Goal: Task Accomplishment & Management: Complete application form

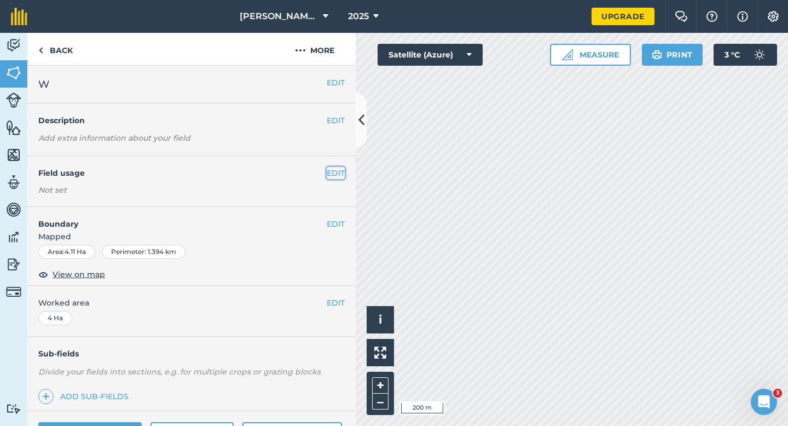
click at [336, 175] on button "EDIT" at bounding box center [336, 173] width 18 height 12
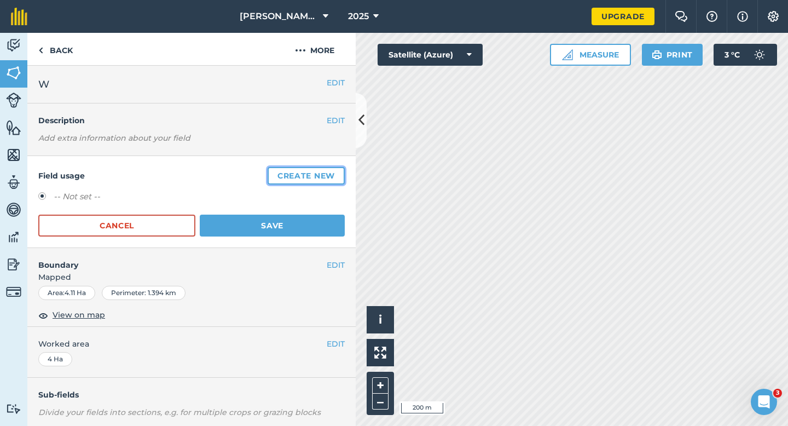
click at [336, 175] on button "Create new" at bounding box center [306, 176] width 77 height 18
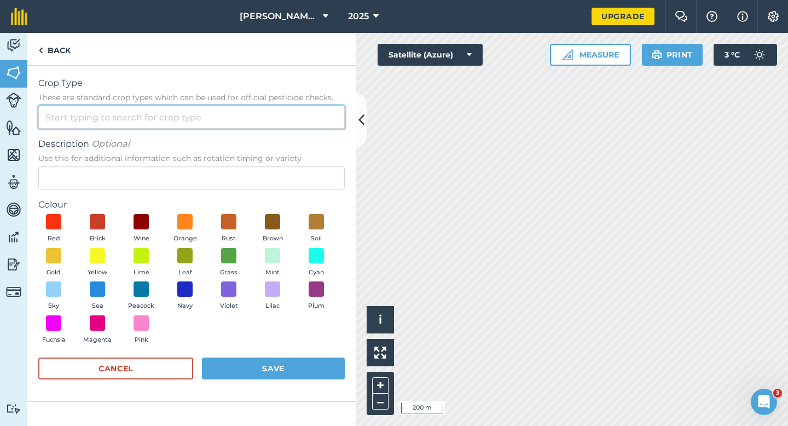
click at [316, 121] on input "Crop Type These are standard crop types which can be used for official pesticid…" at bounding box center [191, 117] width 306 height 23
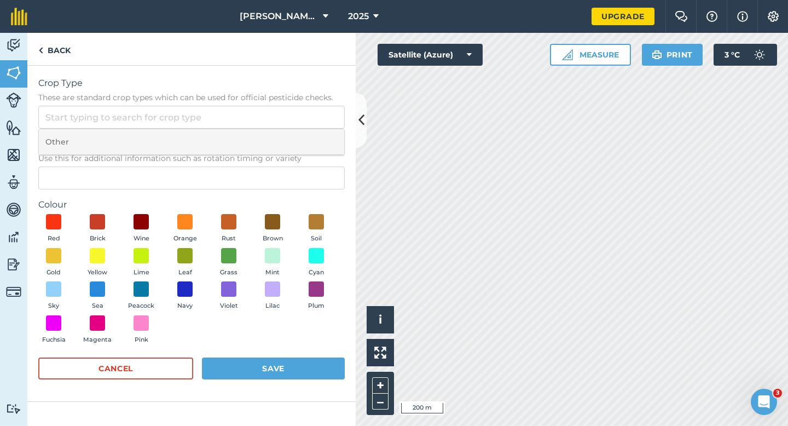
click at [316, 140] on li "Other" at bounding box center [191, 142] width 305 height 26
type input "Other"
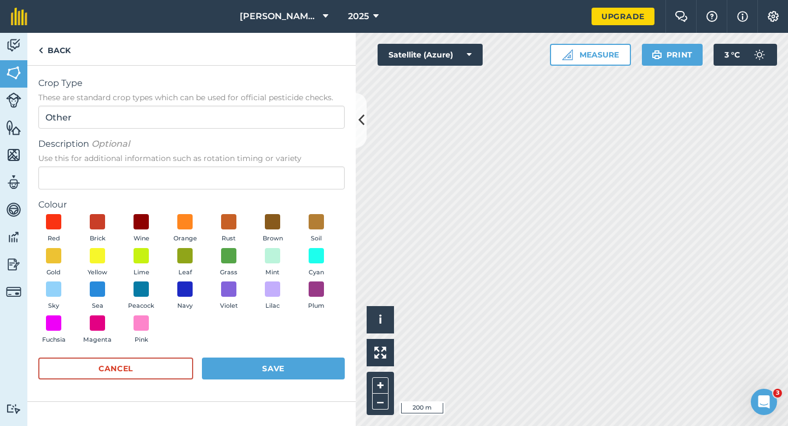
click at [316, 164] on div "Description Optional Use this for additional information such as rotation timin…" at bounding box center [191, 163] width 306 height 52
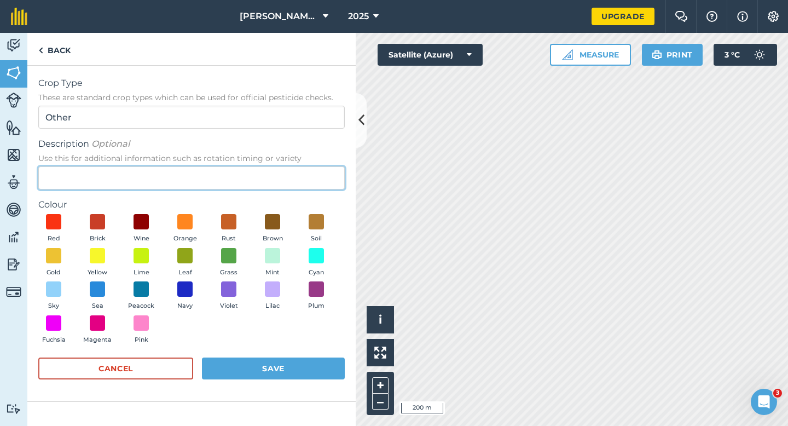
click at [316, 175] on input "Description Optional Use this for additional information such as rotation timin…" at bounding box center [191, 177] width 306 height 23
type input "Lucerne"
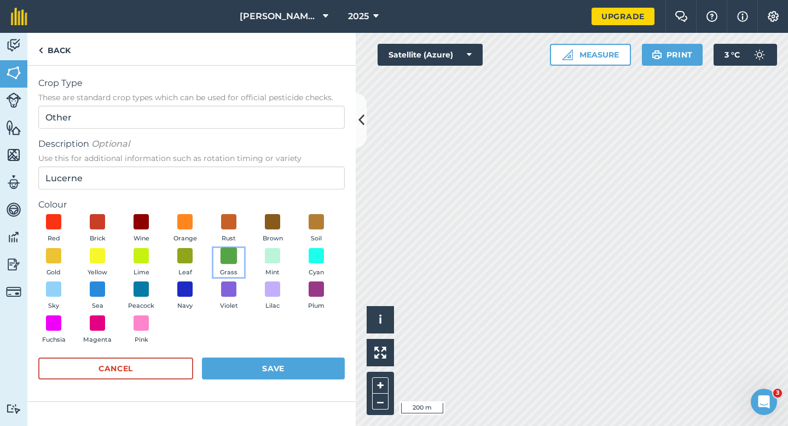
click at [226, 251] on span at bounding box center [228, 255] width 17 height 17
click at [245, 357] on form "Crop Type These are standard crop types which can be used for official pesticid…" at bounding box center [191, 233] width 306 height 313
click at [248, 358] on button "Save" at bounding box center [273, 368] width 143 height 22
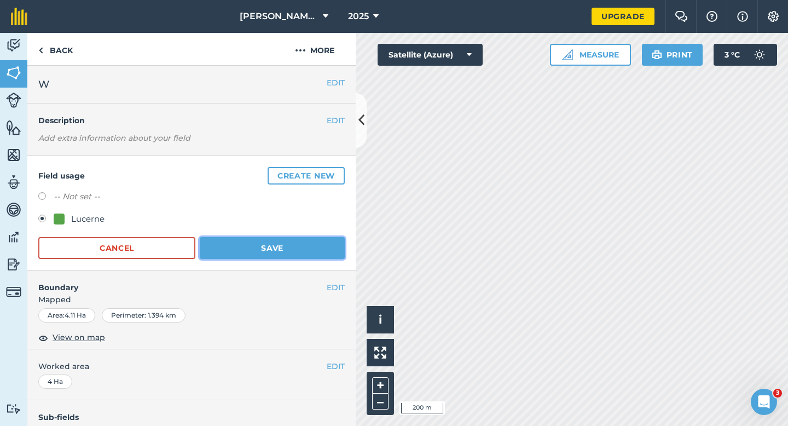
click at [314, 251] on button "Save" at bounding box center [272, 248] width 145 height 22
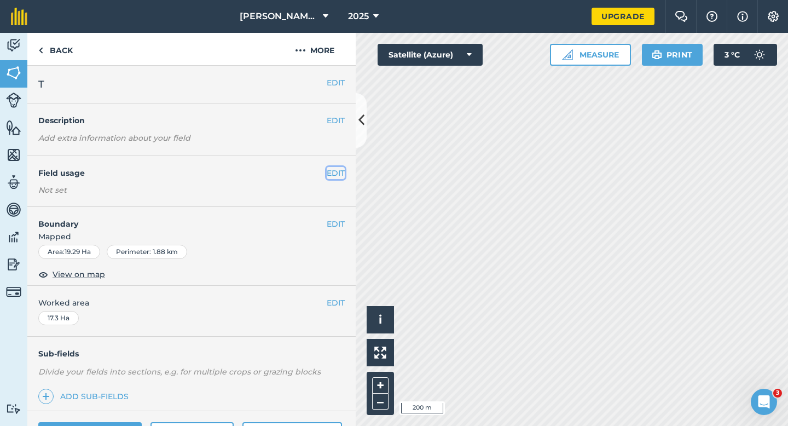
click at [343, 167] on button "EDIT" at bounding box center [336, 173] width 18 height 12
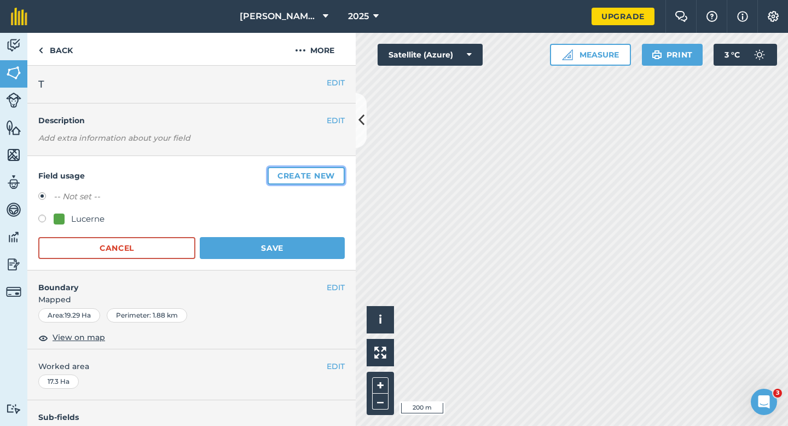
click at [343, 167] on button "Create new" at bounding box center [306, 176] width 77 height 18
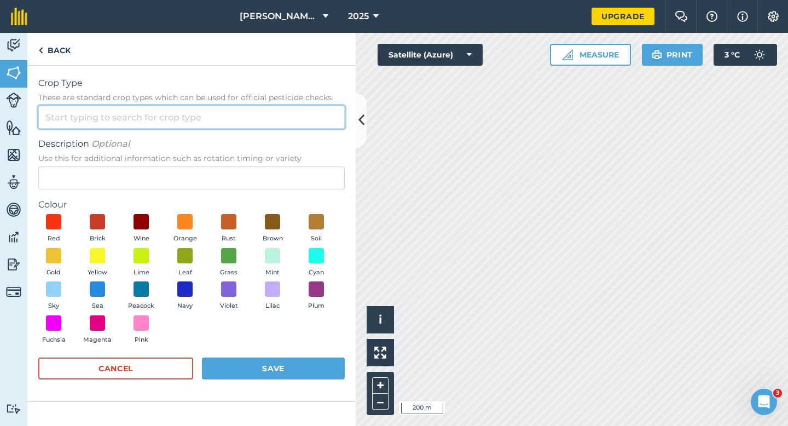
click at [326, 121] on input "Crop Type These are standard crop types which can be used for official pesticid…" at bounding box center [191, 117] width 306 height 23
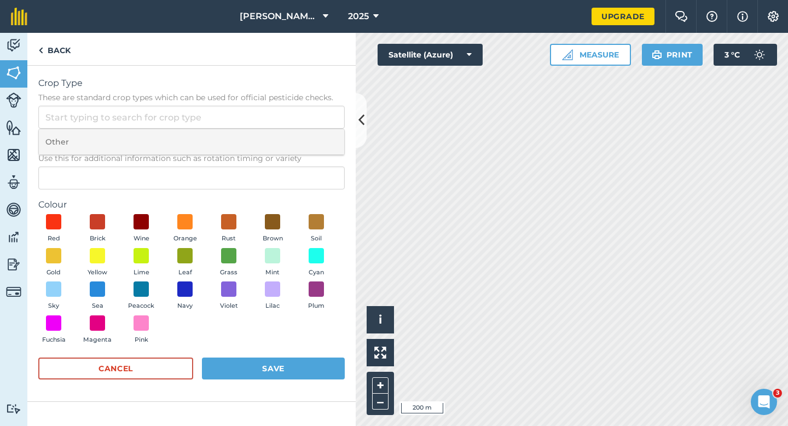
click at [326, 130] on li "Other" at bounding box center [191, 142] width 305 height 26
type input "Other"
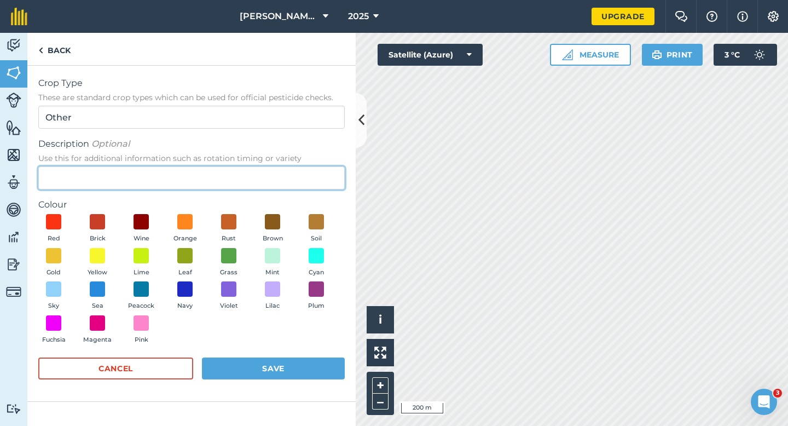
click at [310, 176] on input "Description Optional Use this for additional information such as rotation timin…" at bounding box center [191, 177] width 306 height 23
type input "Clover Seed"
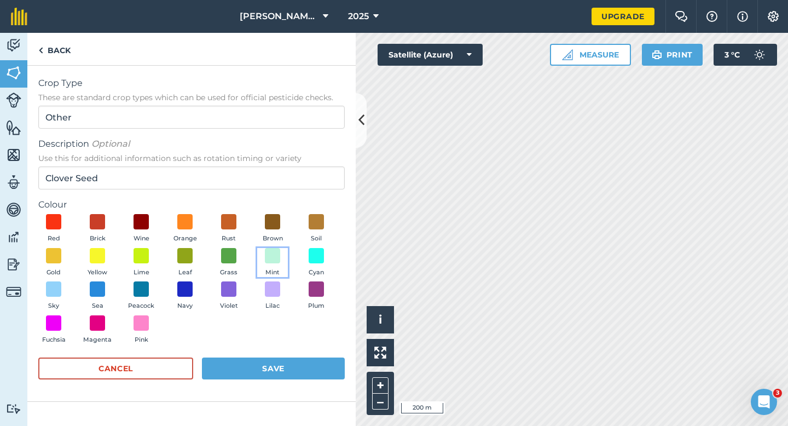
click at [269, 264] on button "Mint" at bounding box center [272, 263] width 31 height 30
click at [268, 356] on form "Crop Type These are standard crop types which can be used for official pesticid…" at bounding box center [191, 233] width 306 height 313
click at [268, 358] on button "Save" at bounding box center [273, 368] width 143 height 22
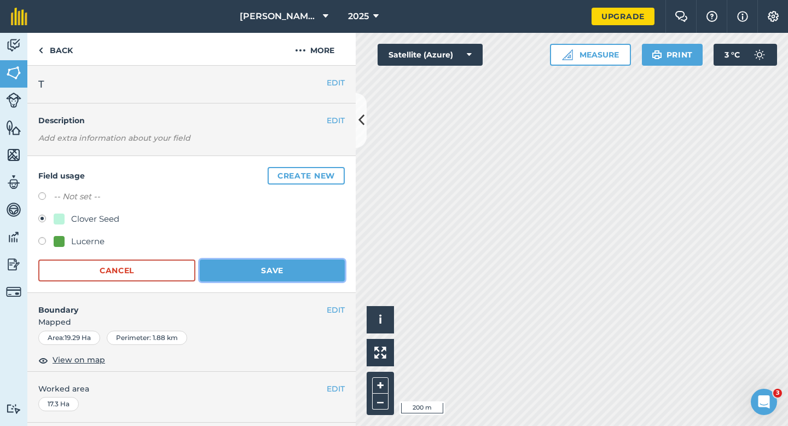
click at [339, 266] on button "Save" at bounding box center [272, 270] width 145 height 22
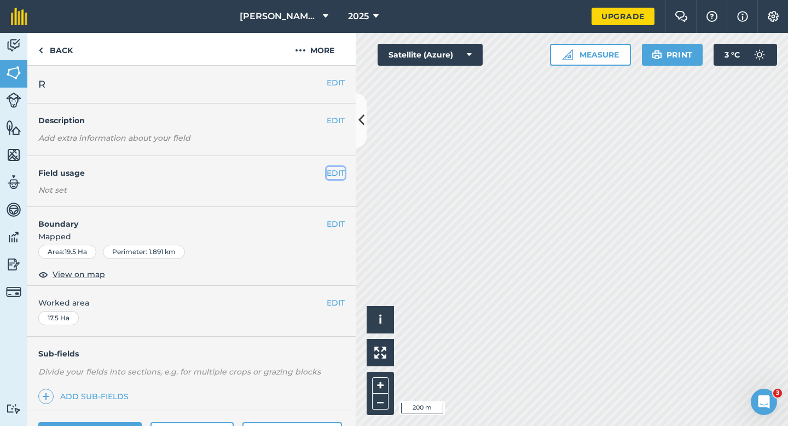
click at [338, 171] on button "EDIT" at bounding box center [336, 173] width 18 height 12
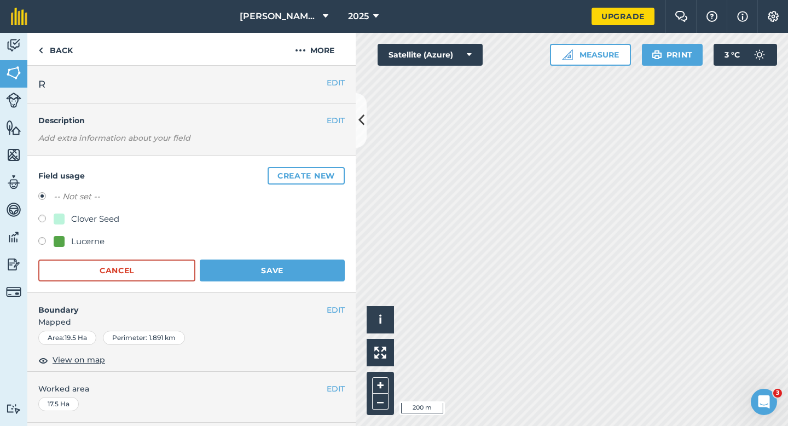
click at [338, 171] on button "Create new" at bounding box center [306, 176] width 77 height 18
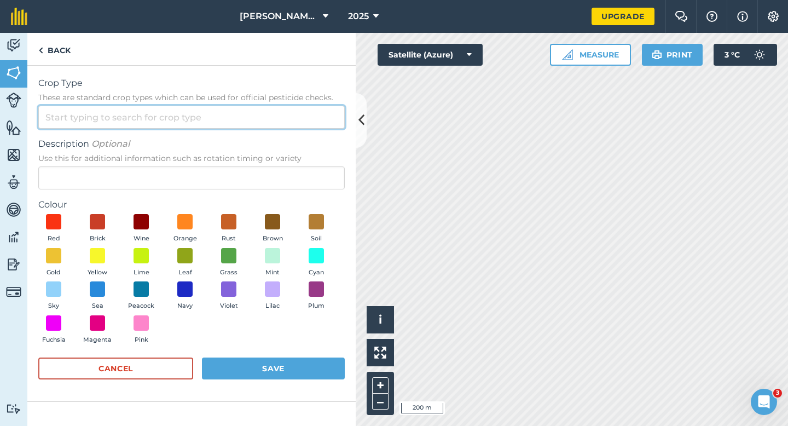
click at [321, 128] on input "Crop Type These are standard crop types which can be used for official pesticid…" at bounding box center [191, 117] width 306 height 23
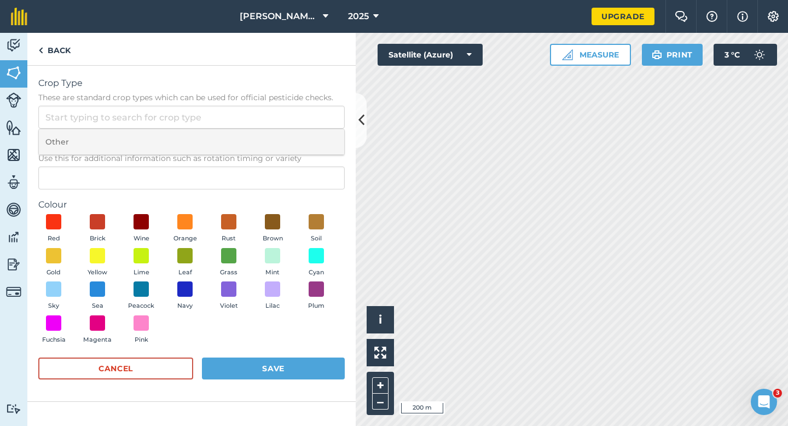
click at [319, 132] on li "Other" at bounding box center [191, 142] width 305 height 26
type input "Other"
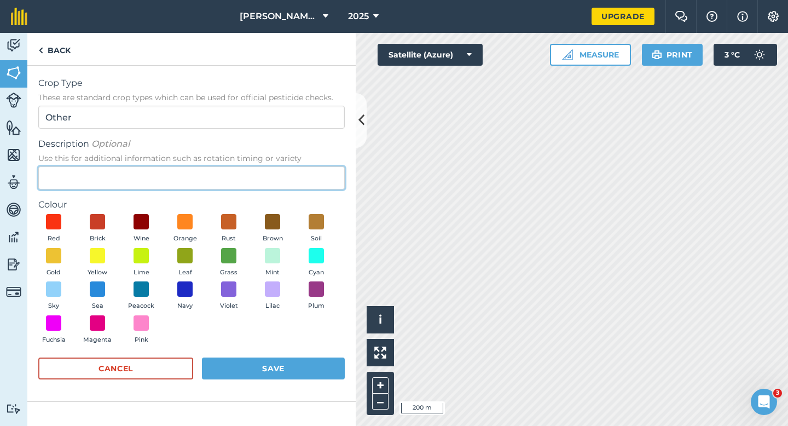
click at [315, 181] on input "Description Optional Use this for additional information such as rotation timin…" at bounding box center [191, 177] width 306 height 23
type input "Wheat"
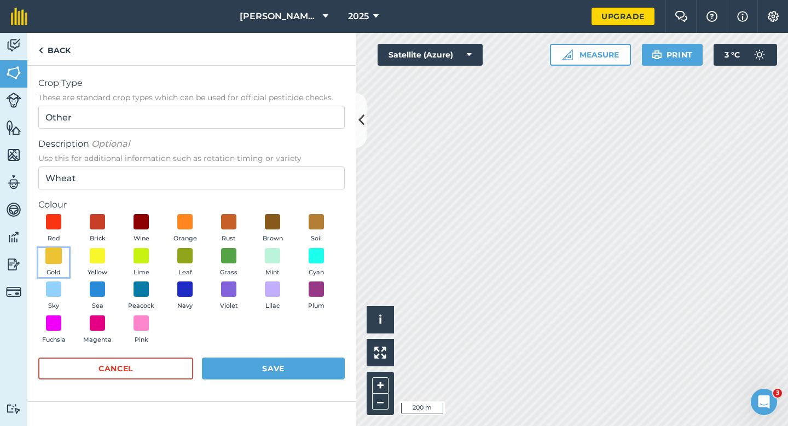
click at [51, 248] on span at bounding box center [53, 255] width 17 height 17
click at [218, 360] on button "Save" at bounding box center [273, 368] width 143 height 22
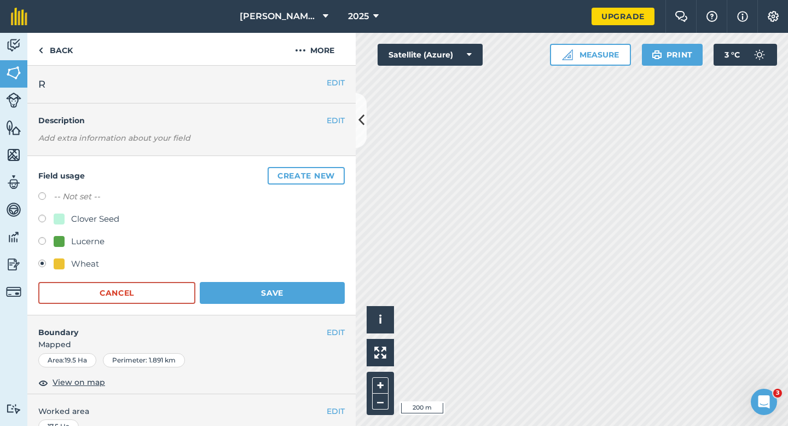
click at [309, 280] on form "-- Not set -- Clover Seed Lucerne Wheat Cancel Save" at bounding box center [191, 247] width 306 height 114
click at [322, 282] on button "Save" at bounding box center [272, 293] width 145 height 22
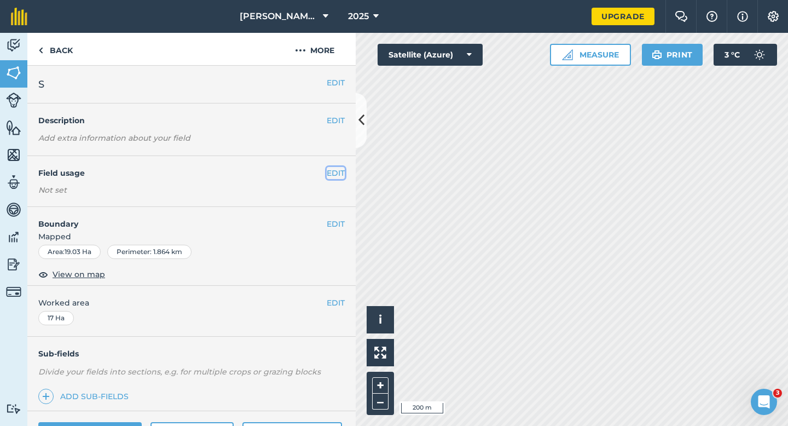
click at [335, 178] on button "EDIT" at bounding box center [336, 173] width 18 height 12
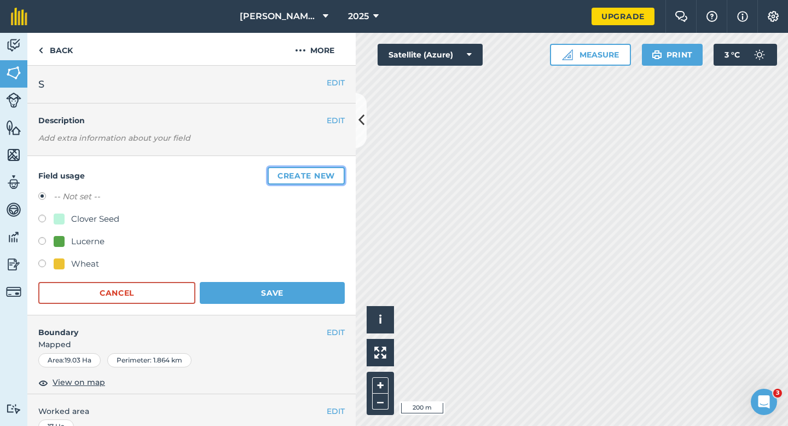
click at [335, 178] on button "Create new" at bounding box center [306, 176] width 77 height 18
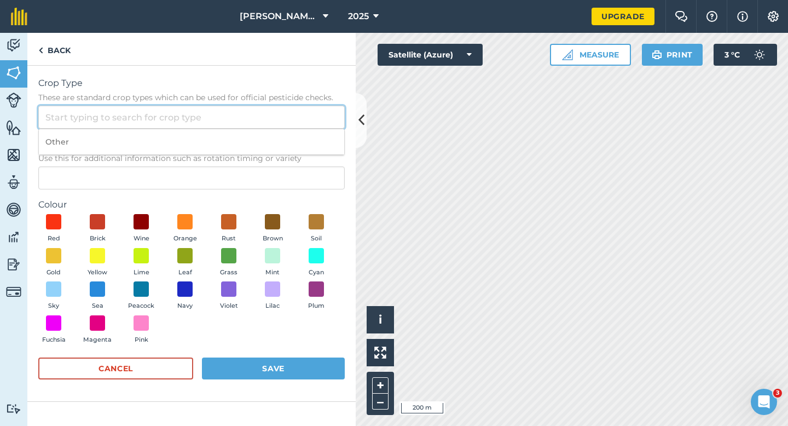
click at [266, 118] on input "Crop Type These are standard crop types which can be used for official pesticid…" at bounding box center [191, 117] width 306 height 23
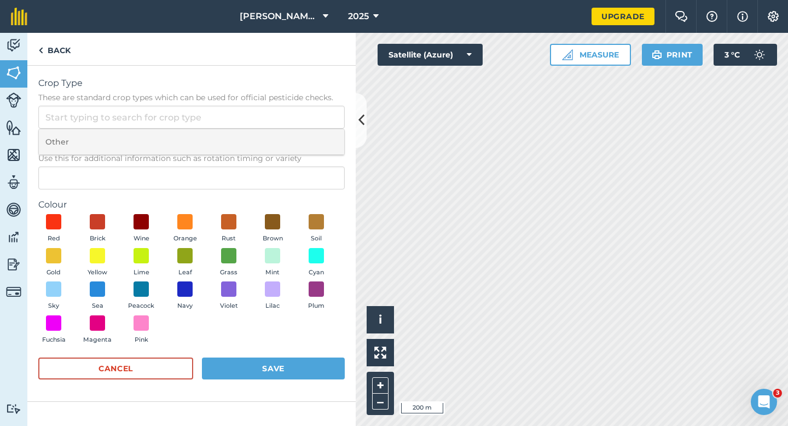
click at [252, 137] on li "Other" at bounding box center [191, 142] width 305 height 26
type input "Other"
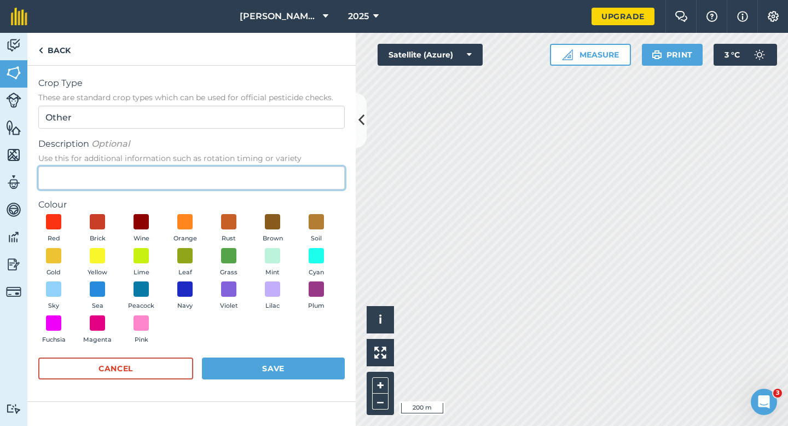
click at [251, 174] on input "Description Optional Use this for additional information such as rotation timin…" at bounding box center [191, 177] width 306 height 23
type input "Radish Seed"
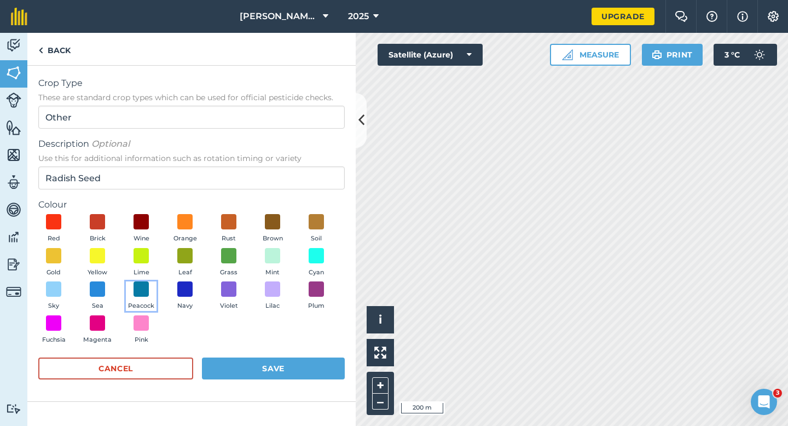
click at [135, 292] on span at bounding box center [140, 288] width 15 height 15
click at [262, 364] on button "Save" at bounding box center [273, 368] width 143 height 22
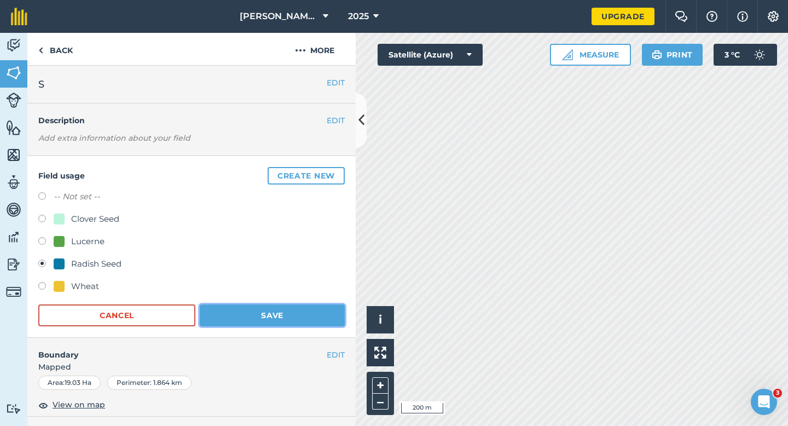
click at [249, 319] on button "Save" at bounding box center [272, 315] width 145 height 22
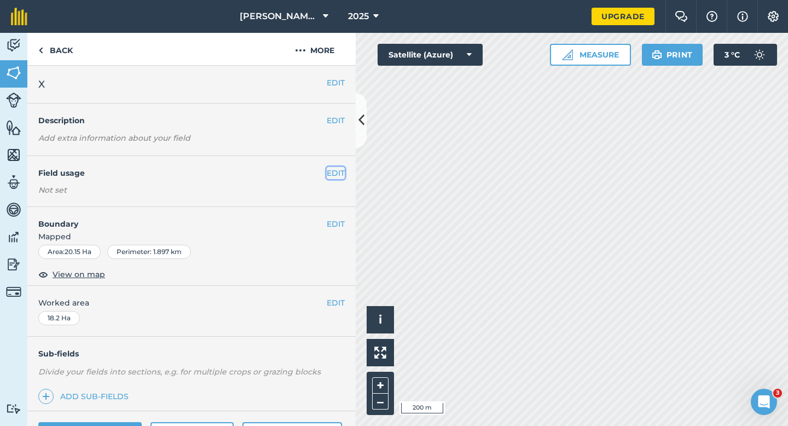
click at [334, 172] on button "EDIT" at bounding box center [336, 173] width 18 height 12
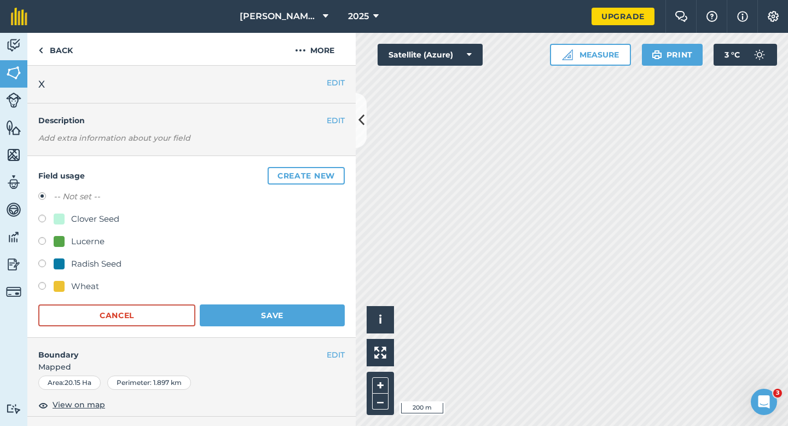
click at [334, 172] on button "Create new" at bounding box center [306, 176] width 77 height 18
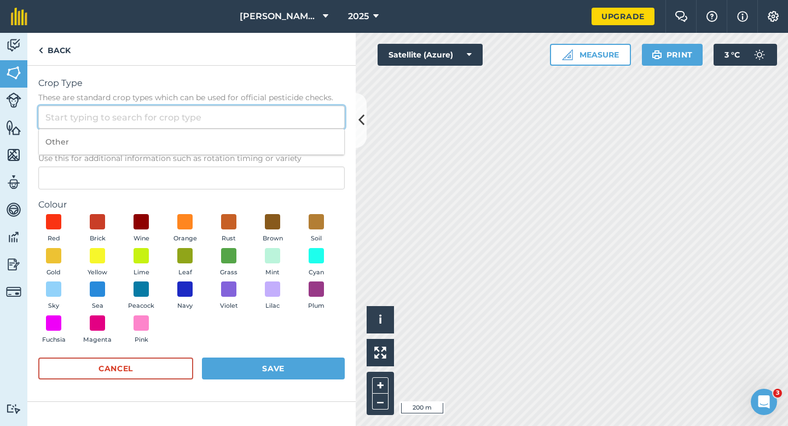
click at [311, 126] on input "Crop Type These are standard crop types which can be used for official pesticid…" at bounding box center [191, 117] width 306 height 23
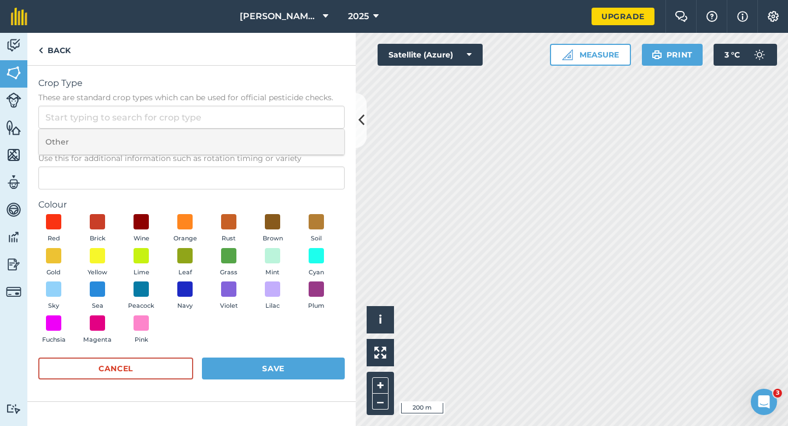
click at [311, 134] on li "Other" at bounding box center [191, 142] width 305 height 26
type input "Other"
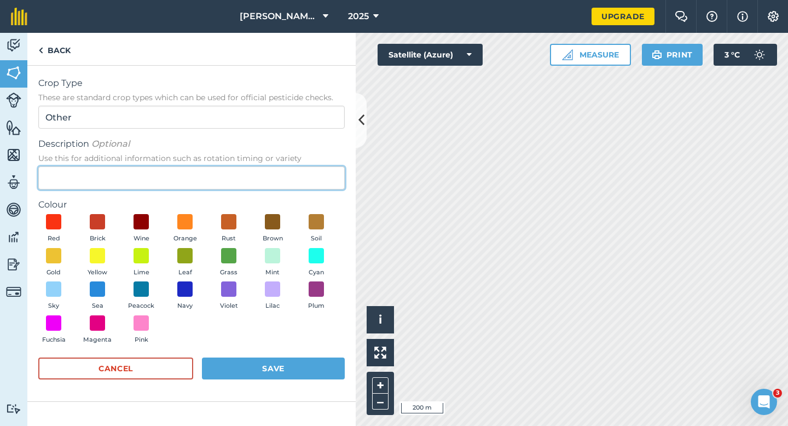
click at [311, 170] on input "Description Optional Use this for additional information such as rotation timin…" at bounding box center [191, 177] width 306 height 23
type input "Grass Seed"
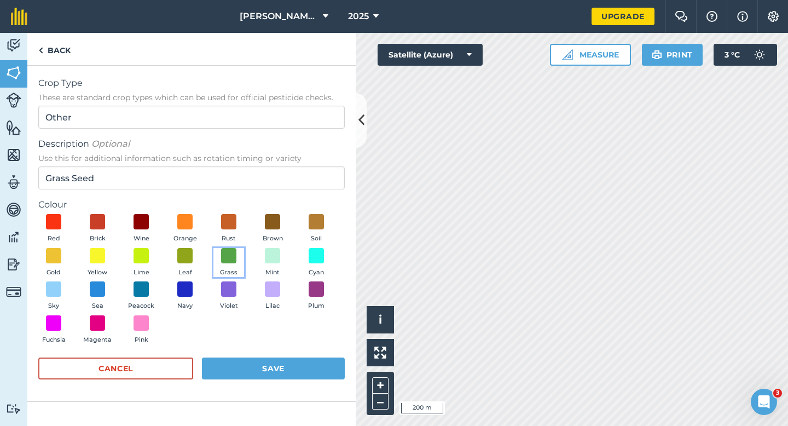
click at [218, 256] on button "Grass" at bounding box center [228, 263] width 31 height 30
click at [289, 363] on button "Save" at bounding box center [273, 368] width 143 height 22
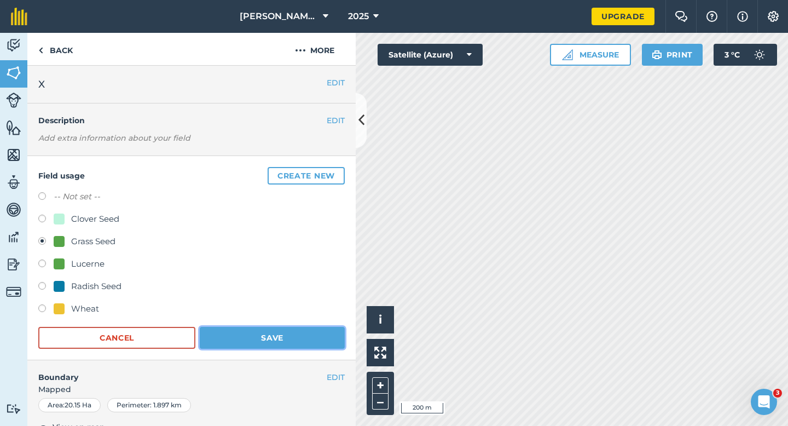
click at [305, 327] on button "Save" at bounding box center [272, 338] width 145 height 22
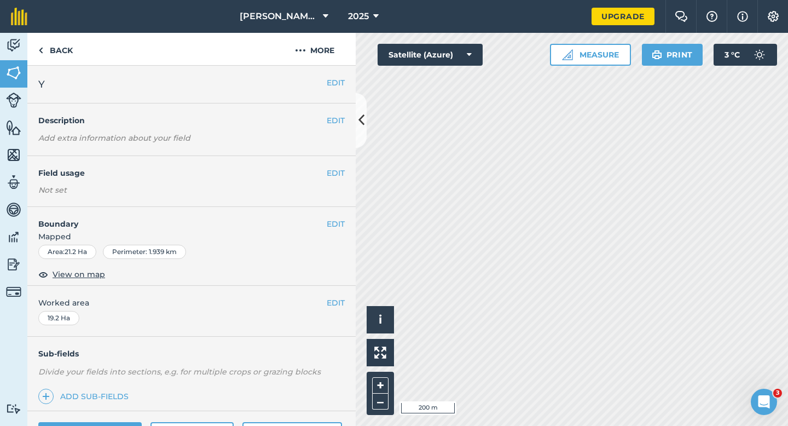
click at [343, 178] on div "EDIT Field usage Not set" at bounding box center [191, 181] width 328 height 51
click at [341, 178] on button "EDIT" at bounding box center [336, 173] width 18 height 12
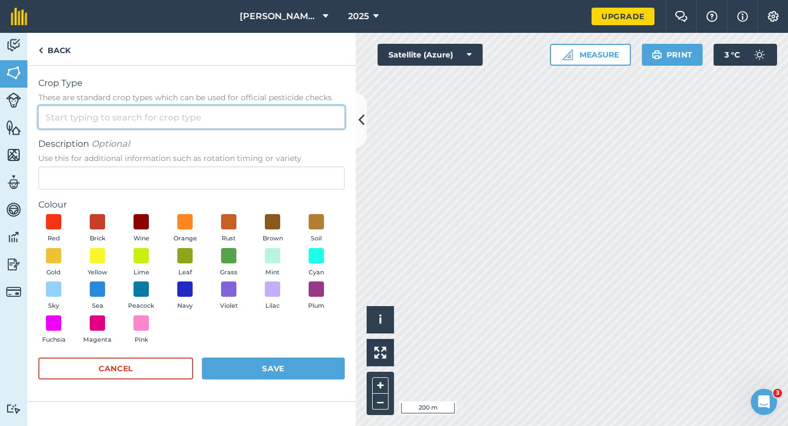
click at [279, 114] on input "Crop Type These are standard crop types which can be used for official pesticid…" at bounding box center [191, 117] width 306 height 23
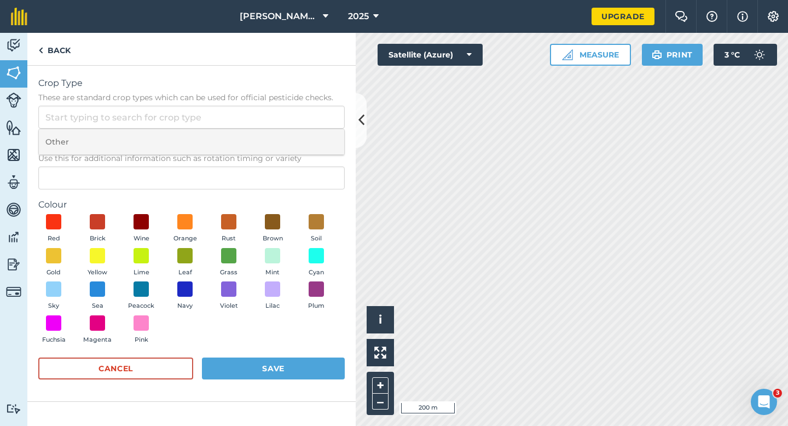
click at [279, 129] on li "Other" at bounding box center [191, 142] width 305 height 26
type input "Other"
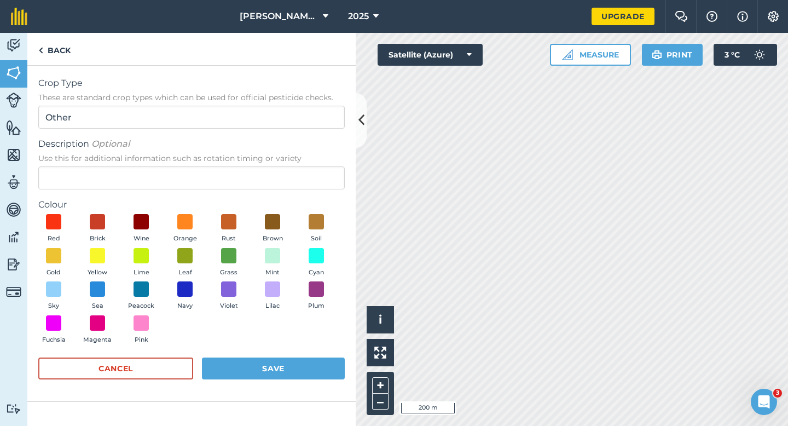
click at [279, 150] on label "Description Optional Use this for additional information such as rotation timin…" at bounding box center [191, 150] width 306 height 26
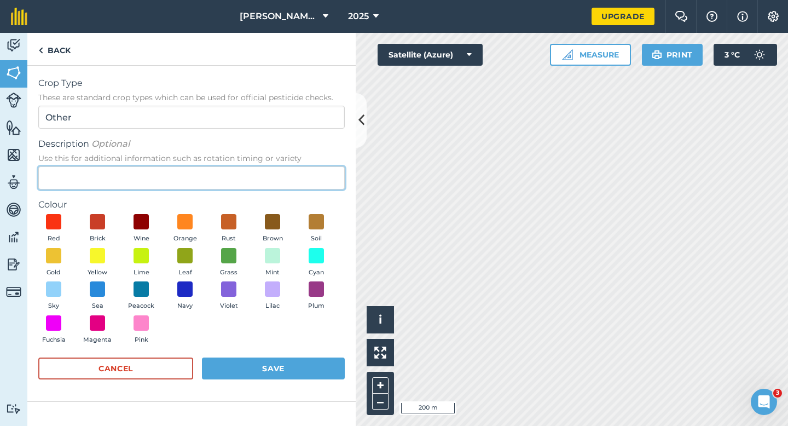
click at [279, 166] on input "Description Optional Use this for additional information such as rotation timin…" at bounding box center [191, 177] width 306 height 23
type input "Watties Peas"
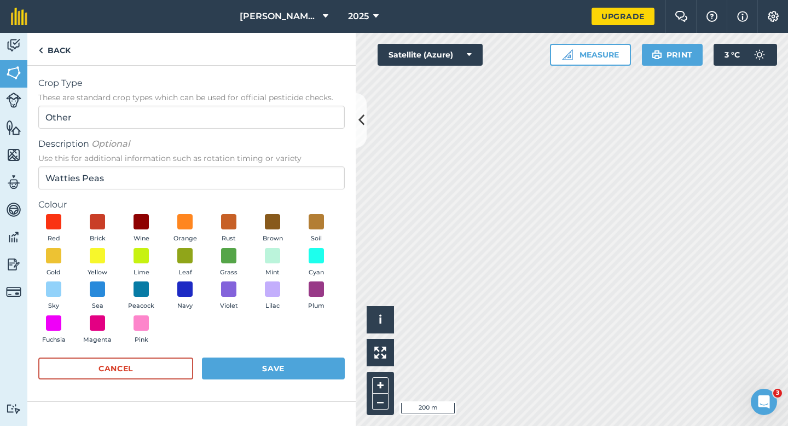
click at [201, 245] on div "Red Brick Wine Orange Rust Brown Soil Gold Yellow Lime Leaf Grass Mint Cyan Sky…" at bounding box center [191, 281] width 306 height 135
click at [184, 248] on span at bounding box center [185, 255] width 17 height 17
click at [279, 356] on form "Crop Type These are standard crop types which can be used for official pesticid…" at bounding box center [191, 233] width 306 height 313
click at [280, 364] on button "Save" at bounding box center [273, 368] width 143 height 22
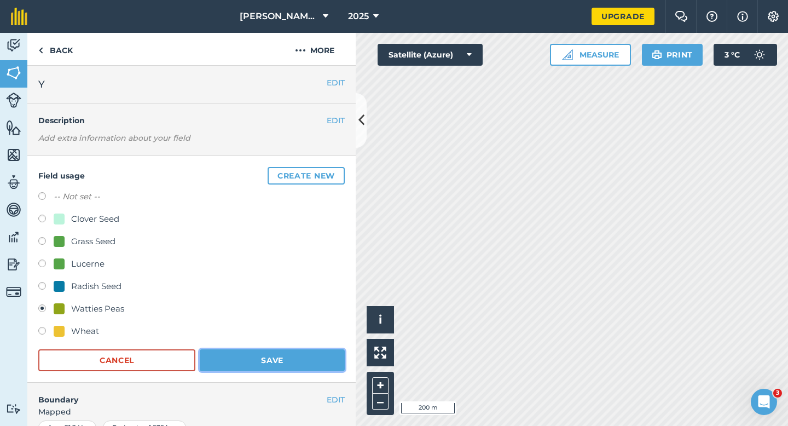
click at [324, 354] on button "Save" at bounding box center [272, 360] width 145 height 22
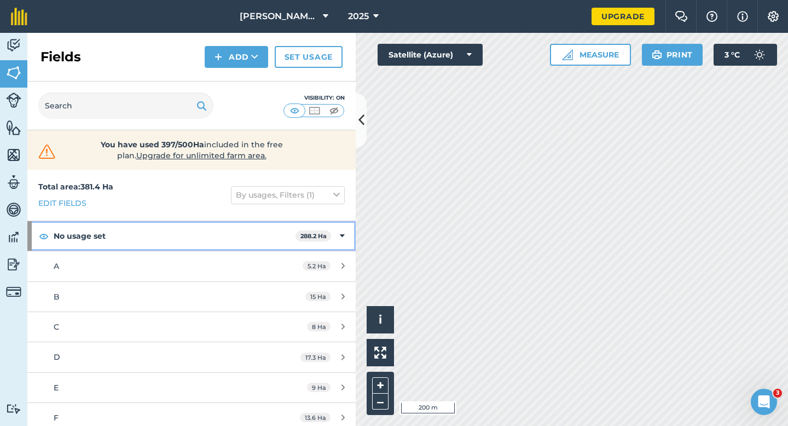
click at [334, 243] on div "No usage set 288.2 Ha" at bounding box center [191, 236] width 328 height 30
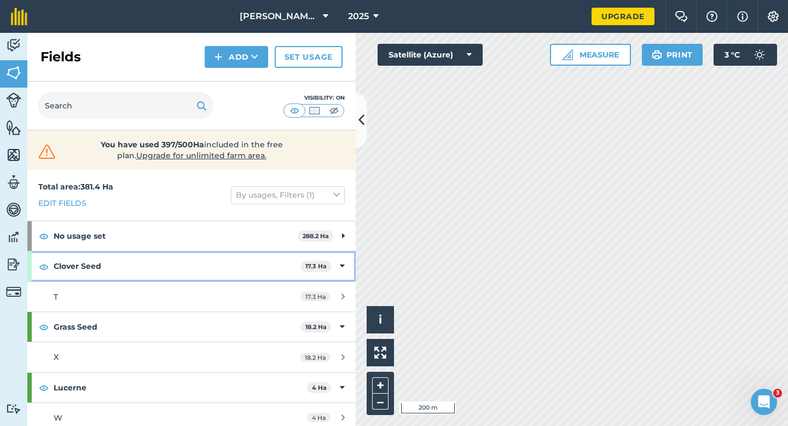
click at [348, 264] on div "Clover Seed 17.3 Ha" at bounding box center [191, 266] width 328 height 30
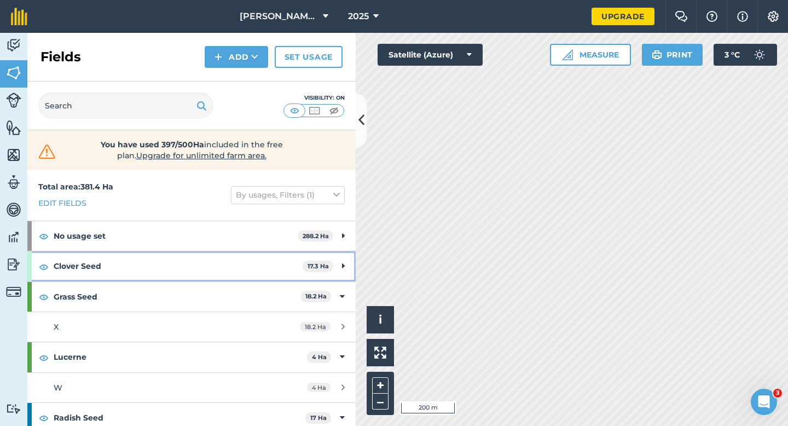
click at [348, 271] on div "Clover Seed 17.3 Ha" at bounding box center [191, 266] width 328 height 30
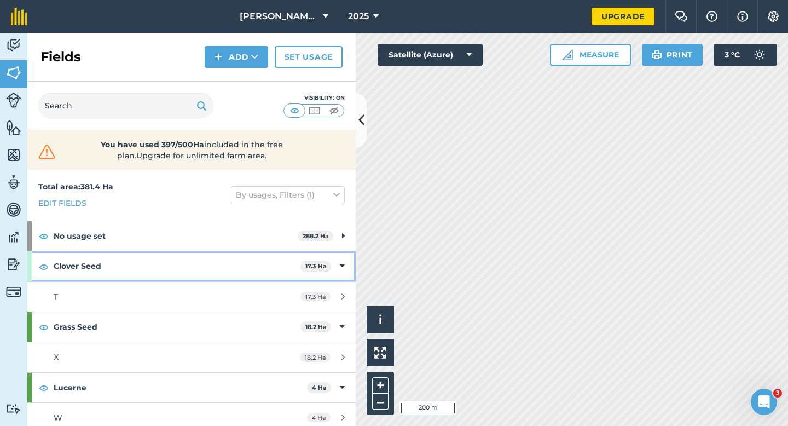
click at [348, 271] on div "Clover Seed 17.3 Ha" at bounding box center [191, 266] width 328 height 30
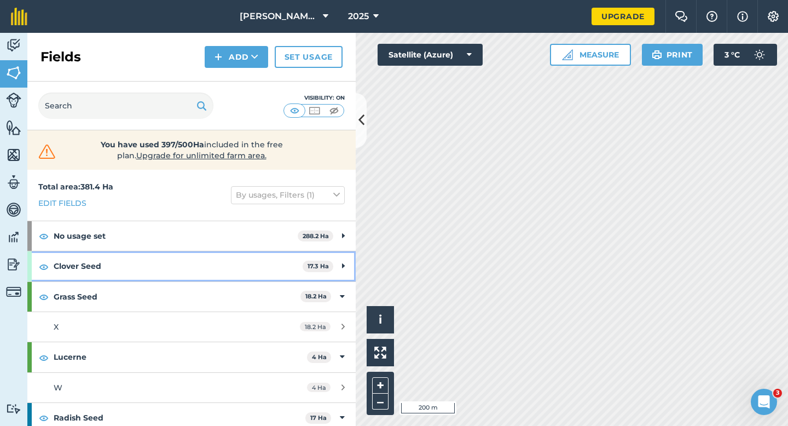
click at [347, 280] on div "Clover Seed 17.3 Ha" at bounding box center [191, 266] width 328 height 30
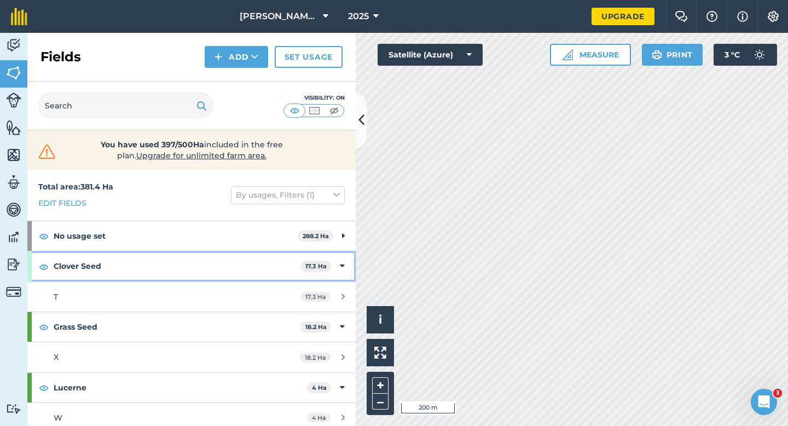
click at [344, 263] on icon at bounding box center [342, 266] width 5 height 12
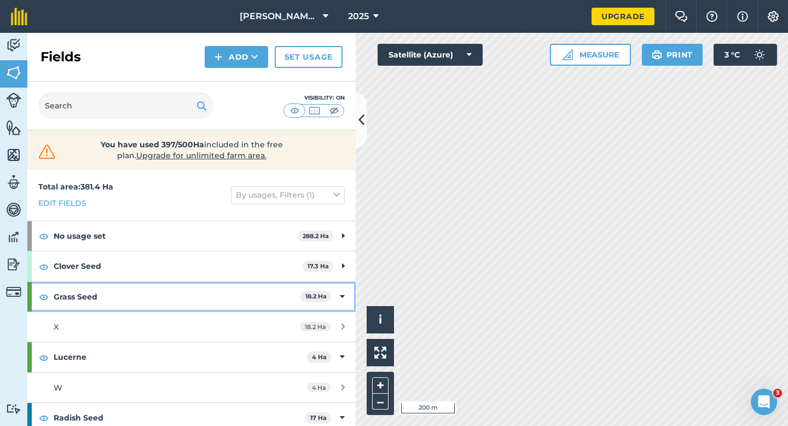
click at [344, 289] on div "Grass Seed 18.2 Ha" at bounding box center [191, 297] width 328 height 30
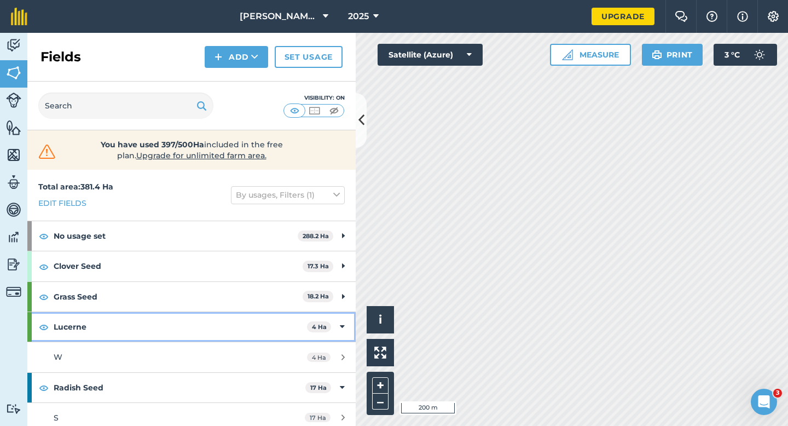
click at [344, 323] on icon at bounding box center [342, 327] width 5 height 12
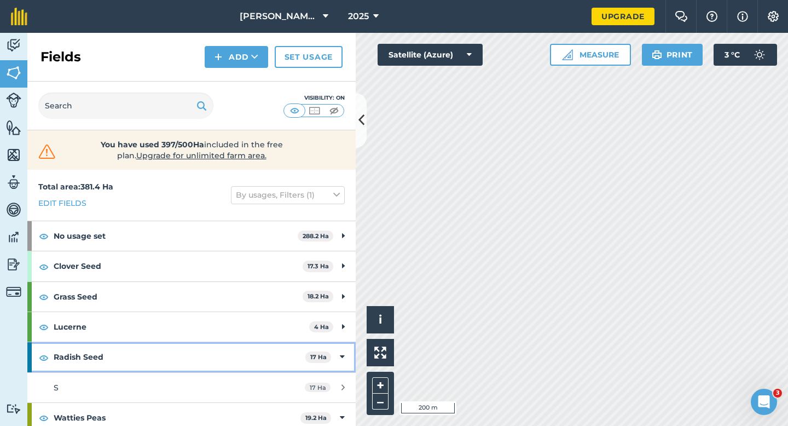
click at [334, 361] on div "Radish Seed 17 Ha" at bounding box center [191, 357] width 328 height 30
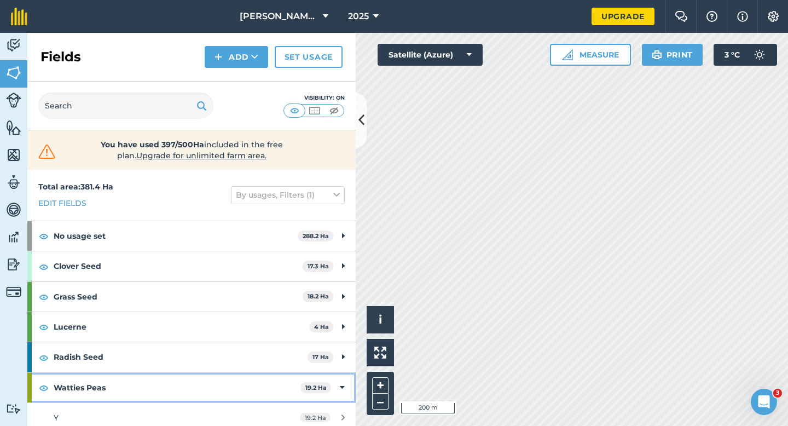
click at [334, 377] on div "Watties Peas 19.2 Ha" at bounding box center [191, 388] width 328 height 30
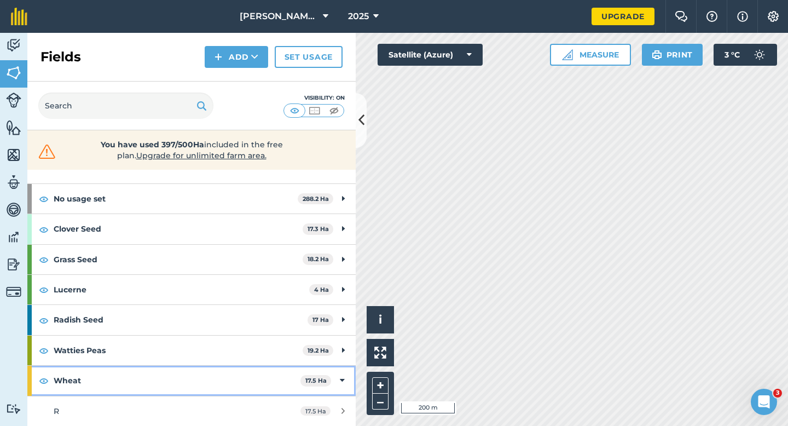
click at [340, 377] on icon at bounding box center [342, 380] width 5 height 12
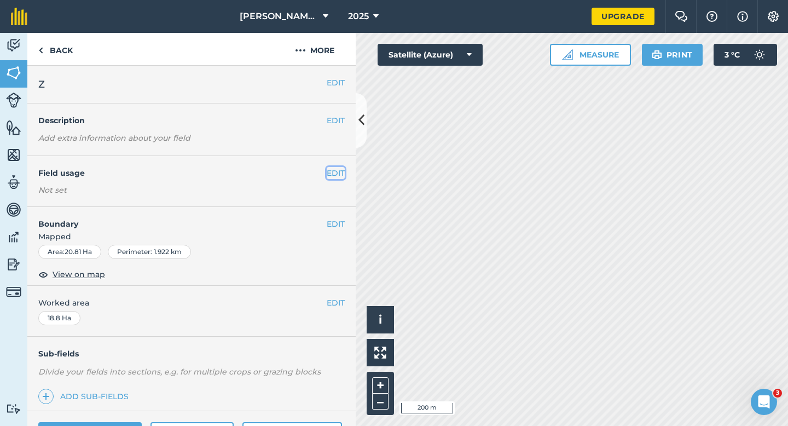
click at [338, 178] on button "EDIT" at bounding box center [336, 173] width 18 height 12
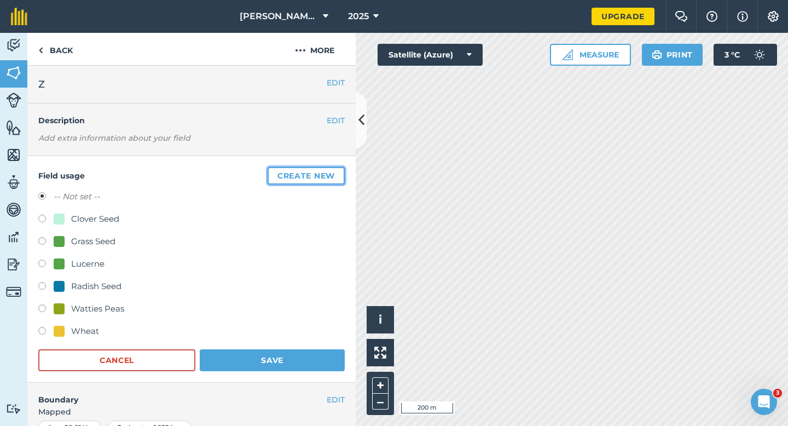
click at [338, 178] on button "Create new" at bounding box center [306, 176] width 77 height 18
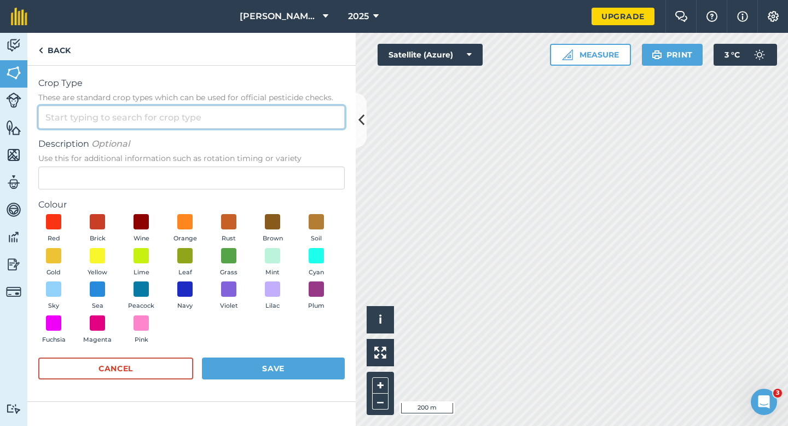
click at [318, 127] on input "Crop Type These are standard crop types which can be used for official pesticid…" at bounding box center [191, 117] width 306 height 23
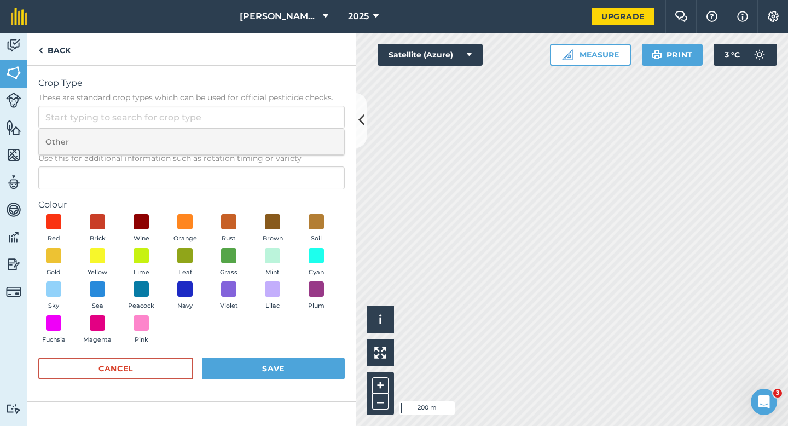
click at [318, 133] on li "Other" at bounding box center [191, 142] width 305 height 26
type input "Other"
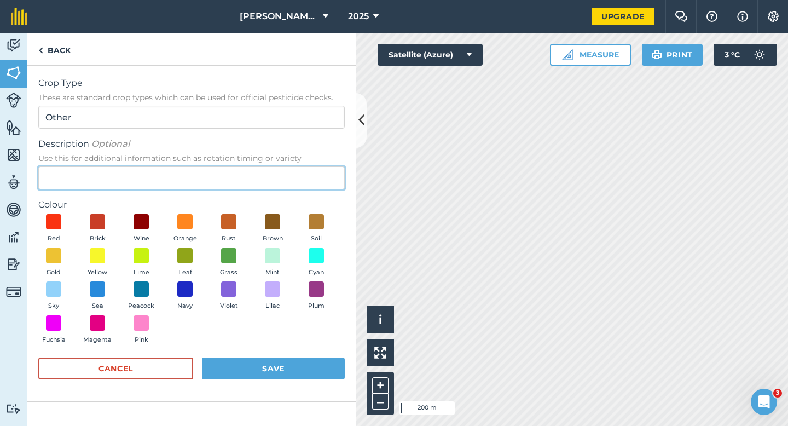
click at [318, 166] on input "Description Optional Use this for additional information such as rotation timin…" at bounding box center [191, 177] width 306 height 23
type input "Potatoes"
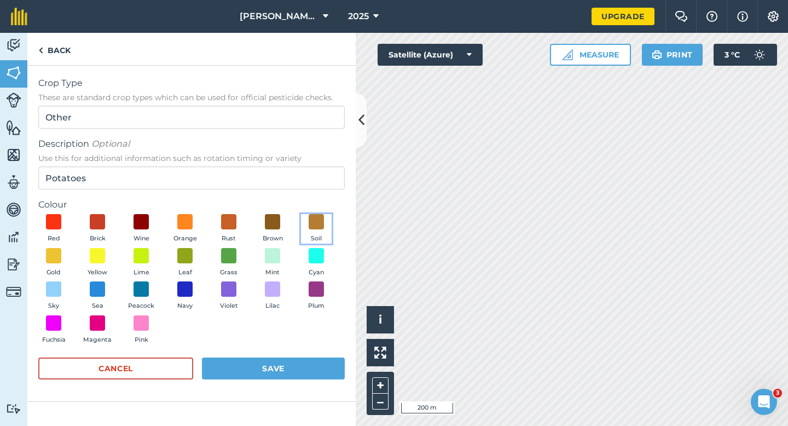
click at [306, 230] on button "Soil" at bounding box center [316, 229] width 31 height 30
click at [251, 370] on button "Save" at bounding box center [273, 368] width 143 height 22
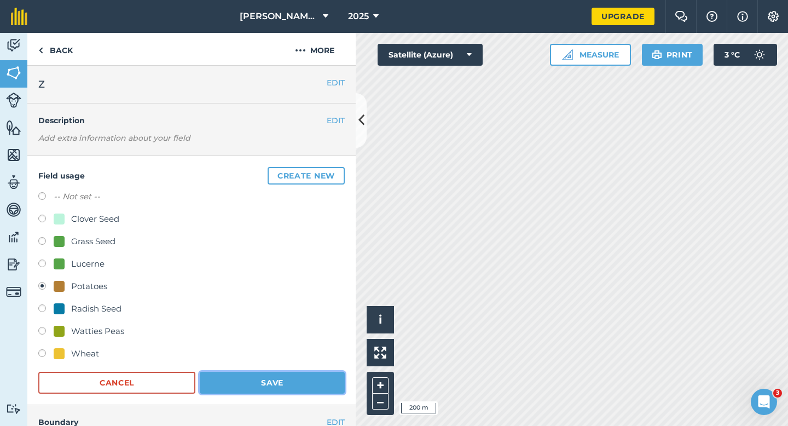
click at [305, 373] on button "Save" at bounding box center [272, 382] width 145 height 22
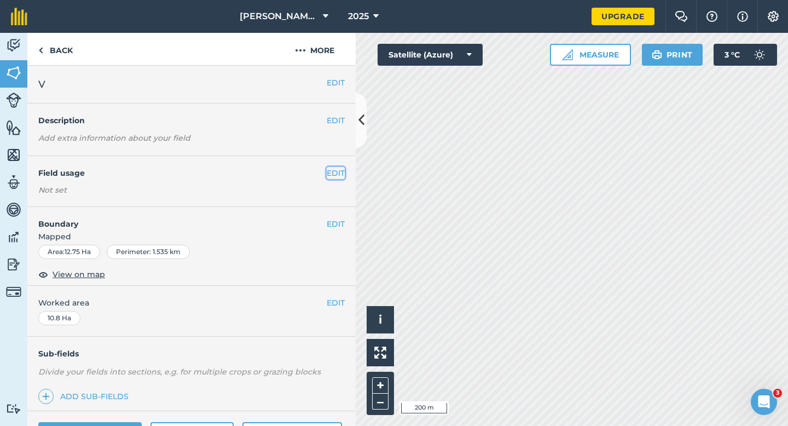
click at [340, 174] on button "EDIT" at bounding box center [336, 173] width 18 height 12
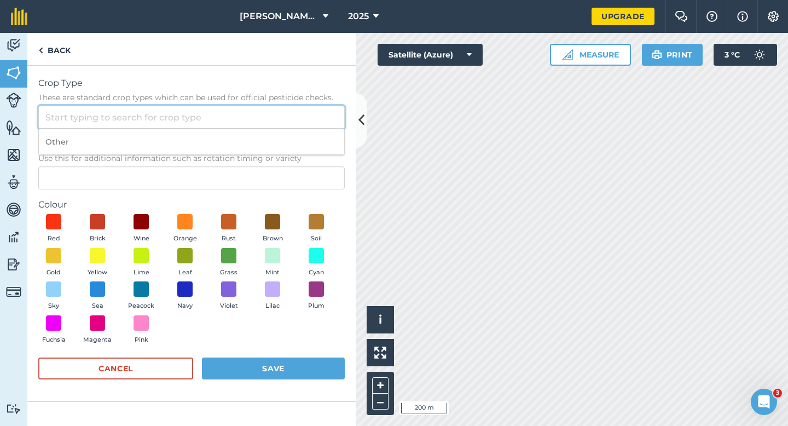
click at [310, 123] on input "Crop Type These are standard crop types which can be used for official pesticid…" at bounding box center [191, 117] width 306 height 23
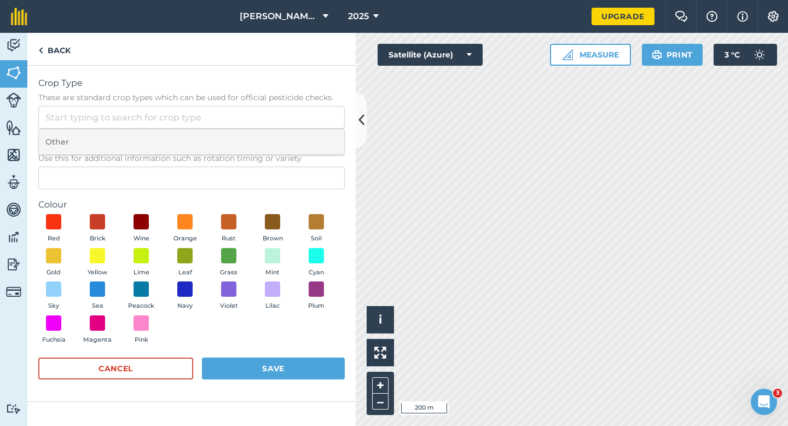
click at [310, 133] on li "Other" at bounding box center [191, 142] width 305 height 26
type input "Other"
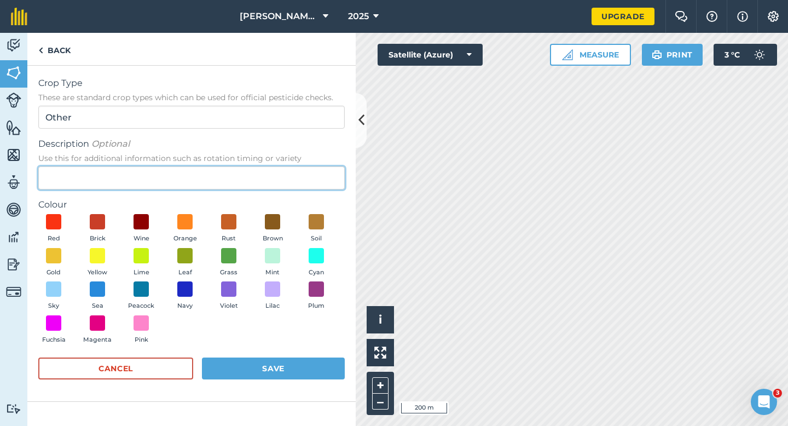
click at [305, 173] on input "Description Optional Use this for additional information such as rotation timin…" at bounding box center [191, 177] width 306 height 23
type input "Barley"
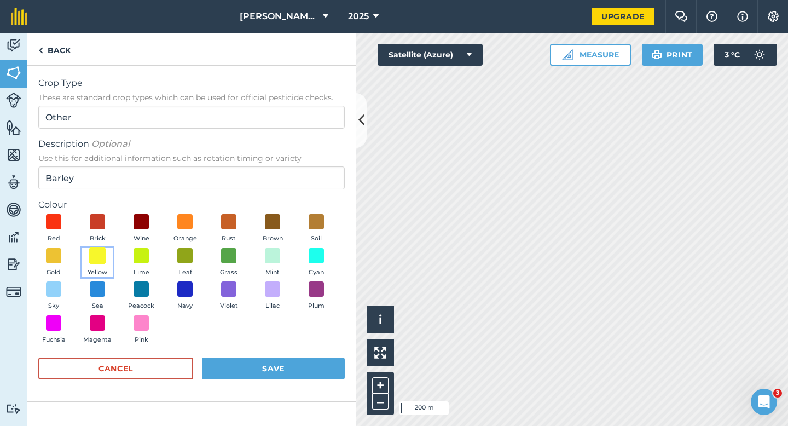
click at [100, 258] on span at bounding box center [97, 255] width 17 height 17
click at [234, 369] on button "Save" at bounding box center [273, 368] width 143 height 22
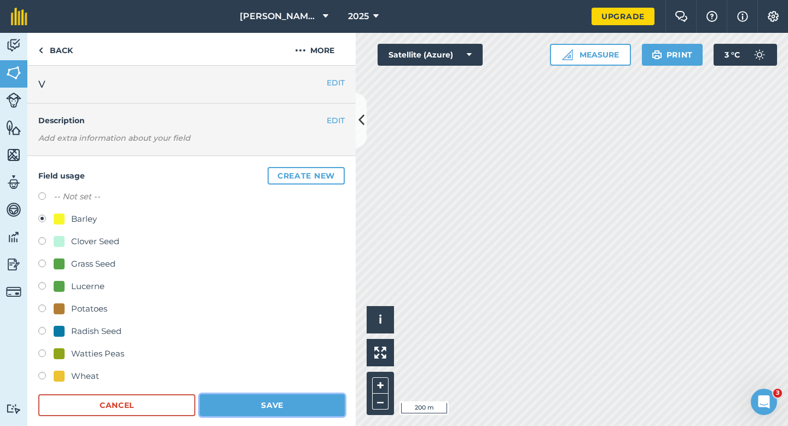
click at [240, 395] on button "Save" at bounding box center [272, 405] width 145 height 22
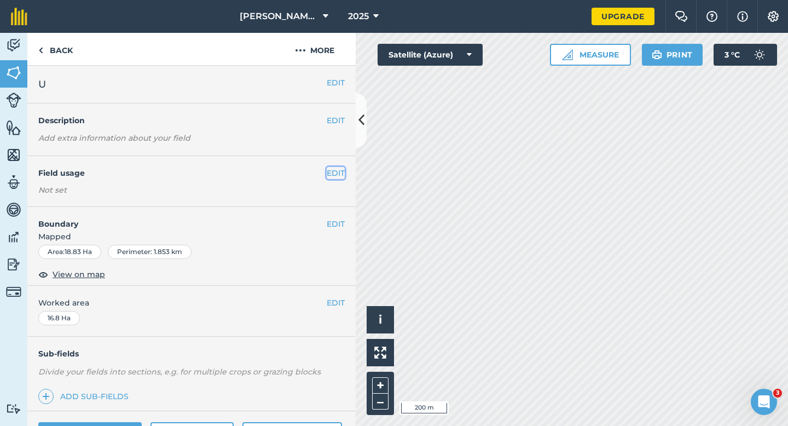
click at [335, 170] on button "EDIT" at bounding box center [336, 173] width 18 height 12
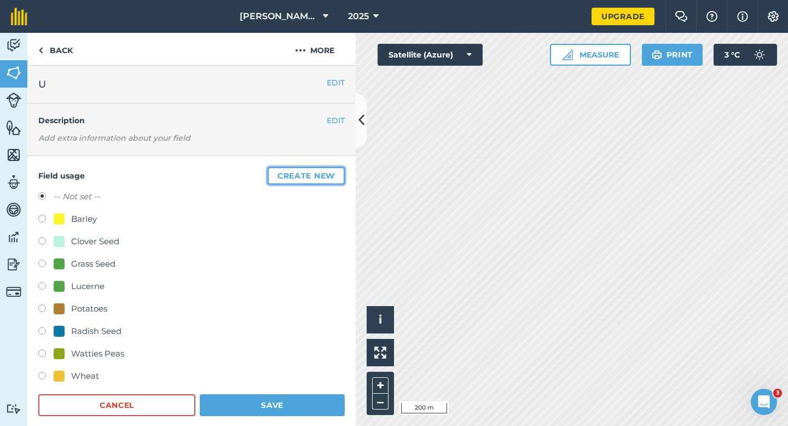
click at [312, 179] on button "Create new" at bounding box center [306, 176] width 77 height 18
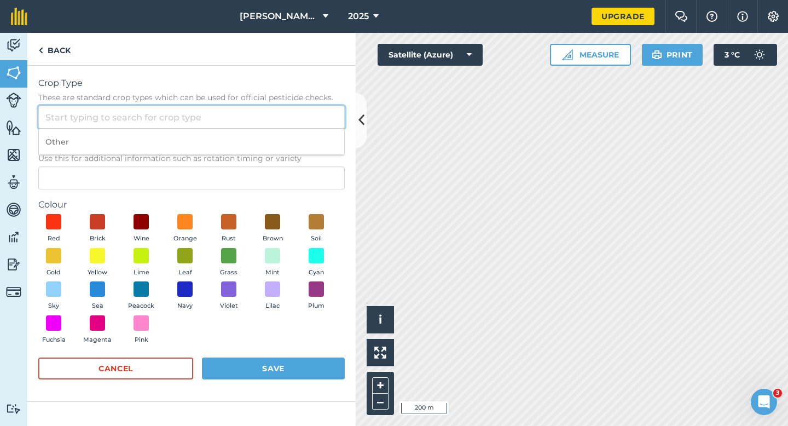
click at [311, 128] on div "Other" at bounding box center [191, 117] width 306 height 23
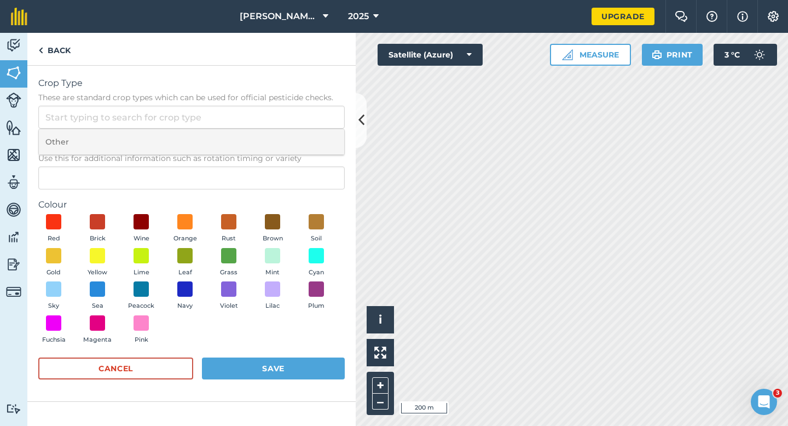
click at [311, 138] on li "Other" at bounding box center [191, 142] width 305 height 26
type input "Other"
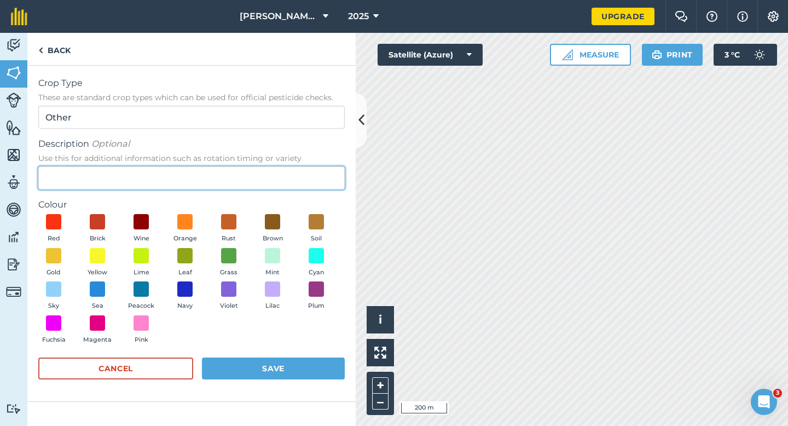
click at [318, 176] on input "Description Optional Use this for additional information such as rotation timin…" at bounding box center [191, 177] width 306 height 23
type input "Hybrid Seeds"
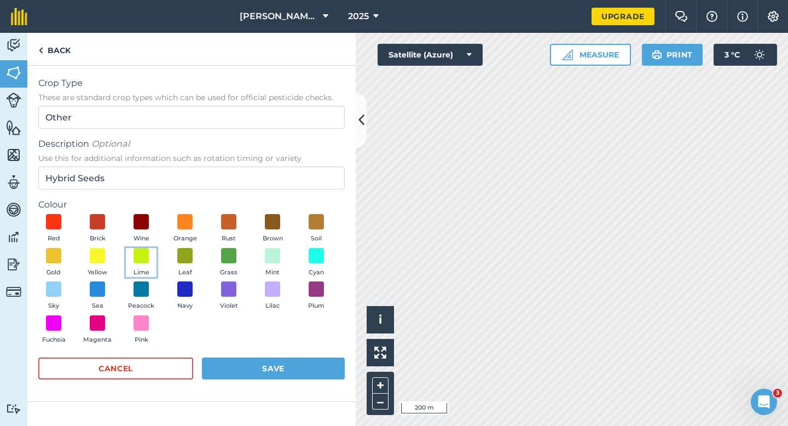
click at [148, 262] on span at bounding box center [140, 255] width 15 height 15
click at [250, 370] on button "Save" at bounding box center [273, 368] width 143 height 22
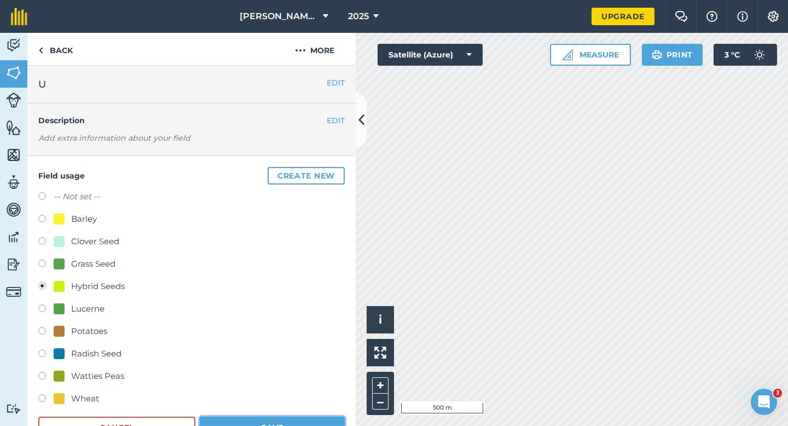
click at [252, 425] on button "Save" at bounding box center [272, 427] width 145 height 22
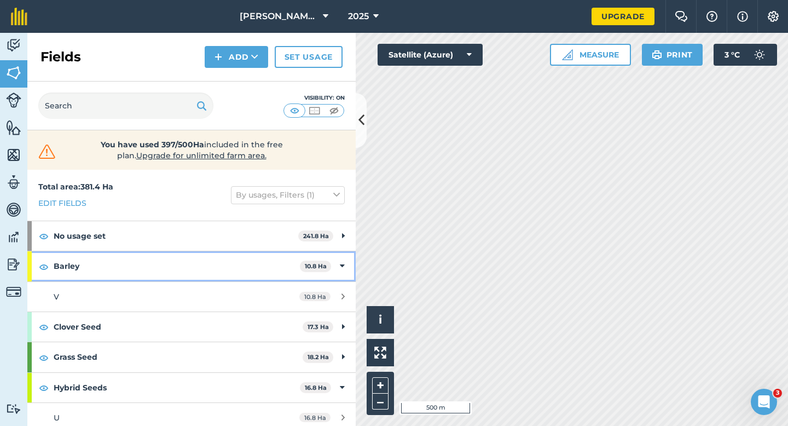
click at [335, 270] on div "Barley 10.8 Ha" at bounding box center [191, 266] width 328 height 30
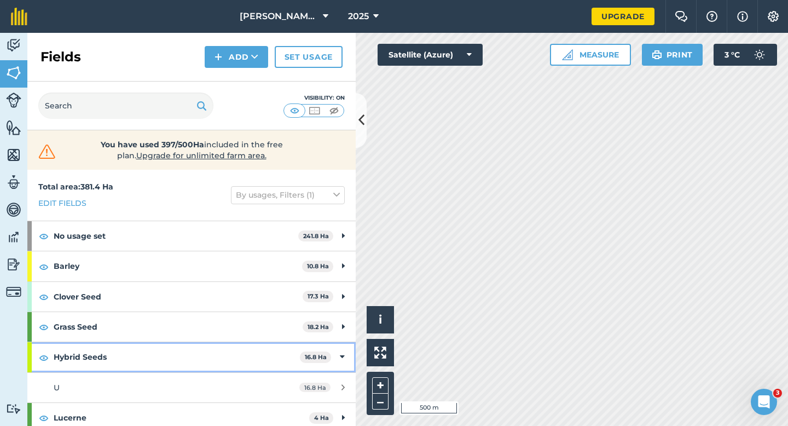
click at [342, 359] on icon at bounding box center [342, 357] width 5 height 12
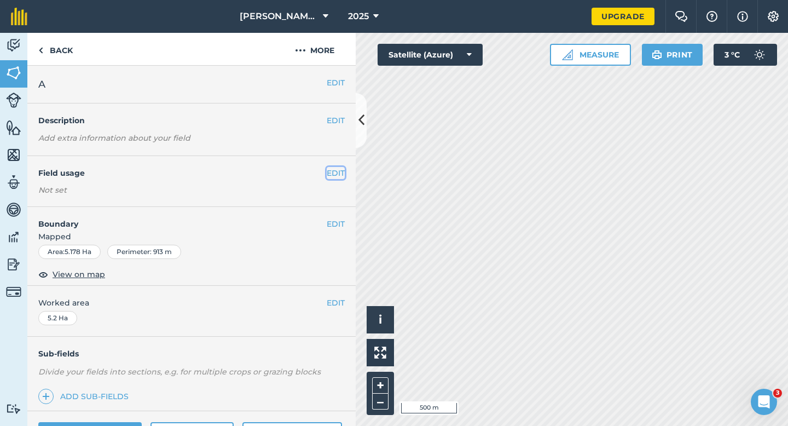
click at [338, 172] on button "EDIT" at bounding box center [336, 173] width 18 height 12
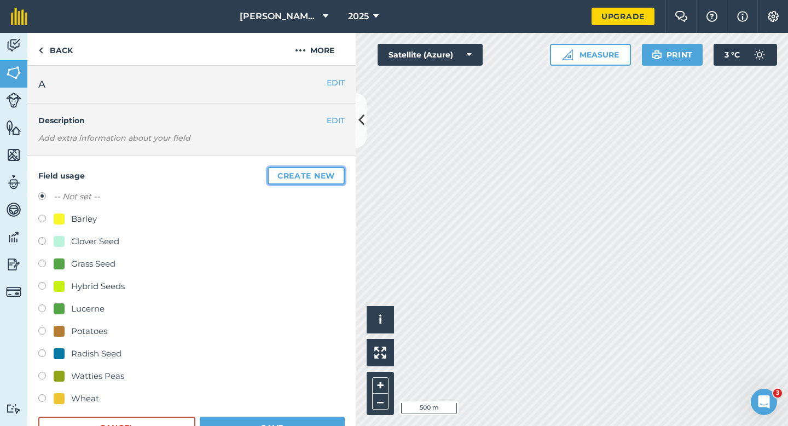
click at [338, 172] on button "Create new" at bounding box center [306, 176] width 77 height 18
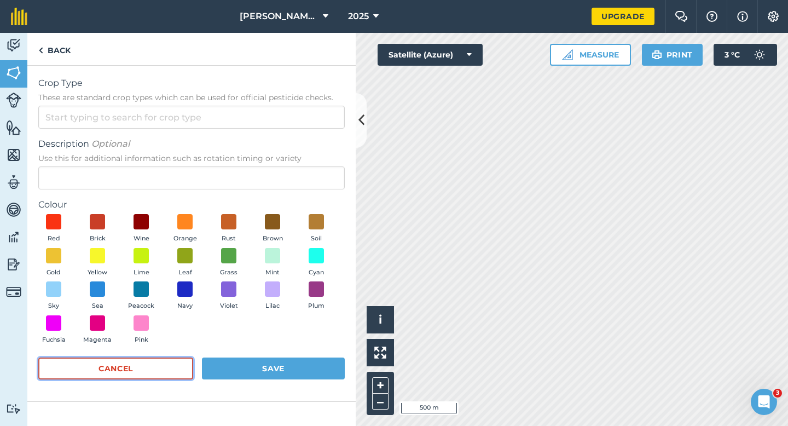
click at [147, 361] on button "Cancel" at bounding box center [115, 368] width 155 height 22
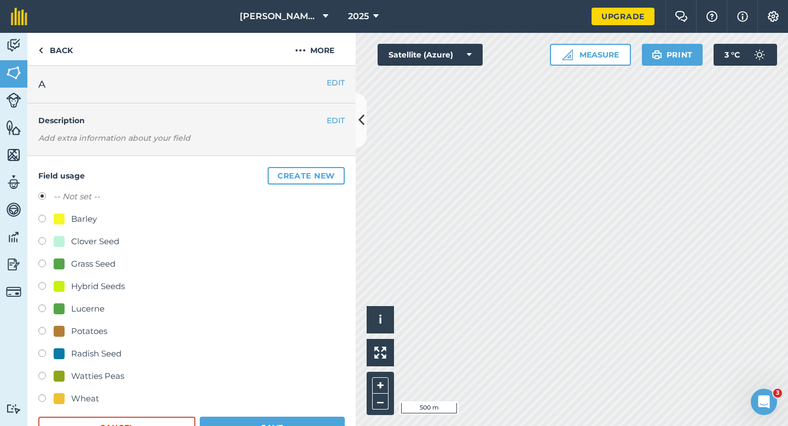
click at [88, 242] on div "Clover Seed" at bounding box center [95, 241] width 48 height 13
radio input "true"
radio input "false"
click at [218, 397] on div "Wheat" at bounding box center [191, 400] width 306 height 16
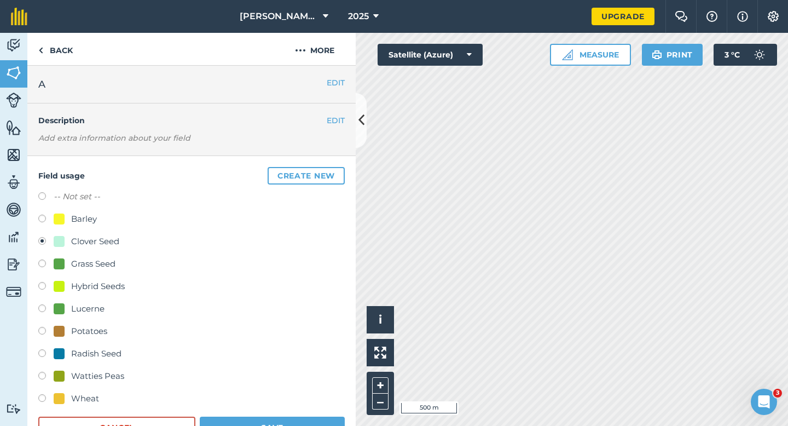
click at [240, 415] on form "-- Not set -- Barley Clover Seed Grass Seed Hybrid Seeds Lucerne Potatoes Radis…" at bounding box center [191, 314] width 306 height 248
click at [249, 425] on button "Save" at bounding box center [272, 427] width 145 height 22
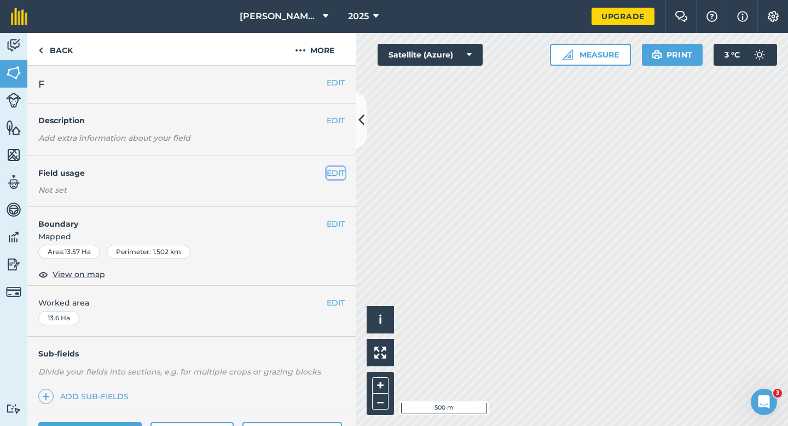
click at [336, 169] on button "EDIT" at bounding box center [336, 173] width 18 height 12
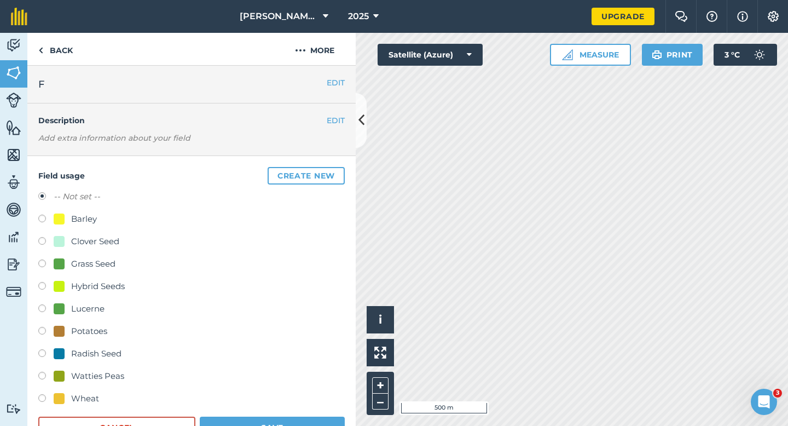
click at [99, 264] on div "Grass Seed" at bounding box center [93, 263] width 44 height 13
radio input "true"
radio input "false"
click at [235, 425] on button "Save" at bounding box center [272, 427] width 145 height 22
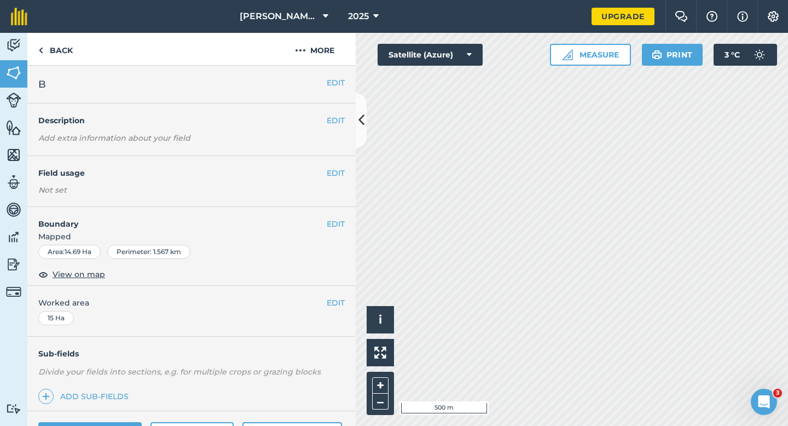
click at [337, 180] on div "EDIT Field usage Not set" at bounding box center [191, 181] width 328 height 51
click at [337, 179] on div "EDIT Field usage Not set" at bounding box center [191, 181] width 328 height 51
click at [328, 171] on button "EDIT" at bounding box center [336, 173] width 18 height 12
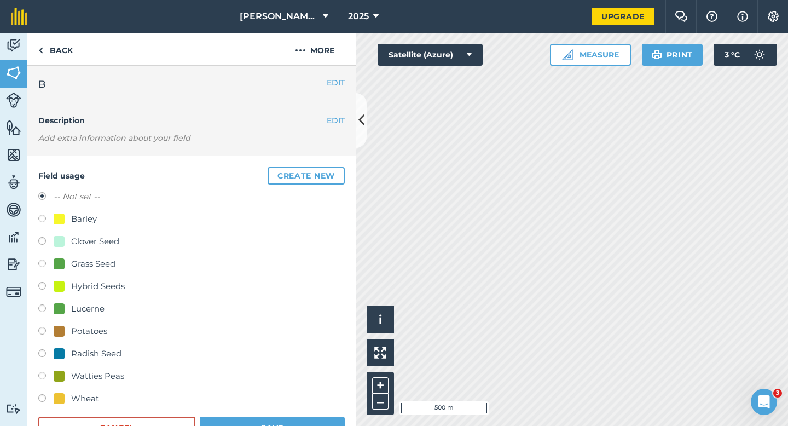
click at [89, 403] on div "Wheat" at bounding box center [85, 398] width 28 height 13
radio input "true"
radio input "false"
click at [219, 425] on button "Save" at bounding box center [272, 427] width 145 height 22
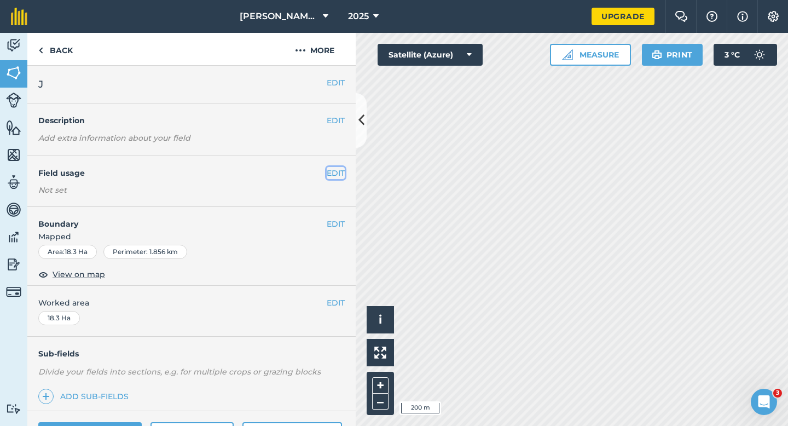
click at [334, 170] on button "EDIT" at bounding box center [336, 173] width 18 height 12
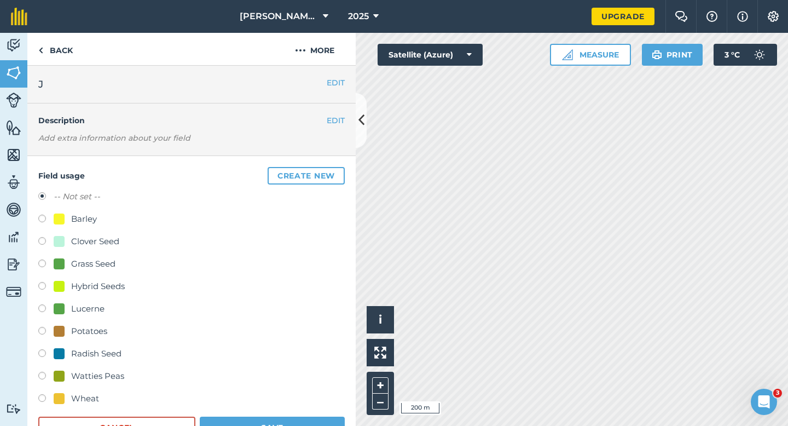
click at [83, 374] on div "Watties Peas" at bounding box center [97, 375] width 53 height 13
radio input "true"
radio input "false"
click at [228, 425] on button "Save" at bounding box center [272, 427] width 145 height 22
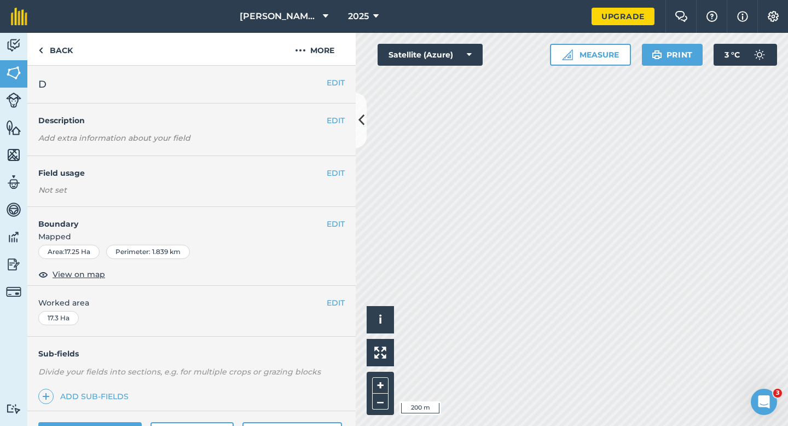
click at [334, 166] on div "EDIT Field usage Not set" at bounding box center [191, 181] width 328 height 51
click at [334, 168] on button "EDIT" at bounding box center [336, 173] width 18 height 12
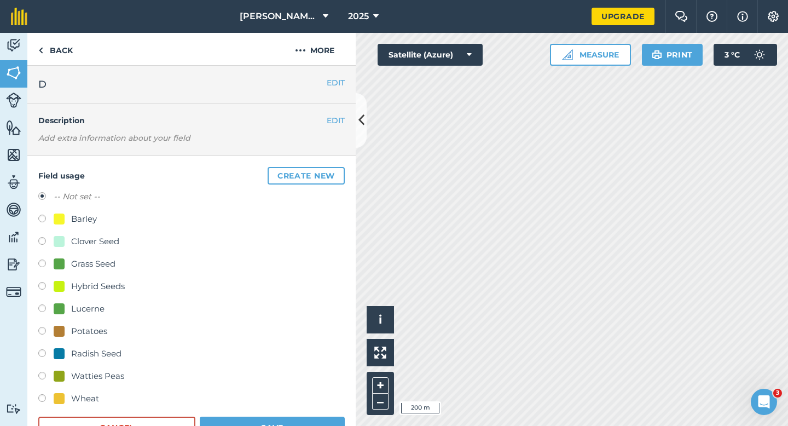
click at [104, 264] on div "Grass Seed" at bounding box center [93, 263] width 44 height 13
radio input "true"
radio input "false"
click at [274, 425] on button "Save" at bounding box center [272, 427] width 145 height 22
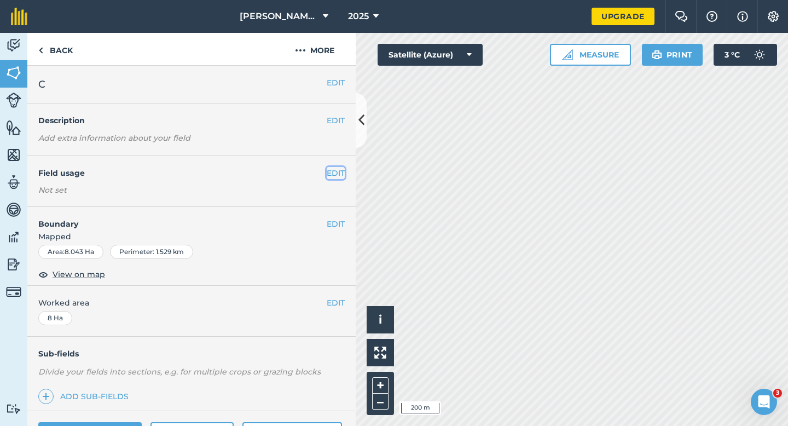
click at [333, 177] on button "EDIT" at bounding box center [336, 173] width 18 height 12
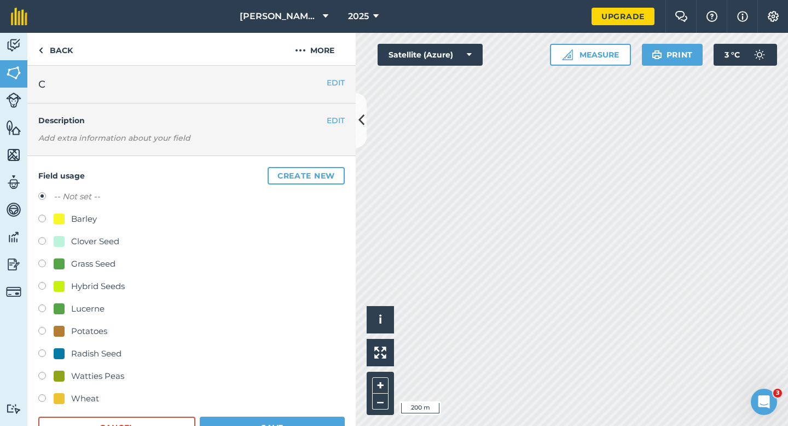
click at [95, 234] on div "-- Not set -- Barley Clover Seed Grass Seed Hybrid Seeds Lucerne Potatoes Radis…" at bounding box center [191, 299] width 306 height 218
click at [107, 251] on div "-- Not set -- Barley Clover Seed Grass Seed Hybrid Seeds Lucerne Potatoes Radis…" at bounding box center [191, 299] width 306 height 218
click at [107, 247] on div "Clover Seed" at bounding box center [95, 241] width 48 height 13
radio input "true"
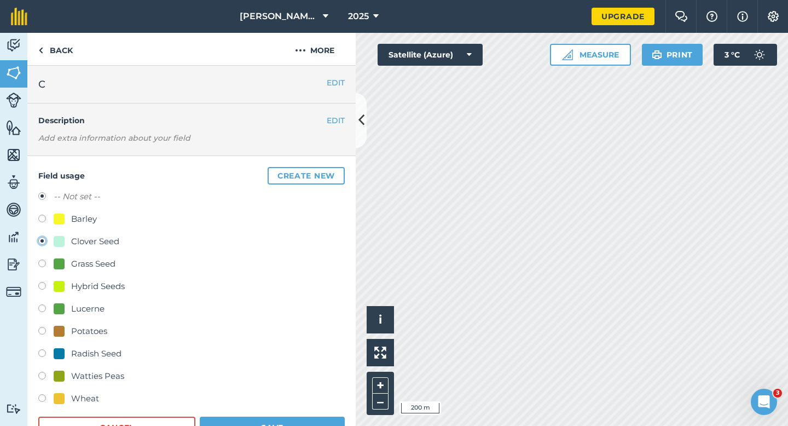
radio input "false"
click at [255, 425] on button "Save" at bounding box center [272, 427] width 145 height 22
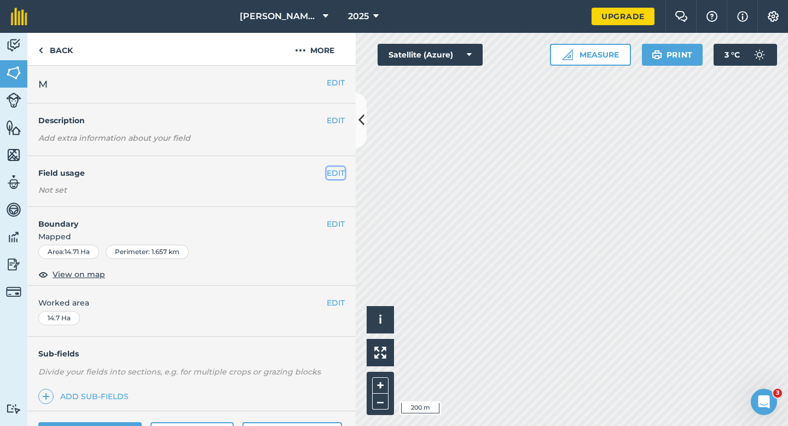
click at [328, 174] on button "EDIT" at bounding box center [336, 173] width 18 height 12
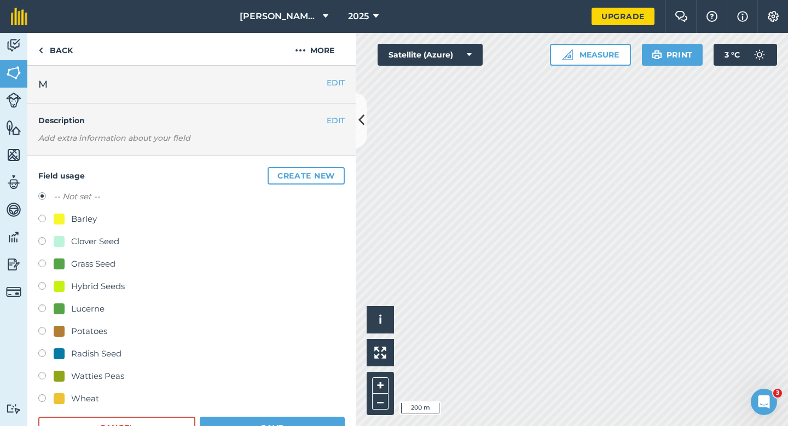
click at [85, 332] on div "Potatoes" at bounding box center [89, 330] width 36 height 13
radio input "true"
radio input "false"
click at [272, 425] on button "Save" at bounding box center [272, 427] width 145 height 22
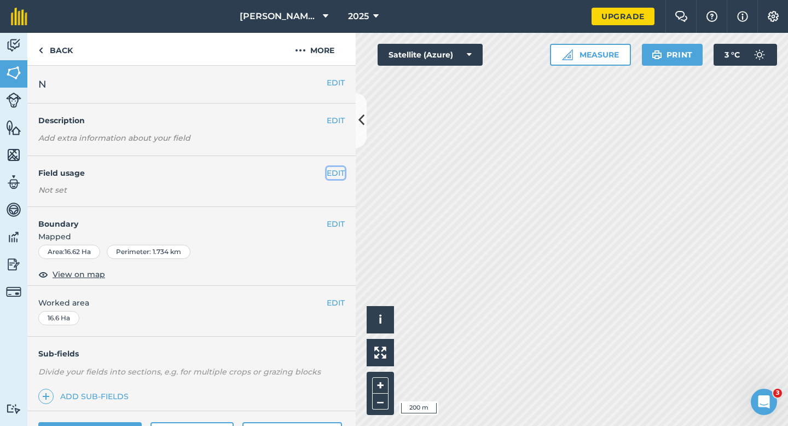
click at [333, 173] on button "EDIT" at bounding box center [336, 173] width 18 height 12
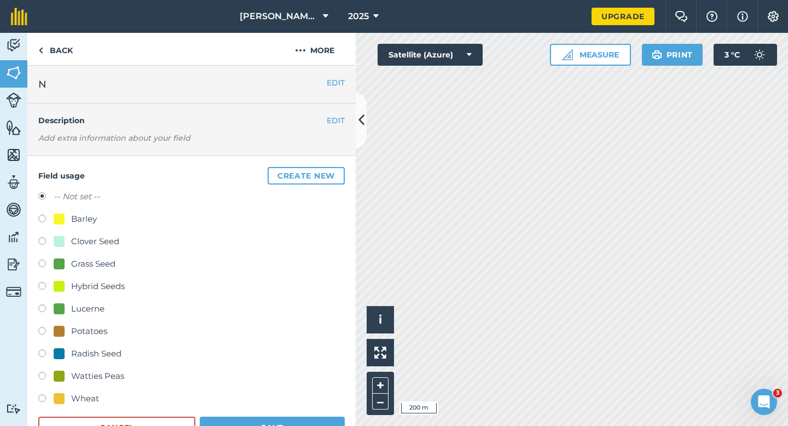
click at [92, 355] on div "Radish Seed" at bounding box center [96, 353] width 50 height 13
radio input "true"
radio input "false"
click at [263, 425] on button "Save" at bounding box center [272, 427] width 145 height 22
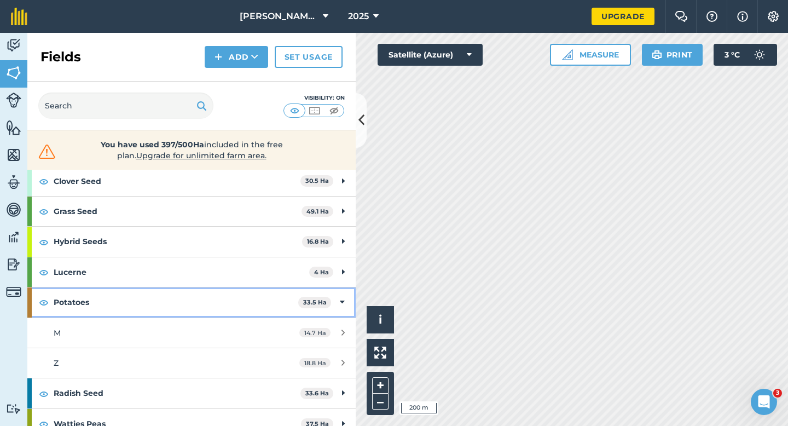
click at [275, 294] on strong "Potatoes" at bounding box center [176, 302] width 245 height 30
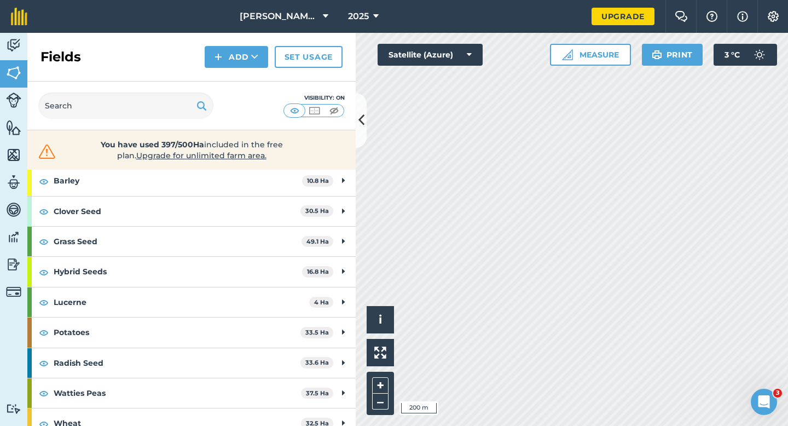
scroll to position [98, 0]
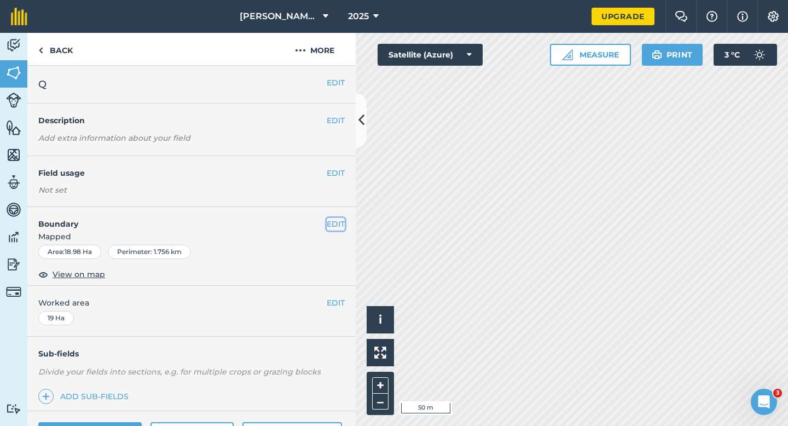
click at [339, 220] on button "EDIT" at bounding box center [336, 224] width 18 height 12
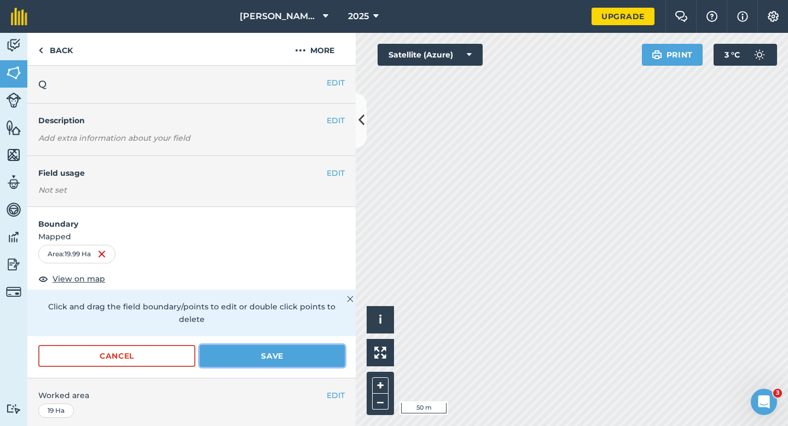
click at [305, 350] on button "Save" at bounding box center [272, 356] width 145 height 22
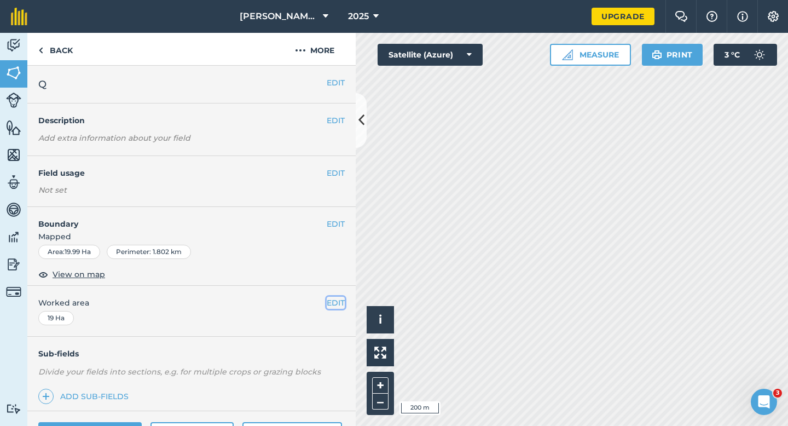
click at [335, 297] on button "EDIT" at bounding box center [336, 303] width 18 height 12
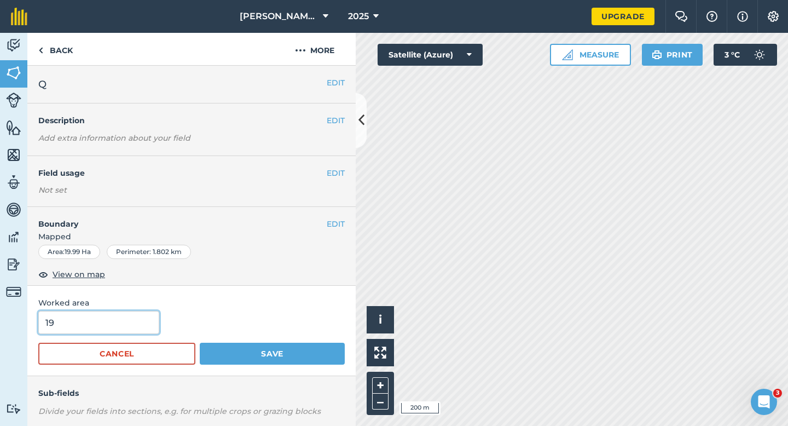
click at [121, 318] on input "19" at bounding box center [98, 322] width 121 height 23
type input "20"
click at [200, 342] on button "Save" at bounding box center [272, 353] width 145 height 22
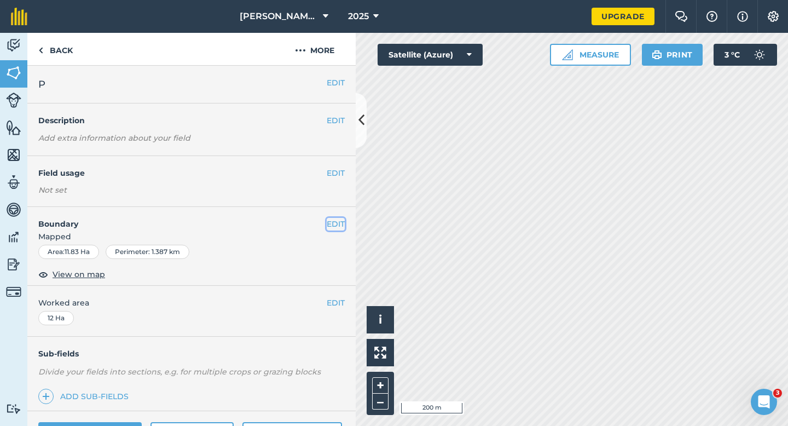
click at [339, 228] on button "EDIT" at bounding box center [336, 224] width 18 height 12
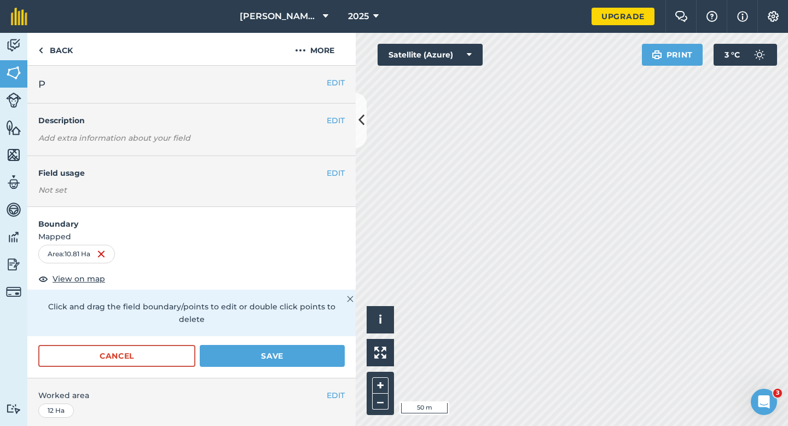
click at [304, 355] on div "Cancel Save" at bounding box center [191, 361] width 328 height 33
click at [305, 347] on button "Save" at bounding box center [272, 356] width 145 height 22
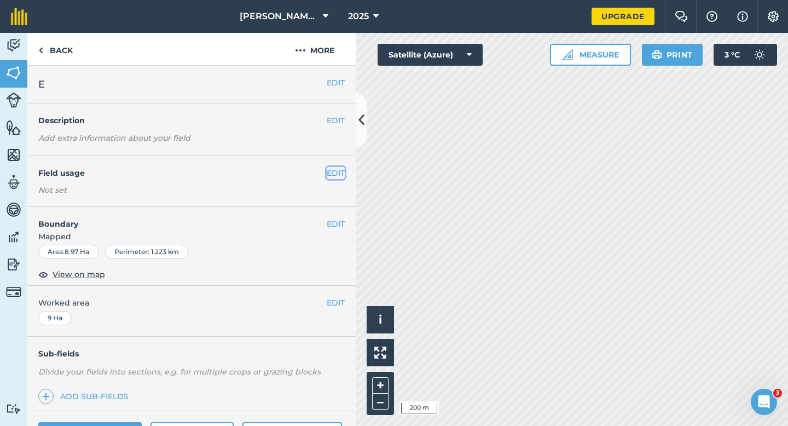
click at [333, 167] on button "EDIT" at bounding box center [336, 173] width 18 height 12
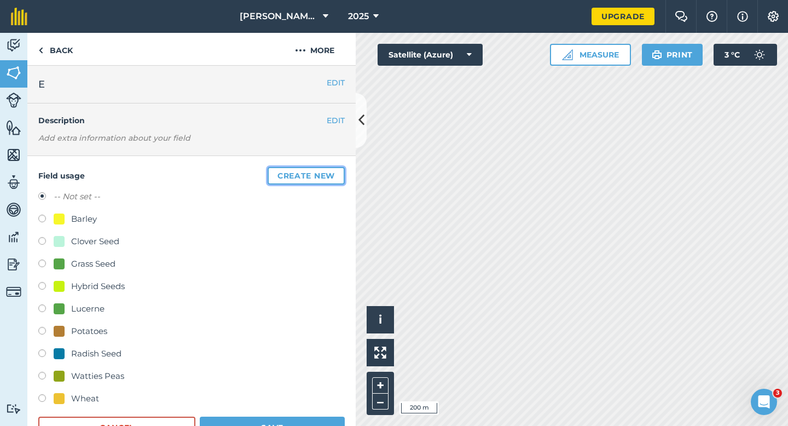
click at [301, 173] on button "Create new" at bounding box center [306, 176] width 77 height 18
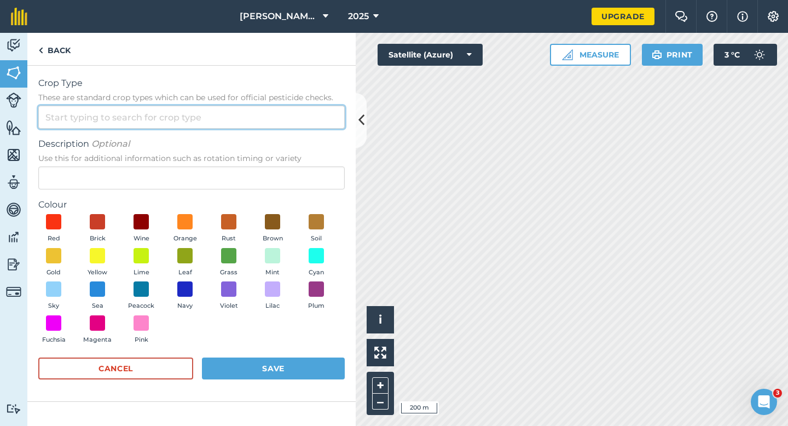
click at [271, 117] on input "Crop Type These are standard crop types which can be used for official pesticid…" at bounding box center [191, 117] width 306 height 23
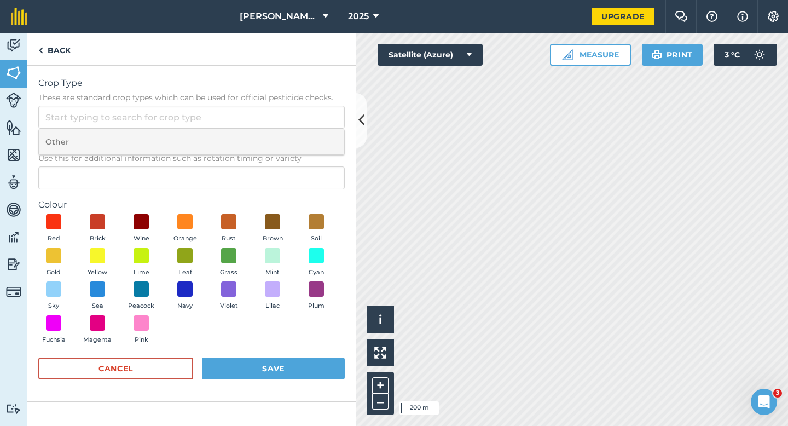
click at [271, 131] on li "Other" at bounding box center [191, 142] width 305 height 26
type input "Other"
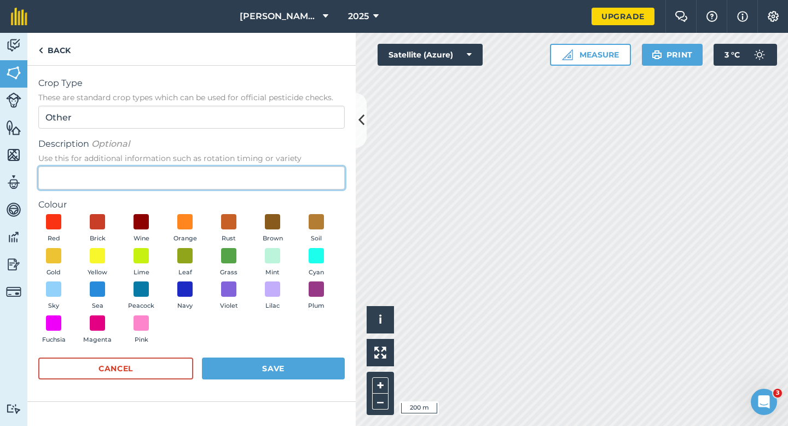
click at [274, 178] on input "Description Optional Use this for additional information such as rotation timin…" at bounding box center [191, 177] width 306 height 23
type input "Seed Peas"
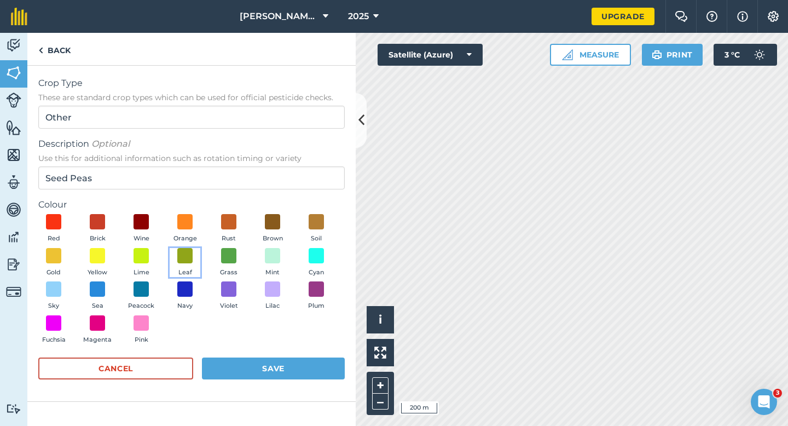
click at [173, 258] on button "Leaf" at bounding box center [185, 263] width 31 height 30
click at [251, 366] on button "Save" at bounding box center [273, 368] width 143 height 22
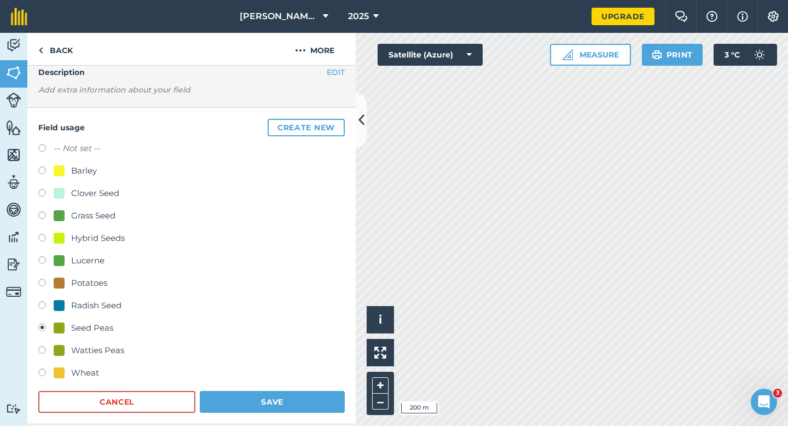
scroll to position [97, 0]
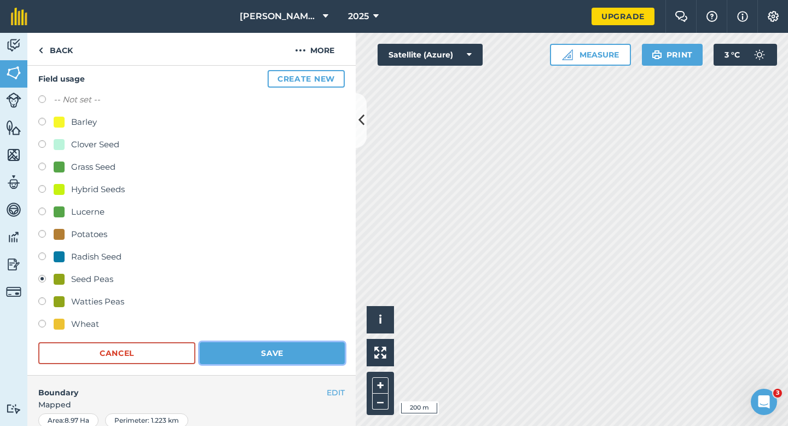
click at [224, 350] on button "Save" at bounding box center [272, 353] width 145 height 22
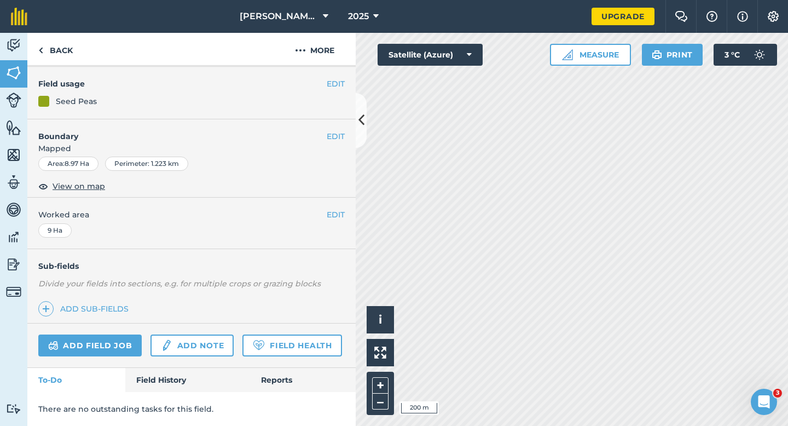
scroll to position [89, 0]
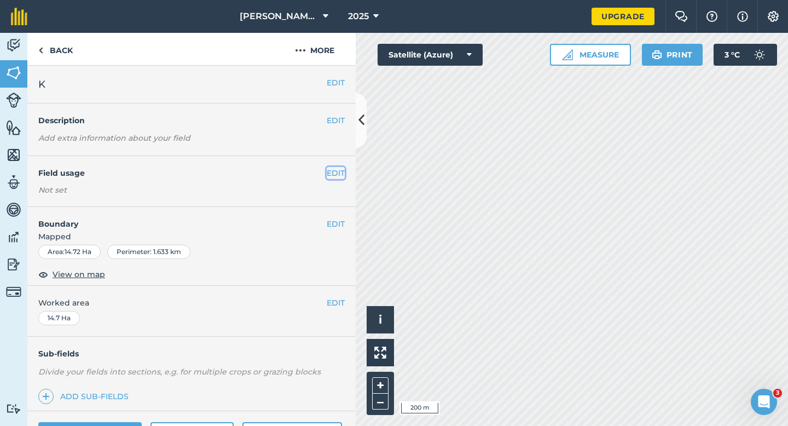
click at [333, 176] on button "EDIT" at bounding box center [336, 173] width 18 height 12
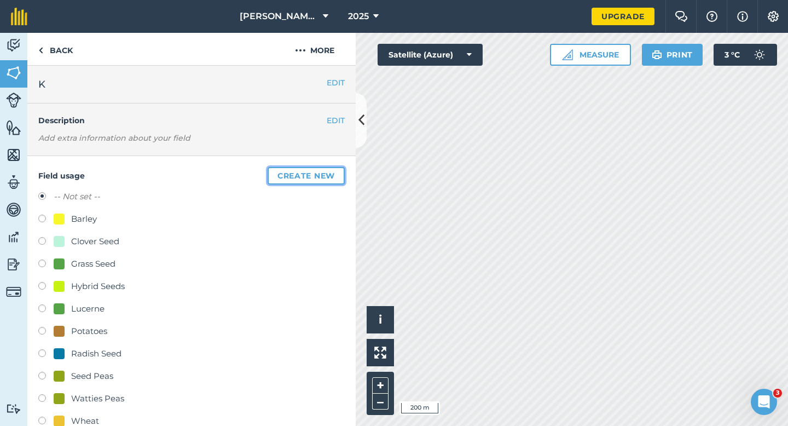
click at [309, 170] on button "Create new" at bounding box center [306, 176] width 77 height 18
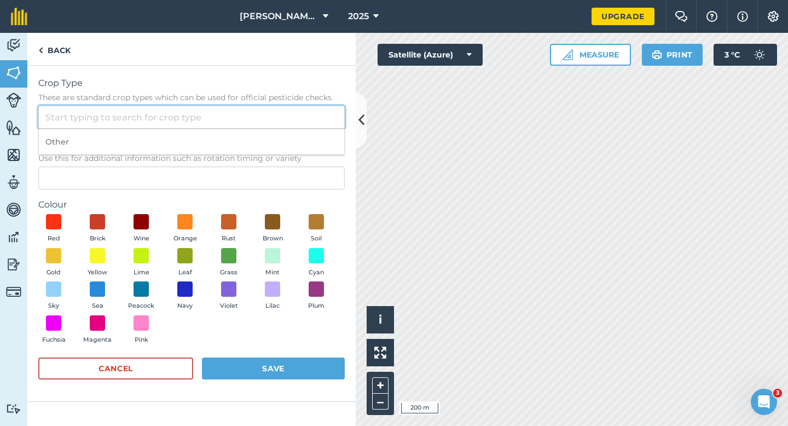
click at [288, 121] on input "Crop Type These are standard crop types which can be used for official pesticid…" at bounding box center [191, 117] width 306 height 23
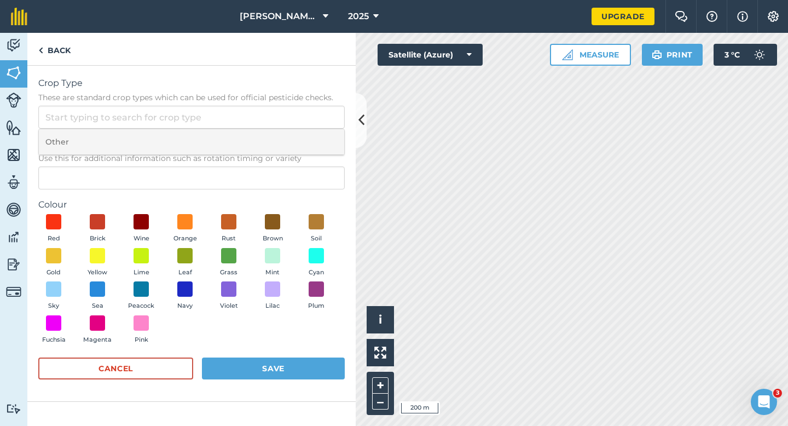
click at [288, 132] on li "Other" at bounding box center [191, 142] width 305 height 26
type input "Other"
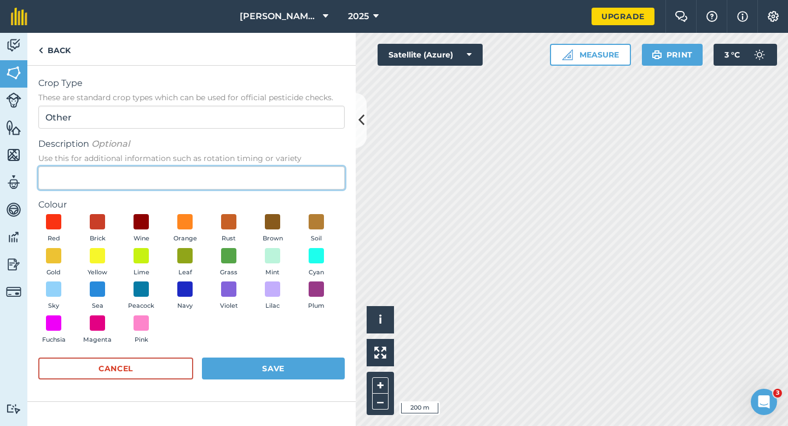
click at [288, 170] on input "Description Optional Use this for additional information such as rotation timin…" at bounding box center [191, 177] width 306 height 23
type input "Oilseed Rape"
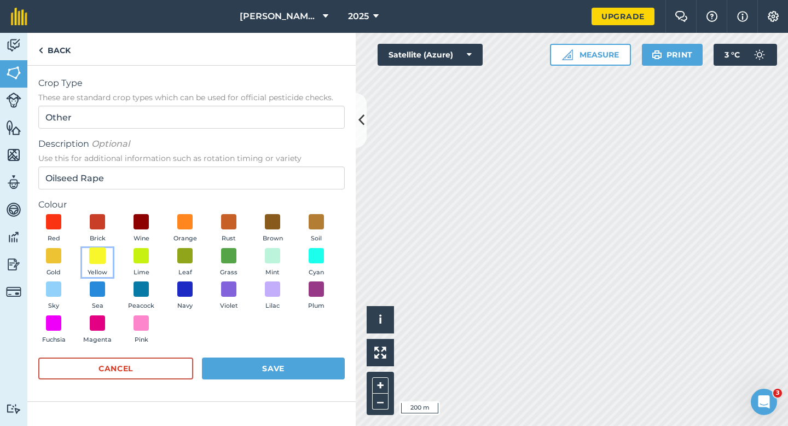
click at [98, 254] on span at bounding box center [97, 255] width 17 height 17
click at [230, 355] on form "Crop Type These are standard crop types which can be used for official pesticid…" at bounding box center [191, 233] width 306 height 313
click at [249, 372] on button "Save" at bounding box center [273, 368] width 143 height 22
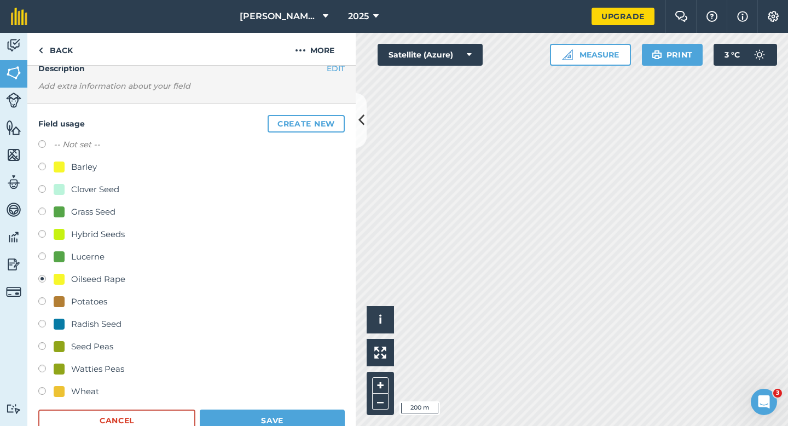
scroll to position [56, 0]
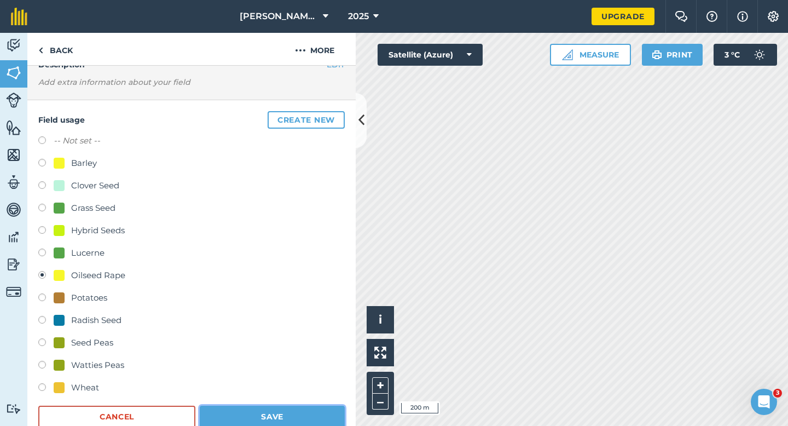
click at [309, 421] on button "Save" at bounding box center [272, 416] width 145 height 22
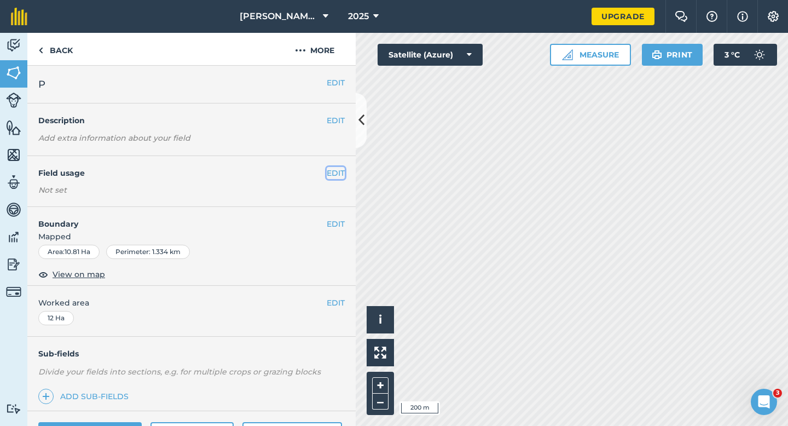
click at [340, 173] on button "EDIT" at bounding box center [336, 173] width 18 height 12
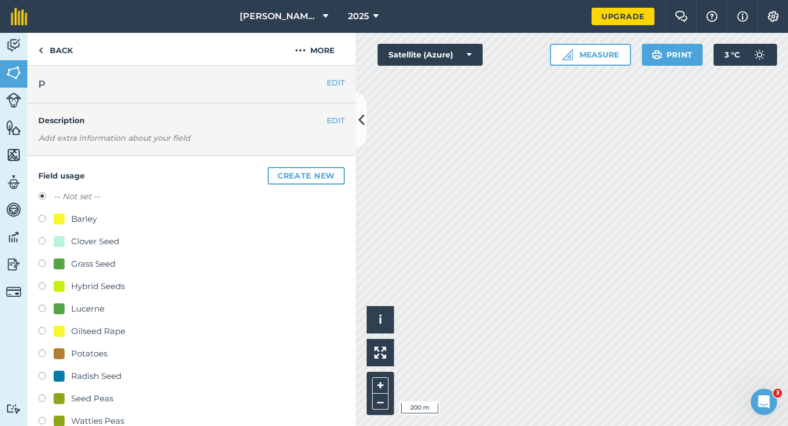
click at [94, 265] on div "Grass Seed" at bounding box center [93, 263] width 44 height 13
radio input "true"
radio input "false"
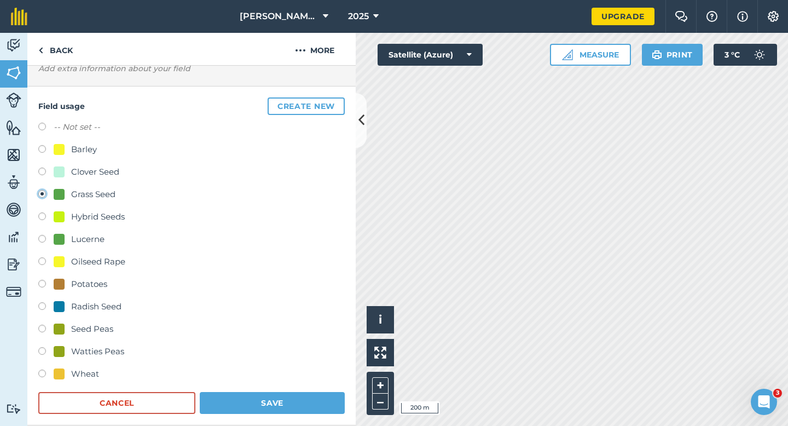
scroll to position [136, 0]
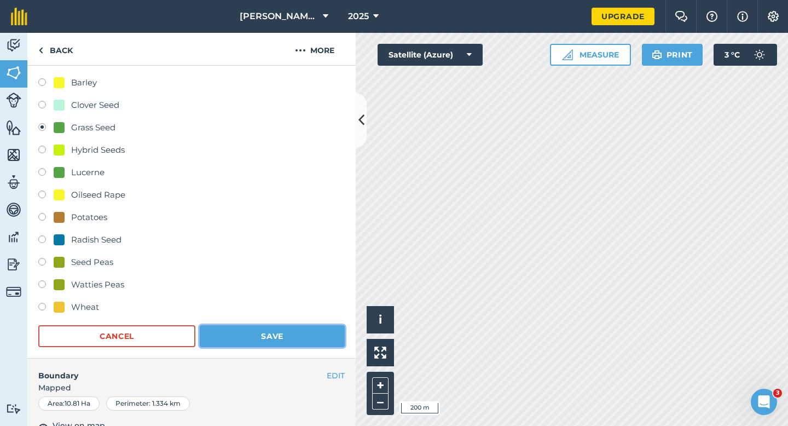
click at [222, 329] on button "Save" at bounding box center [272, 336] width 145 height 22
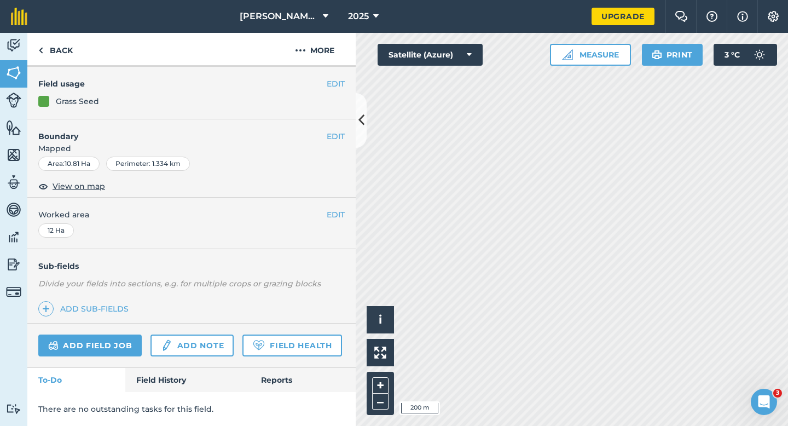
scroll to position [88, 0]
click at [331, 88] on button "EDIT" at bounding box center [336, 85] width 18 height 12
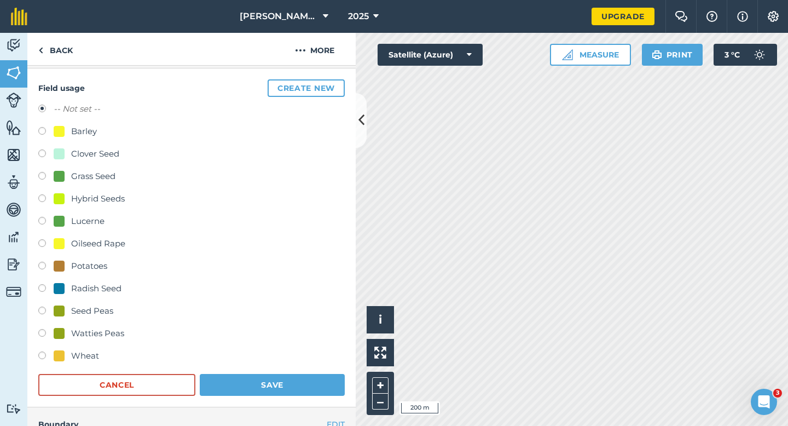
click at [90, 168] on div "-- Not set -- Barley Clover Seed Grass Seed Hybrid Seeds Lucerne Oilseed Rape P…" at bounding box center [191, 233] width 306 height 263
click at [90, 173] on div "Grass Seed" at bounding box center [93, 176] width 44 height 13
radio input "true"
radio input "false"
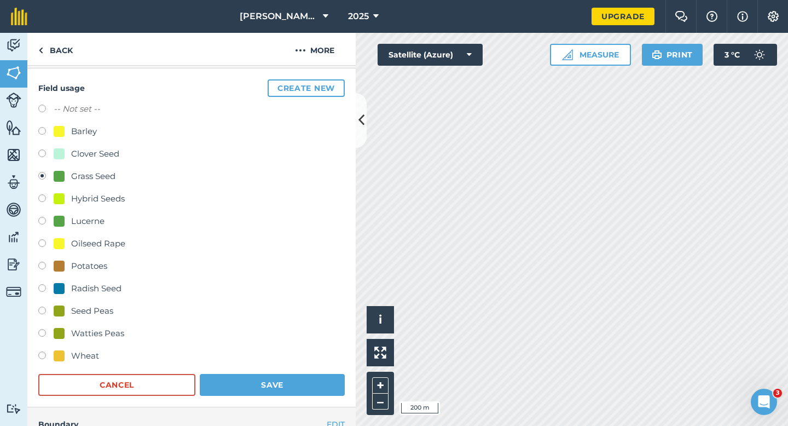
click at [253, 403] on div "Field usage Create new -- Not set -- Barley Clover Seed Grass Seed Hybrid Seeds…" at bounding box center [191, 237] width 328 height 339
click at [253, 387] on button "Save" at bounding box center [272, 385] width 145 height 22
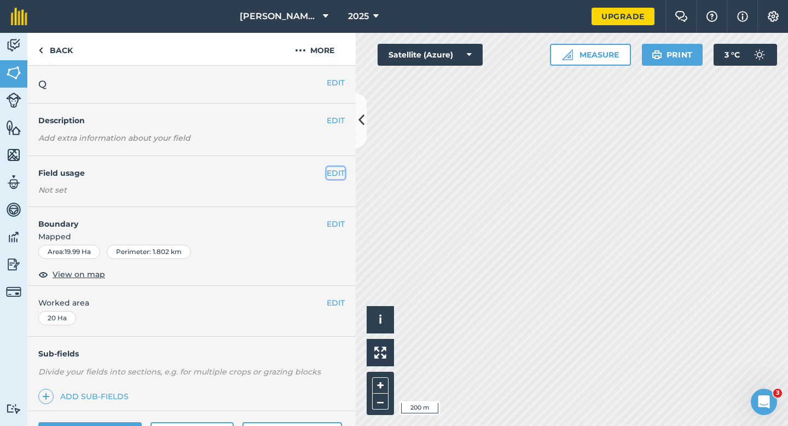
click at [330, 175] on button "EDIT" at bounding box center [336, 173] width 18 height 12
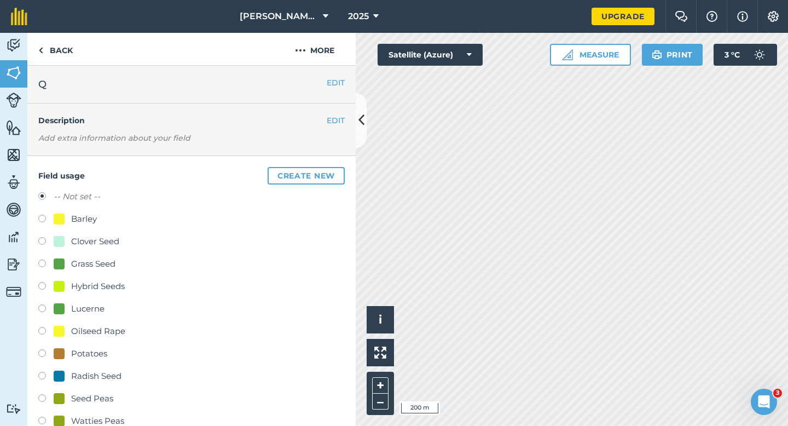
click at [101, 239] on div "Clover Seed" at bounding box center [95, 241] width 48 height 13
radio input "true"
radio input "false"
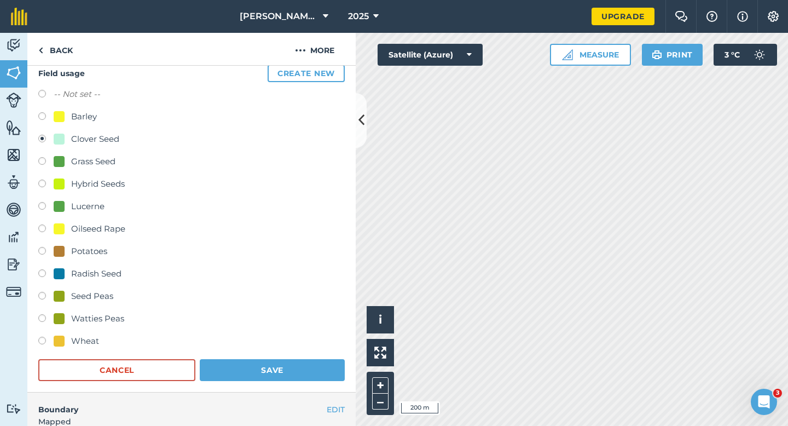
click at [293, 401] on h4 "Boundary" at bounding box center [176, 403] width 299 height 23
click at [291, 362] on button "Save" at bounding box center [272, 370] width 145 height 22
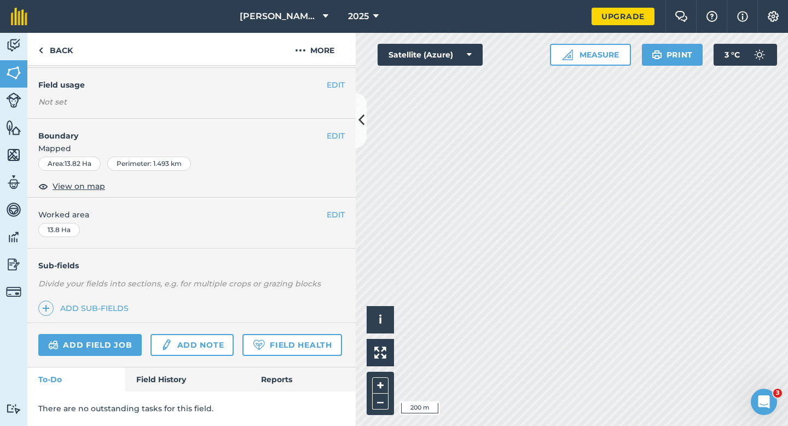
scroll to position [88, 0]
click at [335, 87] on button "EDIT" at bounding box center [336, 85] width 18 height 12
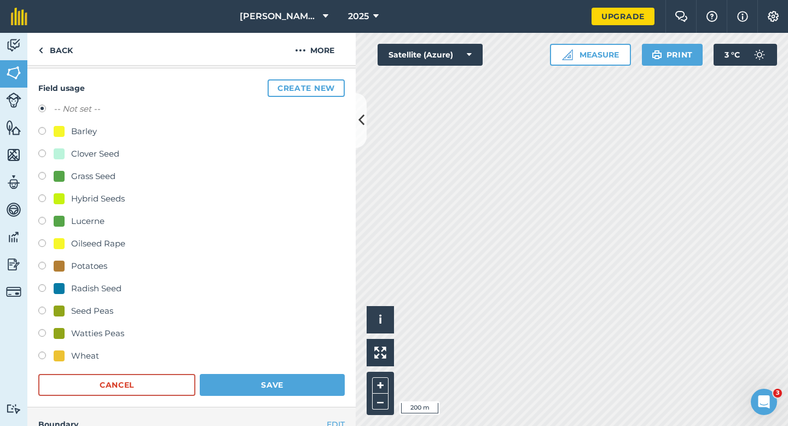
click at [83, 158] on div "Clover Seed" at bounding box center [95, 153] width 48 height 13
radio input "true"
radio input "false"
click at [239, 382] on button "Save" at bounding box center [272, 385] width 145 height 22
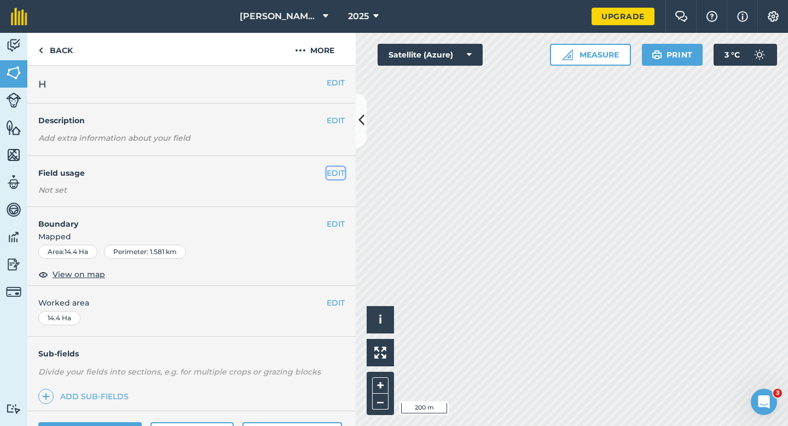
click at [337, 169] on button "EDIT" at bounding box center [336, 173] width 18 height 12
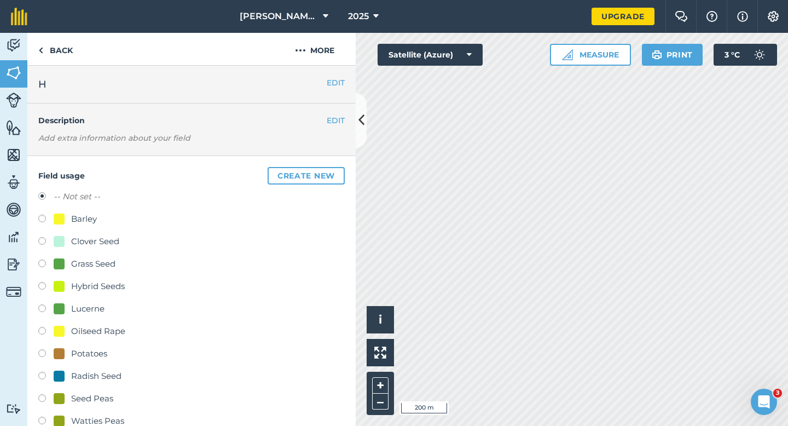
click at [90, 217] on div "Barley" at bounding box center [84, 218] width 26 height 13
radio input "true"
radio input "false"
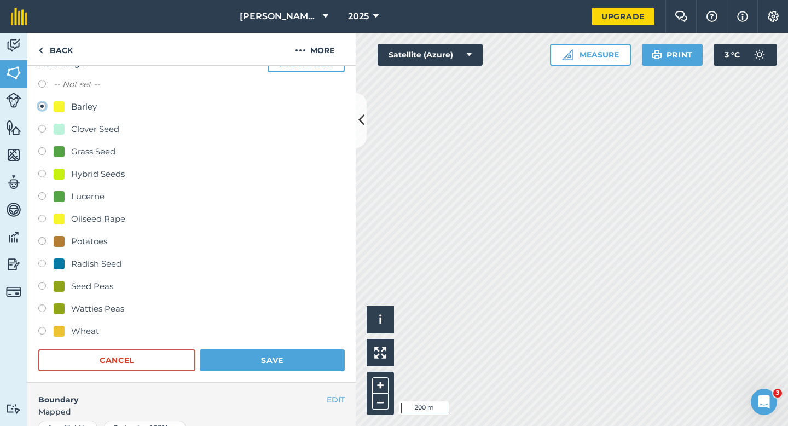
scroll to position [201, 0]
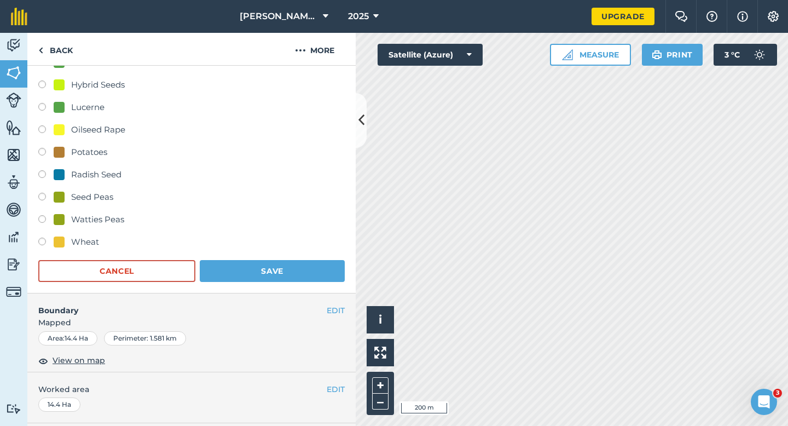
click at [265, 288] on div "Field usage Create new -- Not set -- Barley Clover Seed Grass Seed Hybrid Seeds…" at bounding box center [191, 124] width 328 height 339
click at [265, 267] on button "Save" at bounding box center [272, 271] width 145 height 22
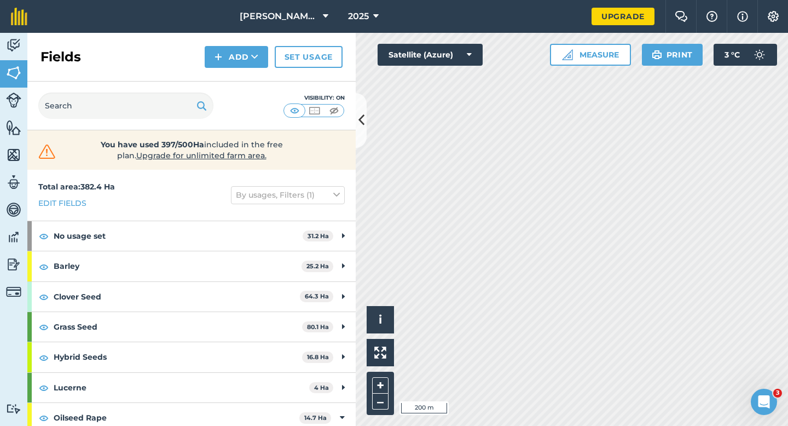
scroll to position [219, 0]
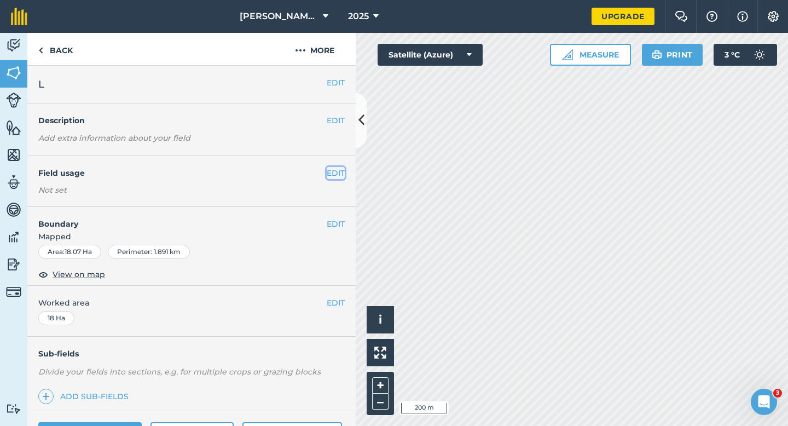
click at [337, 172] on button "EDIT" at bounding box center [336, 173] width 18 height 12
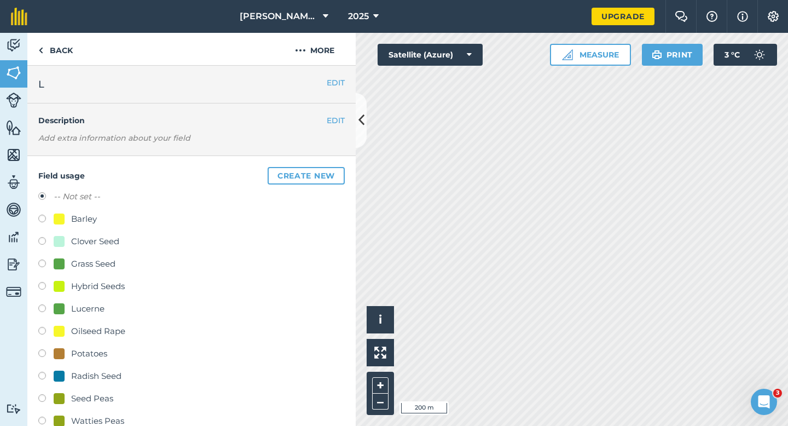
scroll to position [155, 0]
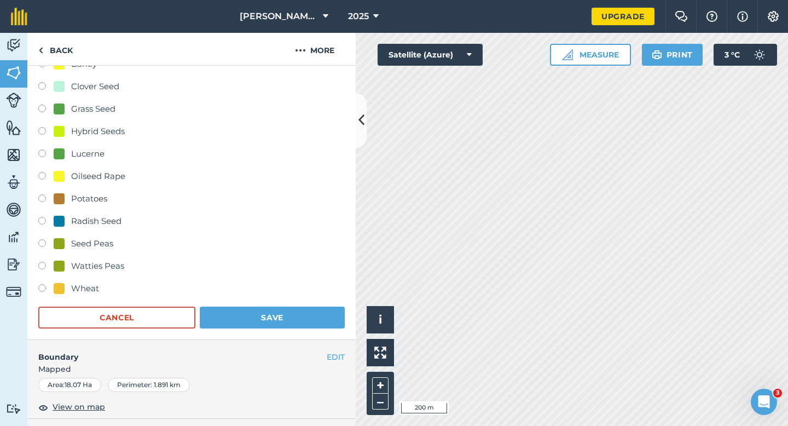
click at [68, 283] on div "Wheat" at bounding box center [76, 288] width 45 height 13
radio input "true"
radio input "false"
click at [243, 328] on div "Field usage Create new -- Not set -- Barley Clover Seed Grass Seed Hybrid Seeds…" at bounding box center [191, 170] width 328 height 339
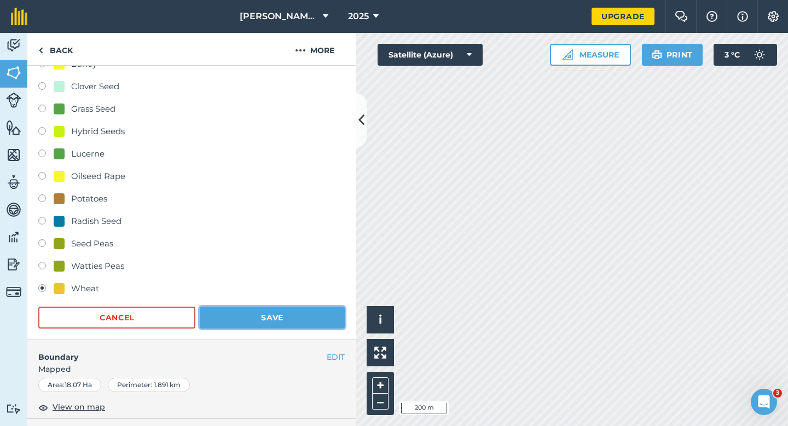
click at [255, 316] on button "Save" at bounding box center [272, 317] width 145 height 22
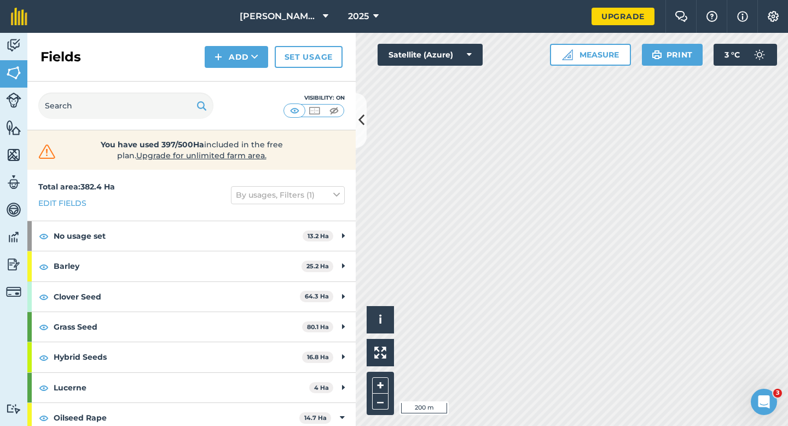
scroll to position [219, 0]
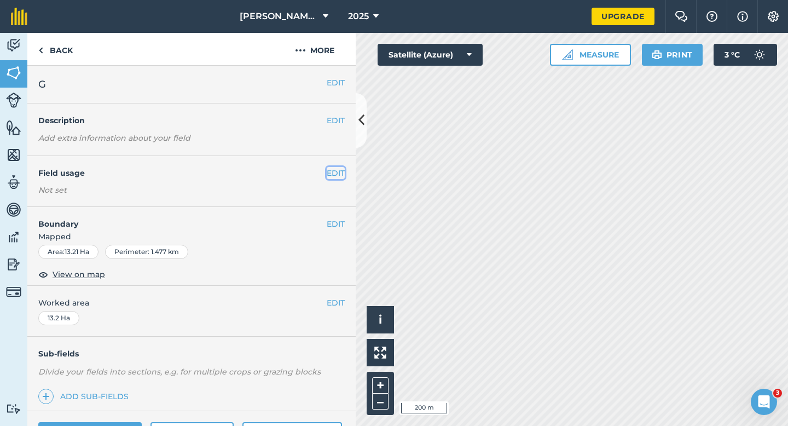
click at [338, 171] on button "EDIT" at bounding box center [336, 173] width 18 height 12
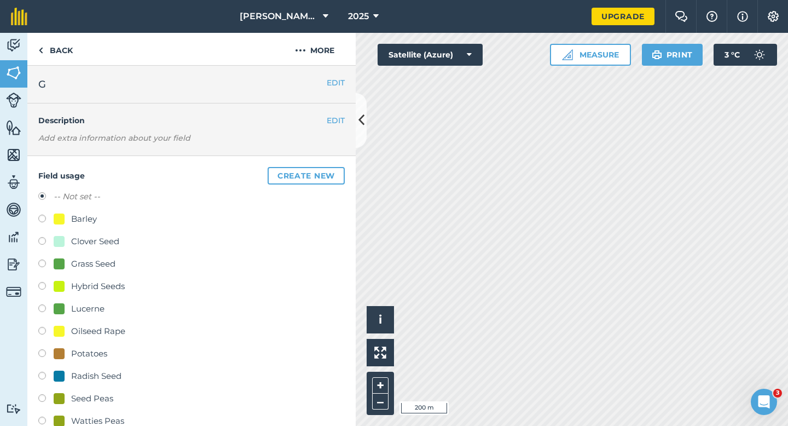
scroll to position [167, 0]
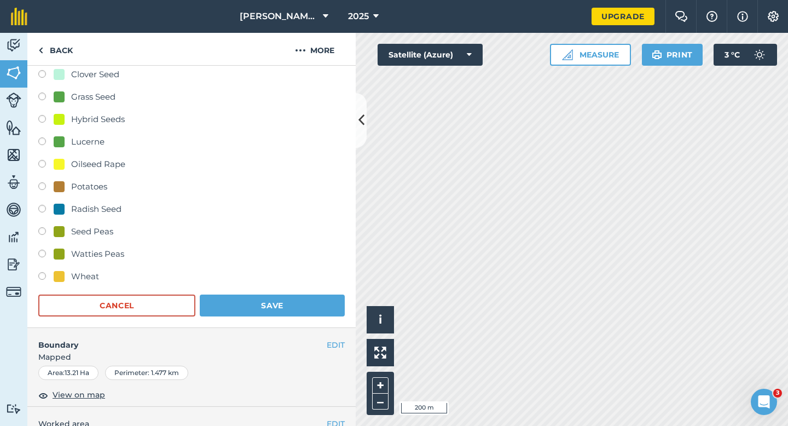
click at [73, 264] on div "-- Not set -- Barley Clover Seed Grass Seed Hybrid Seeds Lucerne Oilseed Rape P…" at bounding box center [191, 154] width 306 height 263
click at [78, 272] on div "Wheat" at bounding box center [85, 276] width 28 height 13
radio input "true"
radio input "false"
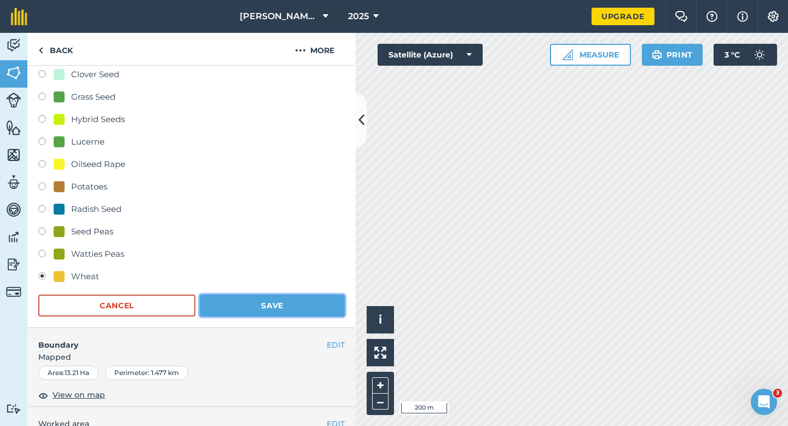
click at [247, 298] on button "Save" at bounding box center [272, 305] width 145 height 22
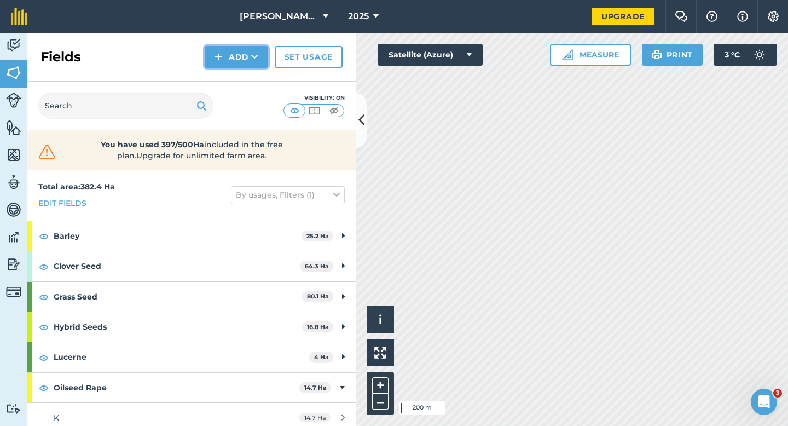
click at [237, 63] on button "Add" at bounding box center [236, 57] width 63 height 22
click at [237, 78] on link "Draw" at bounding box center [236, 81] width 60 height 24
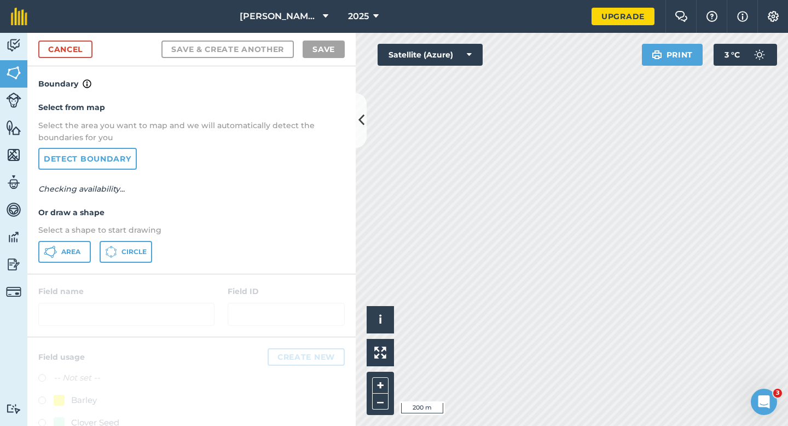
click at [73, 268] on div "Select from map Select the area you want to map and we will automatically detec…" at bounding box center [191, 181] width 328 height 183
click at [73, 255] on button "Area" at bounding box center [64, 252] width 53 height 22
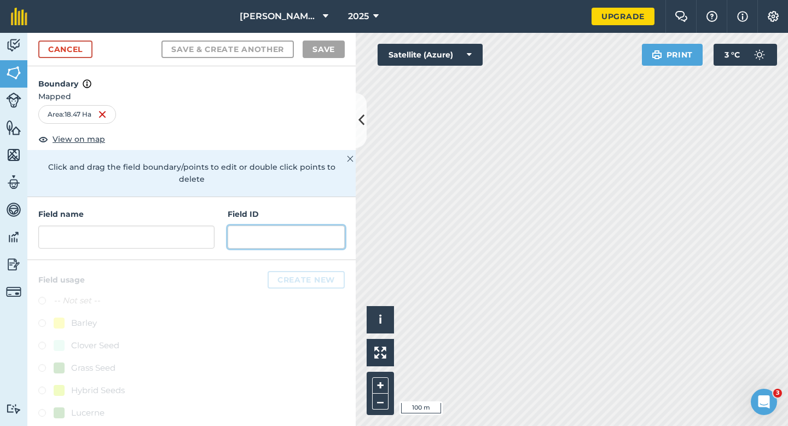
click at [262, 226] on input "text" at bounding box center [286, 236] width 117 height 23
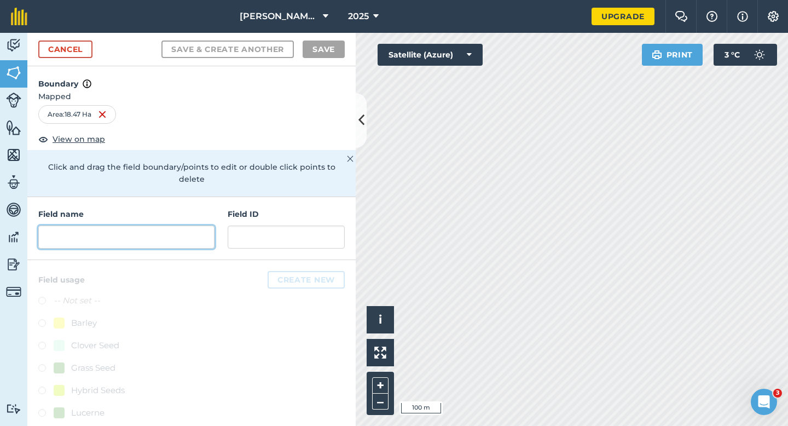
click at [210, 226] on input "text" at bounding box center [126, 236] width 176 height 23
type input "L"
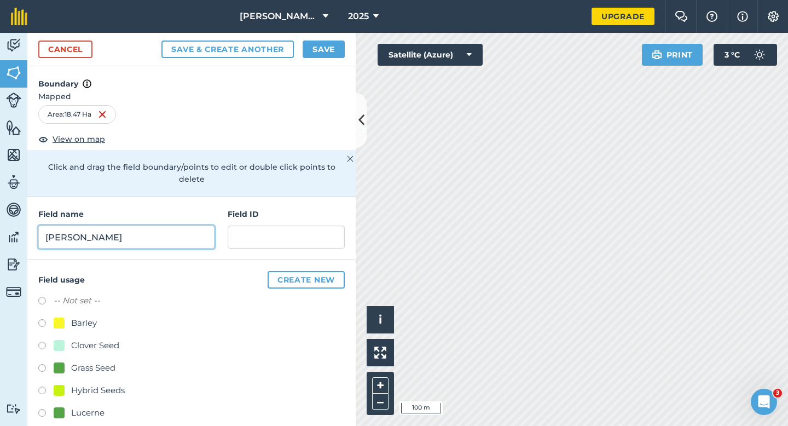
scroll to position [97, 0]
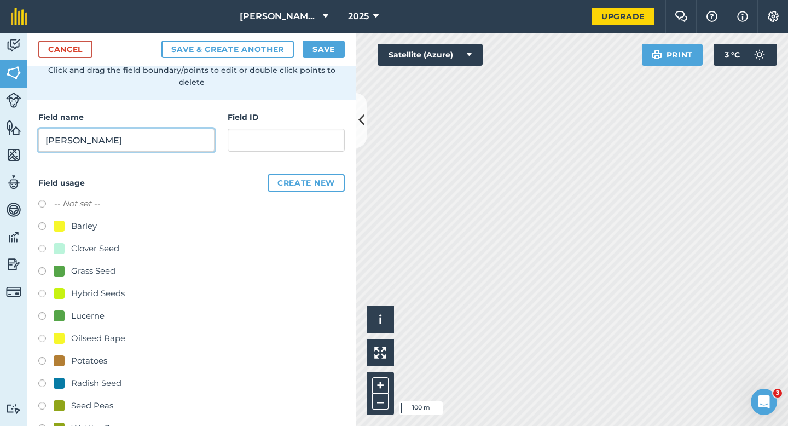
type input "[PERSON_NAME]"
click at [88, 354] on div "Potatoes" at bounding box center [89, 360] width 36 height 13
radio input "true"
click at [312, 39] on div "Cancel Save & Create Another Save" at bounding box center [191, 49] width 328 height 33
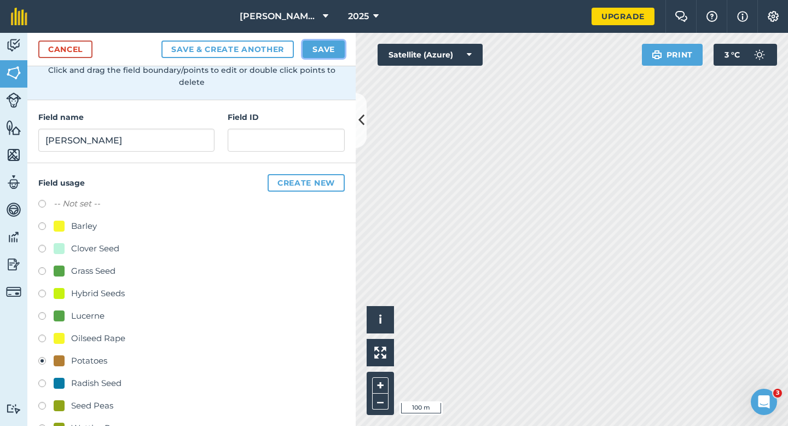
click at [320, 44] on button "Save" at bounding box center [324, 49] width 42 height 18
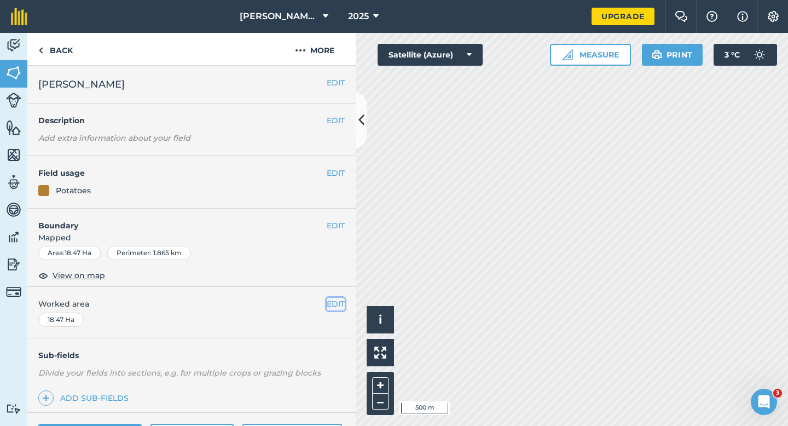
click at [330, 302] on button "EDIT" at bounding box center [336, 304] width 18 height 12
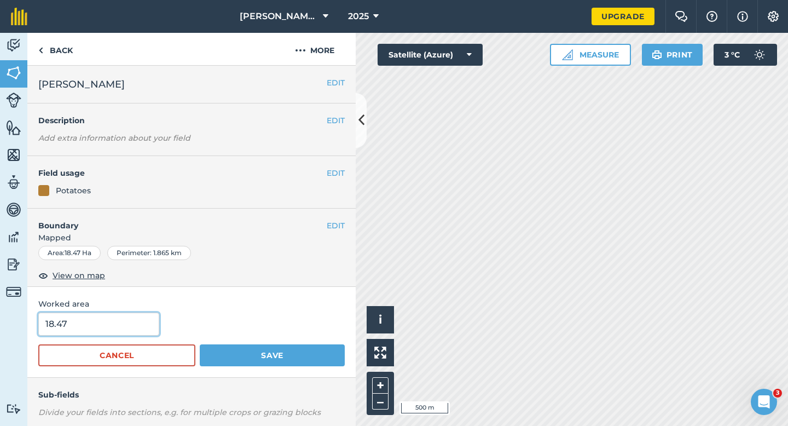
click at [142, 320] on input "18.47" at bounding box center [98, 323] width 121 height 23
type input "18"
click at [200, 344] on button "Save" at bounding box center [272, 355] width 145 height 22
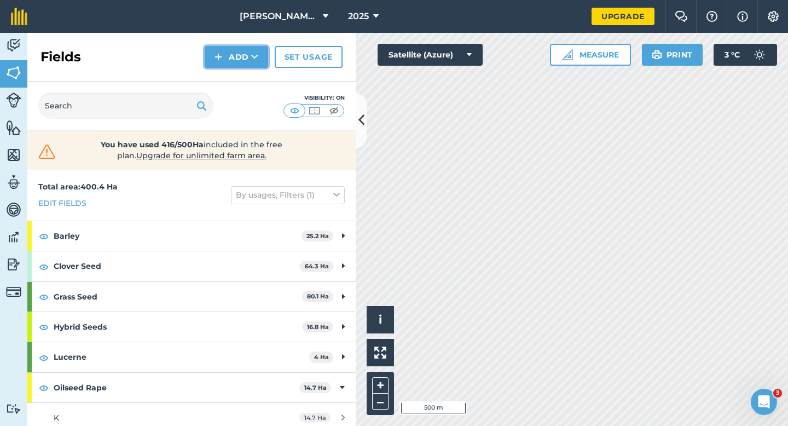
click at [228, 55] on button "Add" at bounding box center [236, 57] width 63 height 22
click at [238, 81] on link "Draw" at bounding box center [236, 81] width 60 height 24
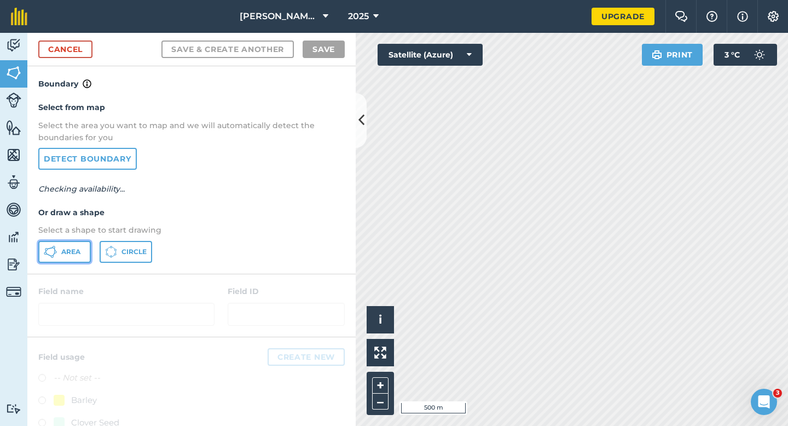
click at [85, 258] on button "Area" at bounding box center [64, 252] width 53 height 22
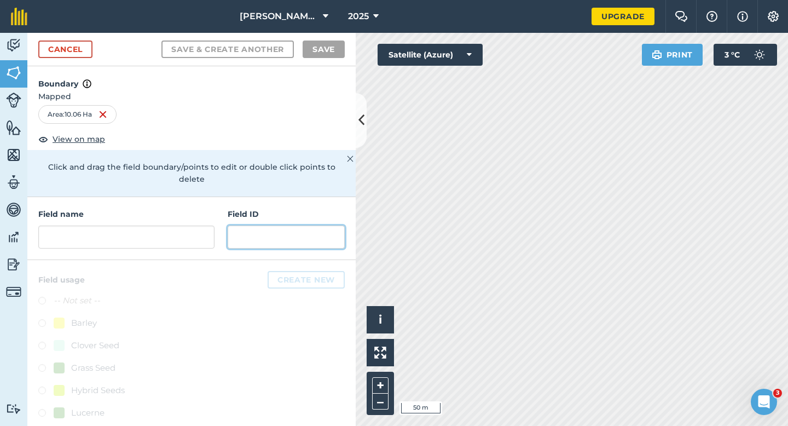
click at [294, 235] on input "text" at bounding box center [286, 236] width 117 height 23
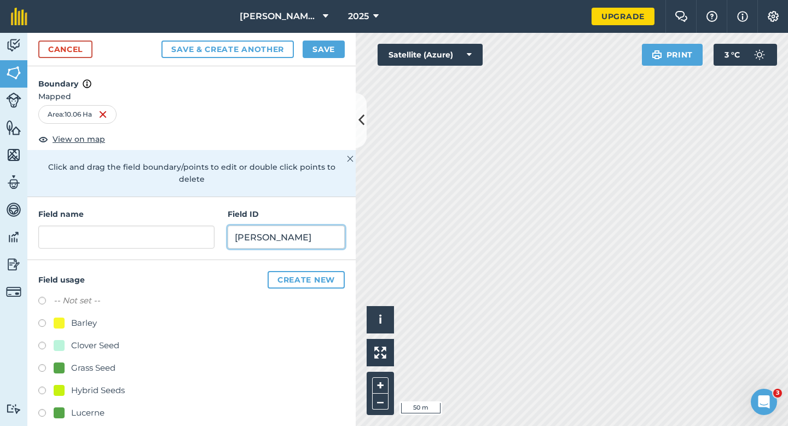
scroll to position [74, 0]
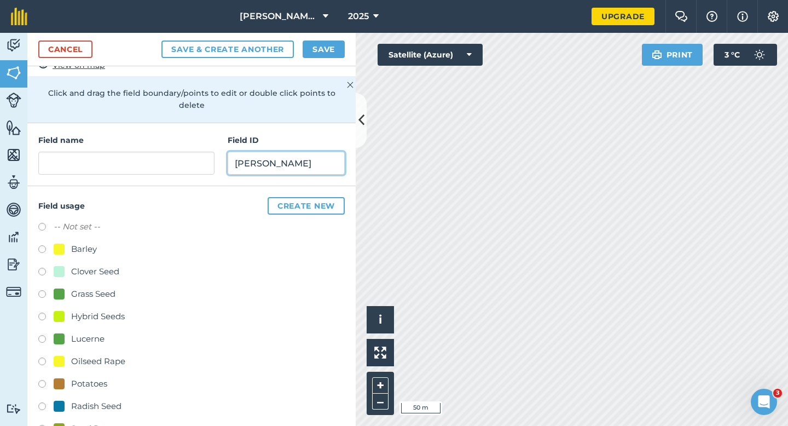
type input "[PERSON_NAME]"
click at [74, 377] on div "Potatoes" at bounding box center [89, 383] width 36 height 13
radio input "true"
click at [298, 156] on input "[PERSON_NAME]" at bounding box center [286, 163] width 117 height 23
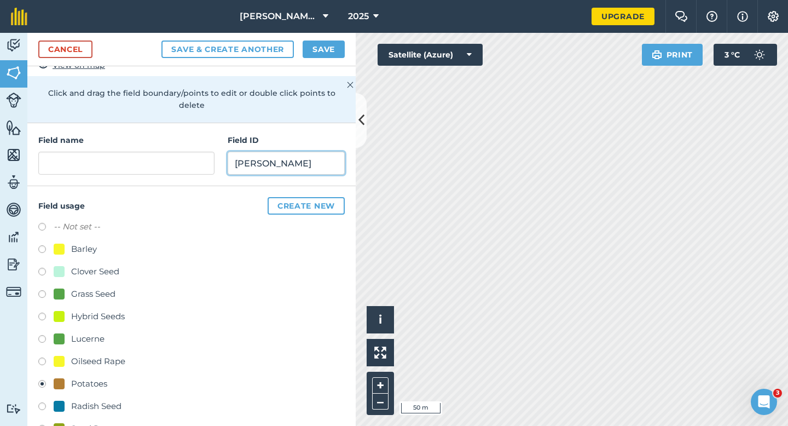
type input "[PERSON_NAME]"
click at [330, 47] on button "Save" at bounding box center [324, 49] width 42 height 18
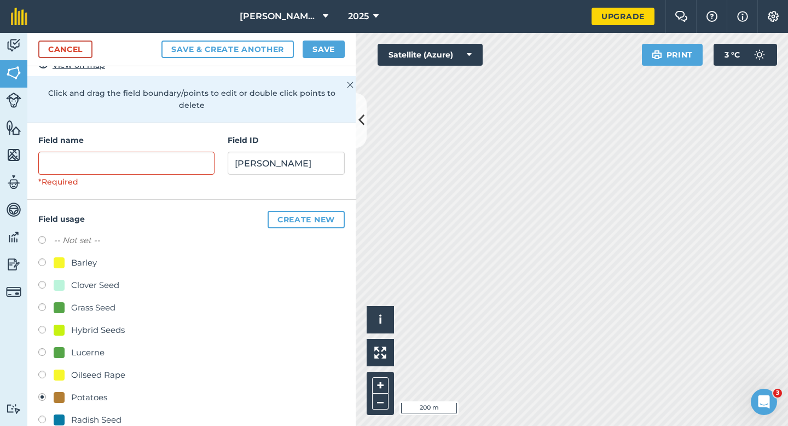
click at [337, 323] on div "Hybrid Seeds" at bounding box center [191, 331] width 306 height 16
drag, startPoint x: 293, startPoint y: 155, endPoint x: 169, endPoint y: 153, distance: 124.8
click at [175, 155] on div "Field name *Required Field ID [PERSON_NAME]" at bounding box center [191, 161] width 328 height 77
paste input "[PERSON_NAME]"
type input "[PERSON_NAME]"
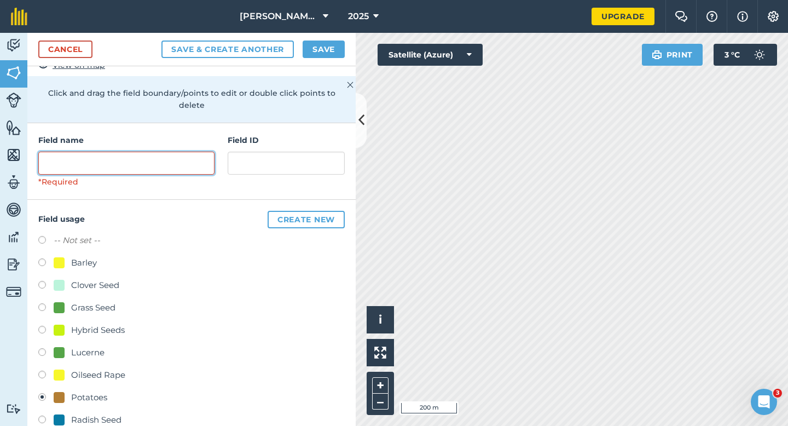
click at [169, 153] on input "text" at bounding box center [126, 163] width 176 height 23
paste input "[PERSON_NAME]"
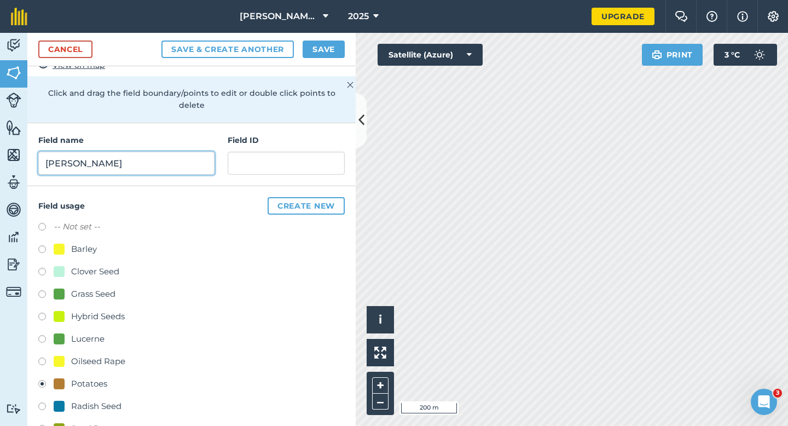
type input "[PERSON_NAME]"
click at [329, 59] on div "Cancel Save & Create Another Save" at bounding box center [191, 49] width 328 height 33
click at [324, 45] on button "Save" at bounding box center [324, 49] width 42 height 18
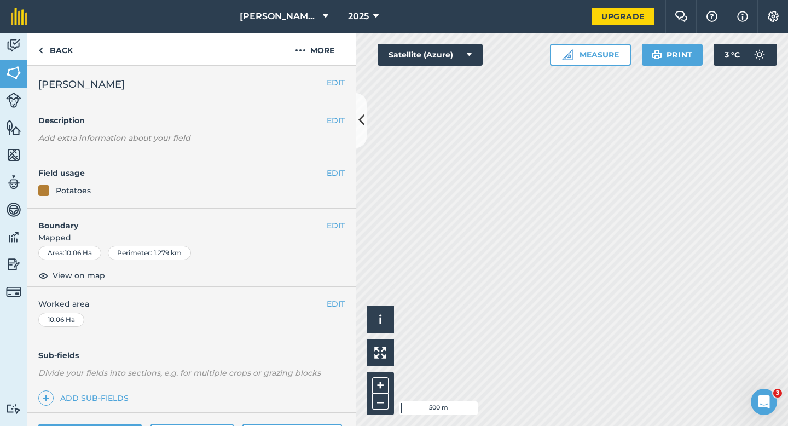
click at [345, 301] on div "EDIT Worked area 10.06 Ha" at bounding box center [191, 312] width 328 height 51
click at [335, 301] on button "EDIT" at bounding box center [336, 304] width 18 height 12
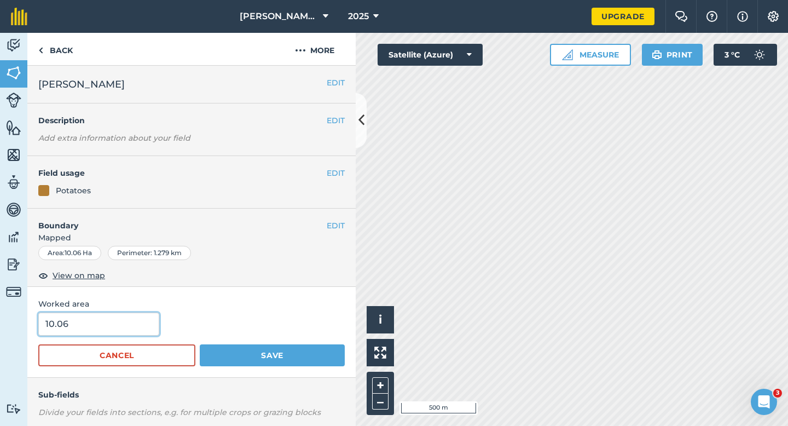
click at [104, 321] on input "10.06" at bounding box center [98, 323] width 121 height 23
type input "10"
click at [200, 344] on button "Save" at bounding box center [272, 355] width 145 height 22
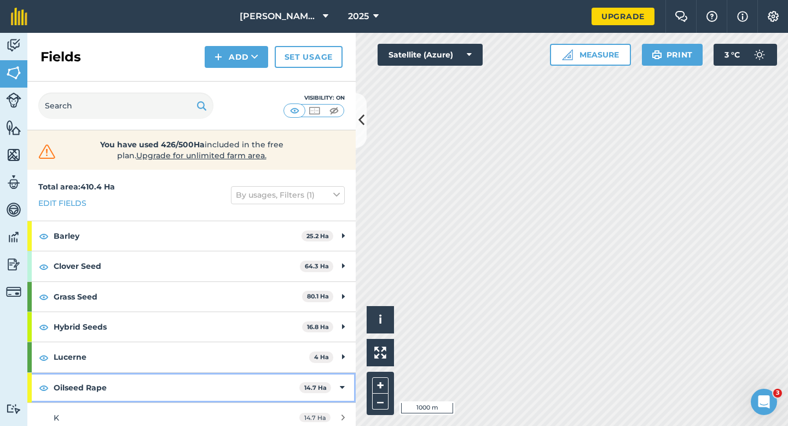
click at [332, 396] on div "Oilseed Rape 14.7 Ha" at bounding box center [191, 388] width 328 height 30
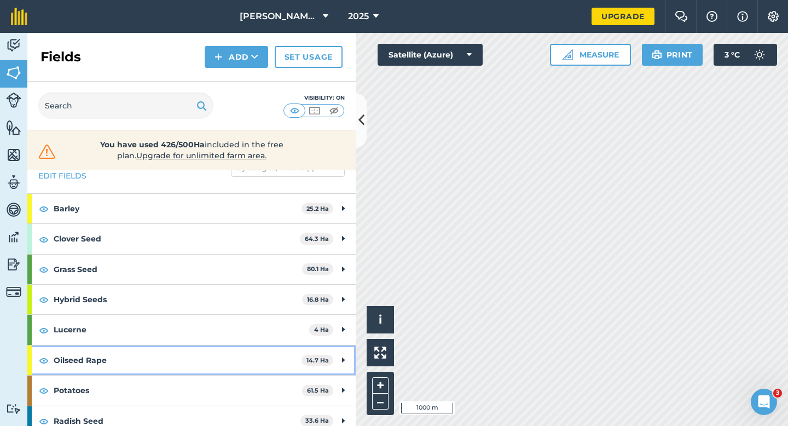
scroll to position [41, 0]
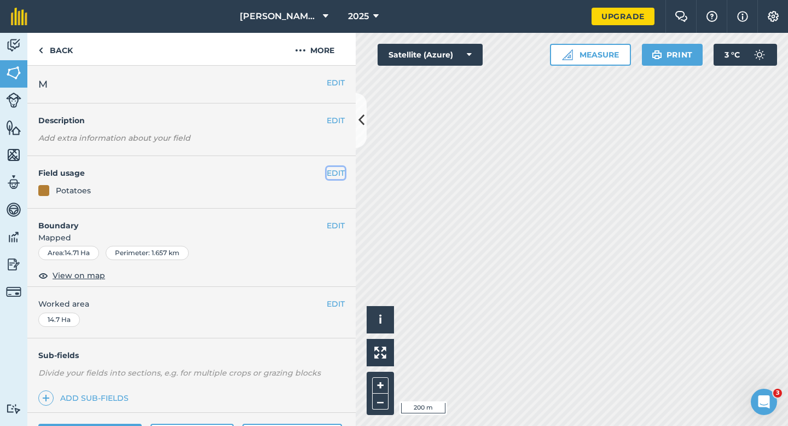
click at [333, 170] on button "EDIT" at bounding box center [336, 173] width 18 height 12
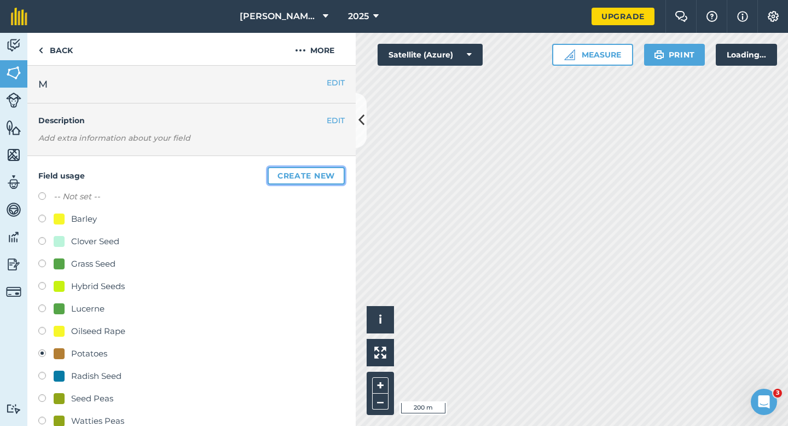
click at [333, 170] on button "Create new" at bounding box center [306, 176] width 77 height 18
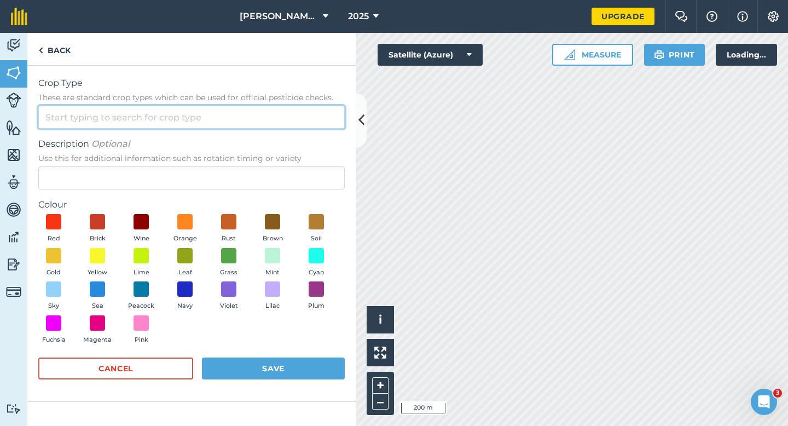
click at [295, 120] on input "Crop Type These are standard crop types which can be used for official pesticid…" at bounding box center [191, 117] width 306 height 23
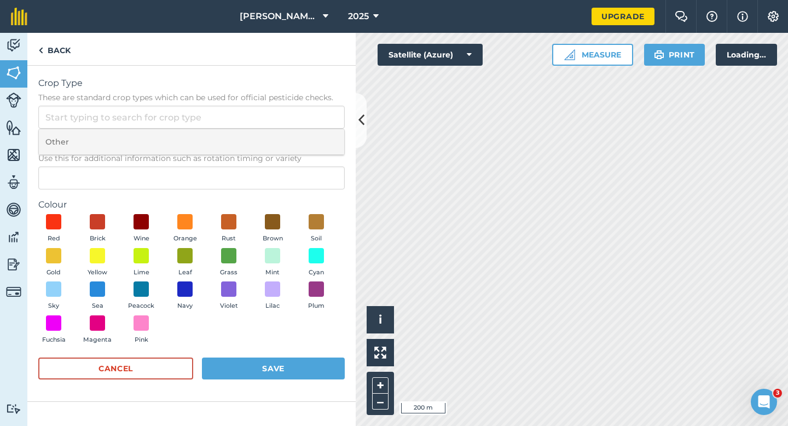
click at [295, 138] on li "Other" at bounding box center [191, 142] width 305 height 26
type input "Other"
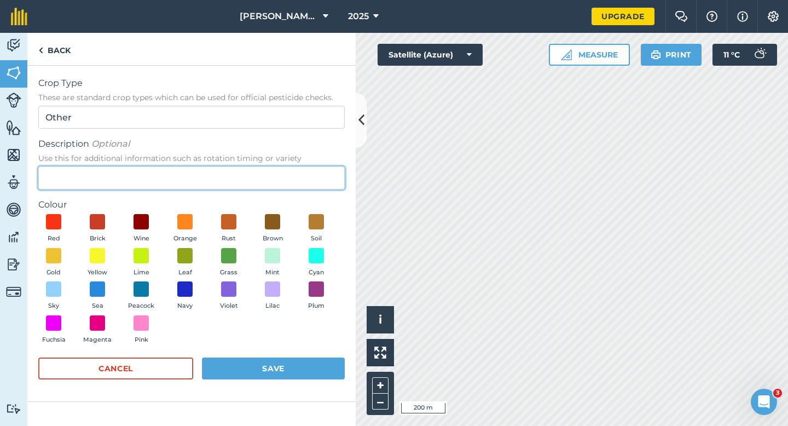
click at [295, 176] on input "Description Optional Use this for additional information such as rotation timin…" at bounding box center [191, 177] width 306 height 23
type input "Carrots"
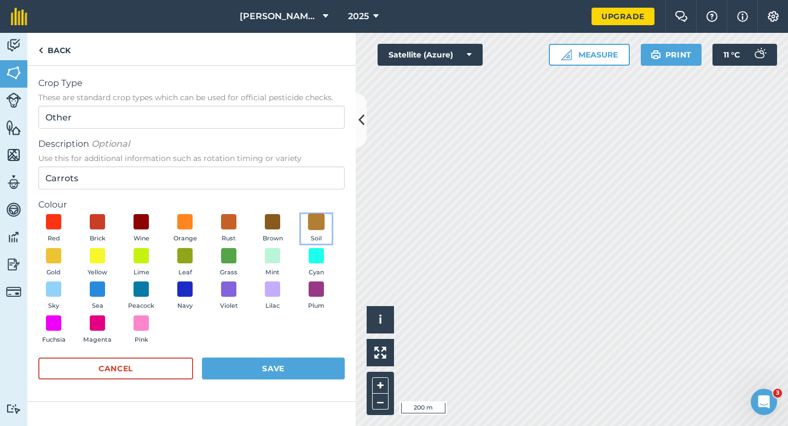
click at [315, 223] on span at bounding box center [316, 221] width 17 height 17
click at [229, 225] on span at bounding box center [228, 221] width 17 height 17
click at [265, 370] on button "Save" at bounding box center [273, 368] width 143 height 22
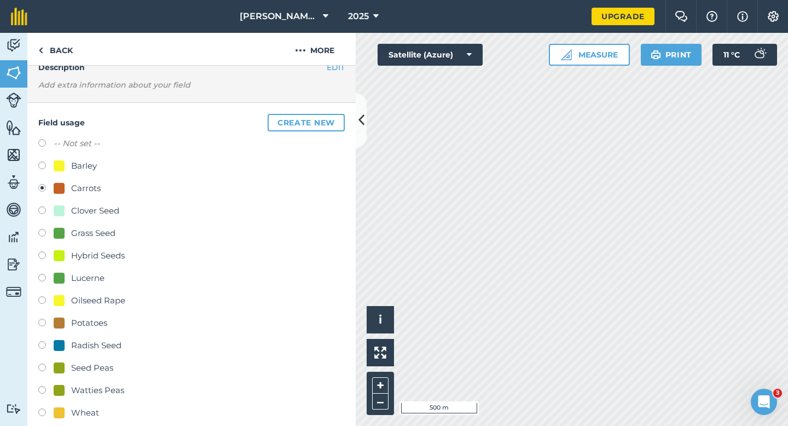
scroll to position [109, 0]
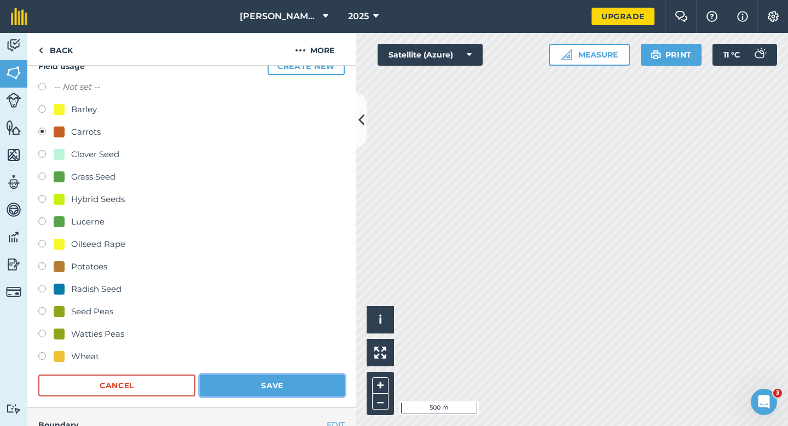
click at [303, 381] on button "Save" at bounding box center [272, 385] width 145 height 22
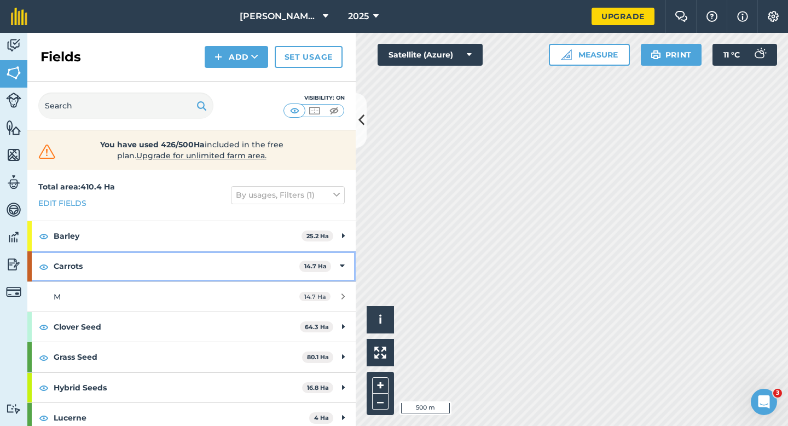
click at [341, 254] on div "Carrots 14.7 Ha" at bounding box center [191, 266] width 328 height 30
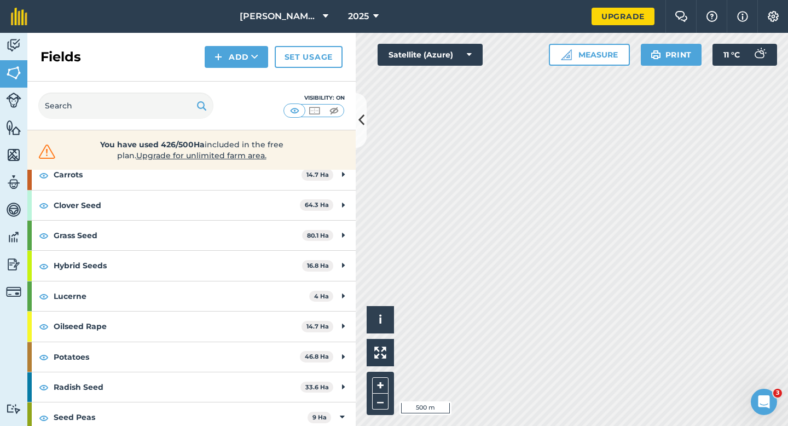
scroll to position [189, 0]
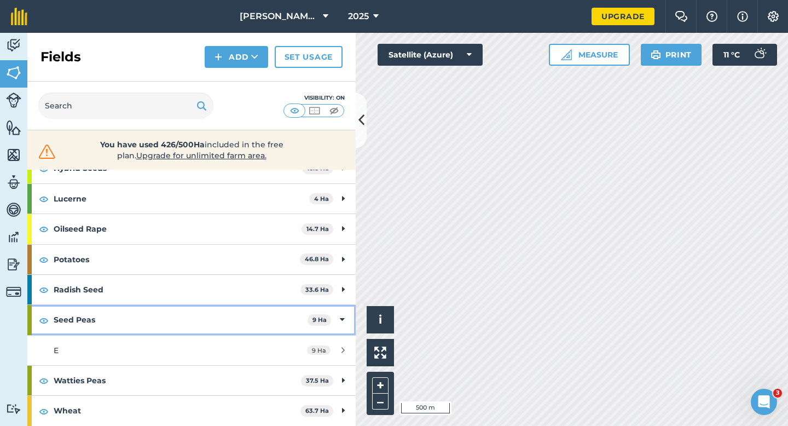
click at [332, 314] on div "Seed Peas 9 Ha" at bounding box center [191, 320] width 328 height 30
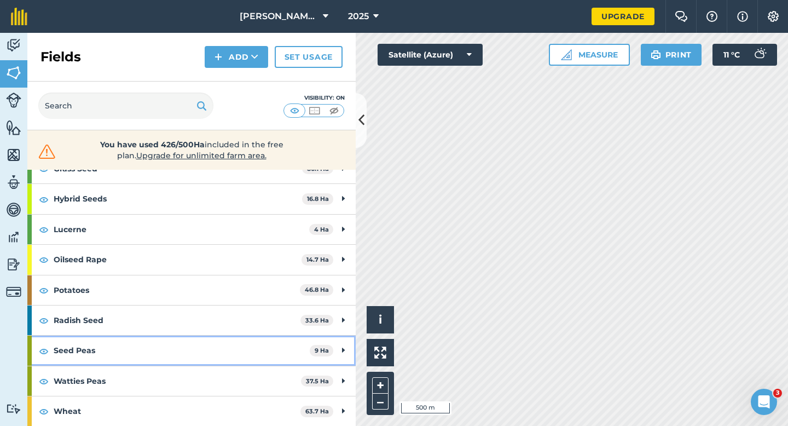
scroll to position [158, 0]
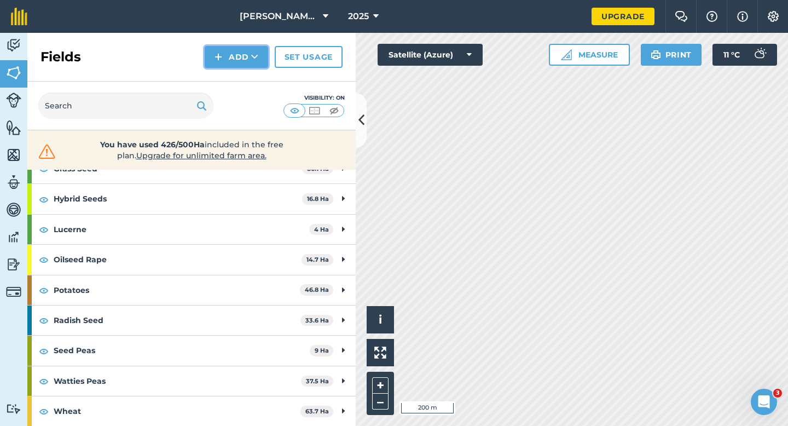
click at [248, 63] on button "Add" at bounding box center [236, 57] width 63 height 22
click at [248, 77] on link "Draw" at bounding box center [236, 81] width 60 height 24
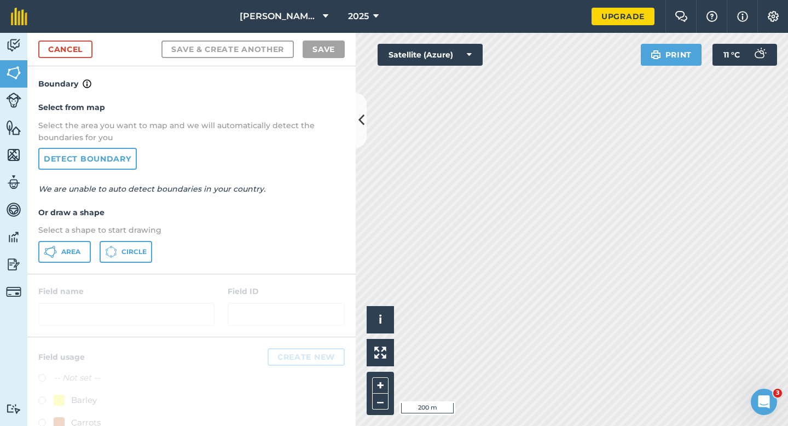
click at [91, 248] on div "Area Circle" at bounding box center [191, 252] width 306 height 22
click at [52, 263] on div "Select from map Select the area you want to map and we will automatically detec…" at bounding box center [191, 181] width 328 height 183
click at [52, 256] on icon at bounding box center [50, 251] width 13 height 13
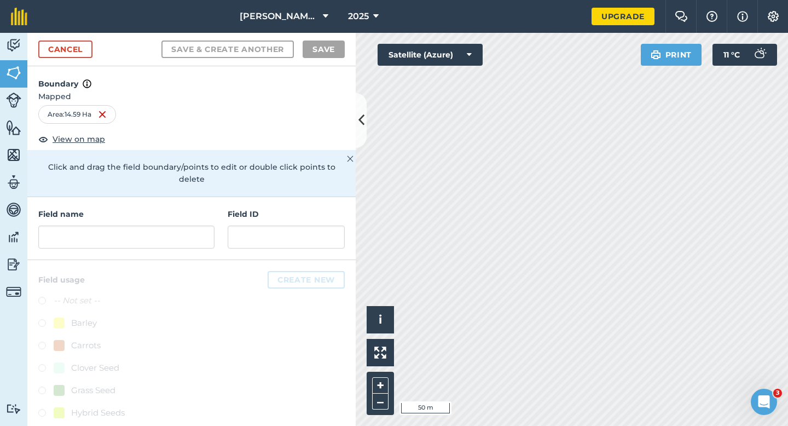
click at [285, 260] on div at bounding box center [191, 428] width 328 height 337
click at [286, 236] on input "text" at bounding box center [286, 236] width 117 height 23
click at [175, 208] on h4 "Field name" at bounding box center [126, 214] width 176 height 12
click at [175, 225] on input "text" at bounding box center [126, 236] width 176 height 23
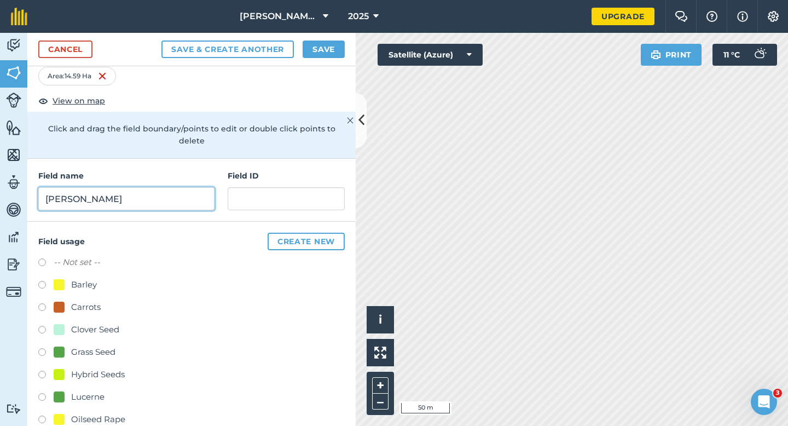
scroll to position [73, 0]
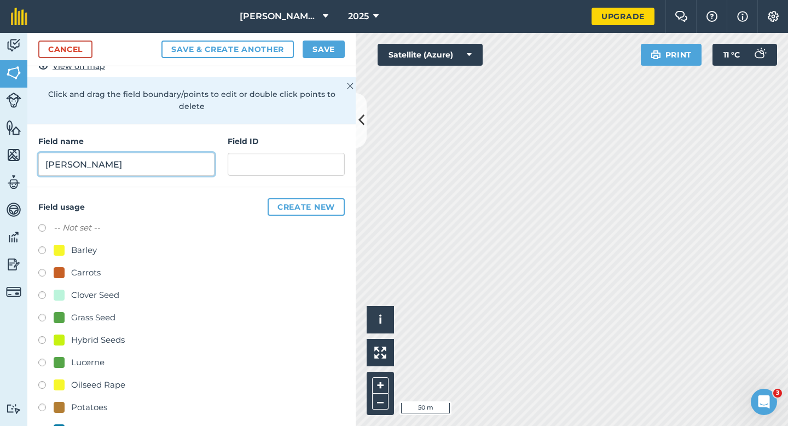
type input "[PERSON_NAME]"
click at [79, 400] on div "Potatoes" at bounding box center [89, 406] width 36 height 13
radio input "true"
click at [310, 48] on button "Save" at bounding box center [324, 49] width 42 height 18
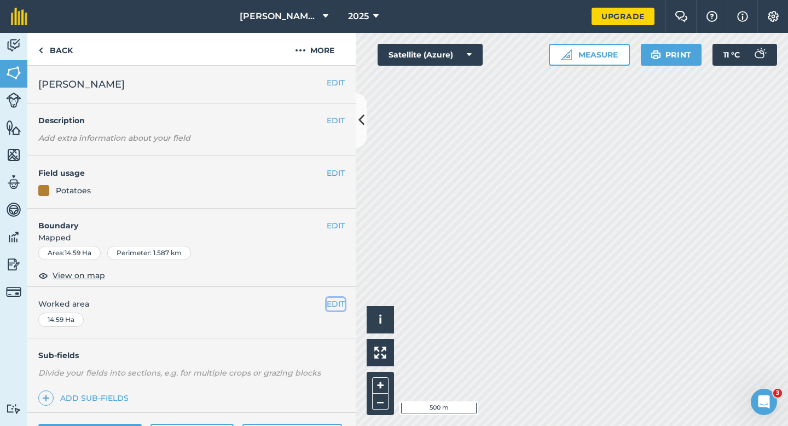
click at [340, 308] on button "EDIT" at bounding box center [336, 304] width 18 height 12
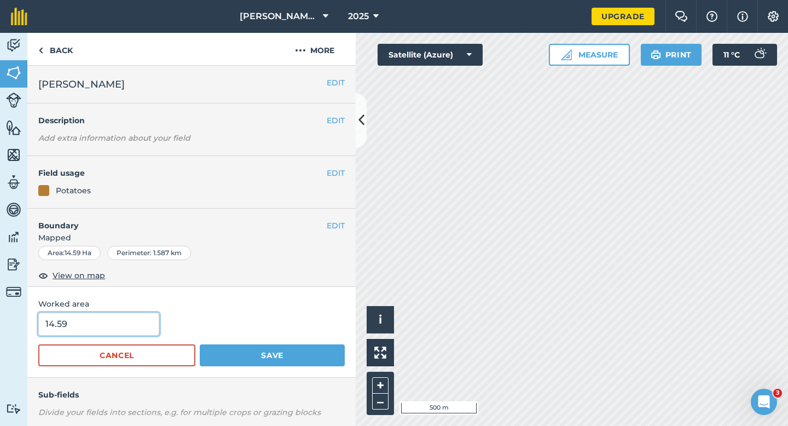
click at [109, 327] on input "14.59" at bounding box center [98, 323] width 121 height 23
type input "14.6"
click at [200, 344] on button "Save" at bounding box center [272, 355] width 145 height 22
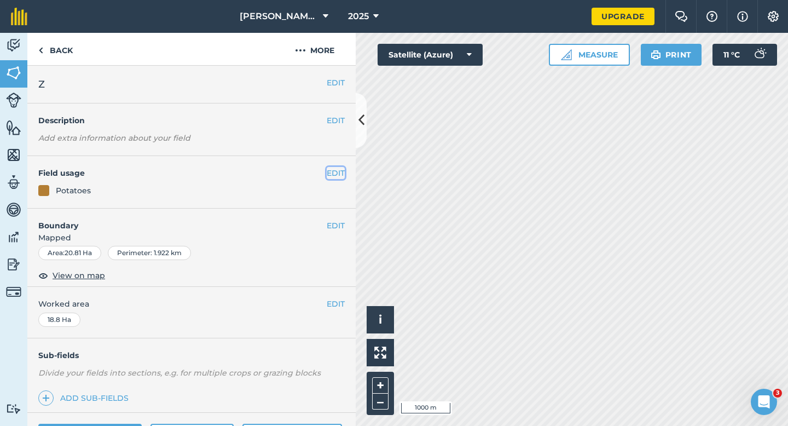
click at [337, 177] on button "EDIT" at bounding box center [336, 173] width 18 height 12
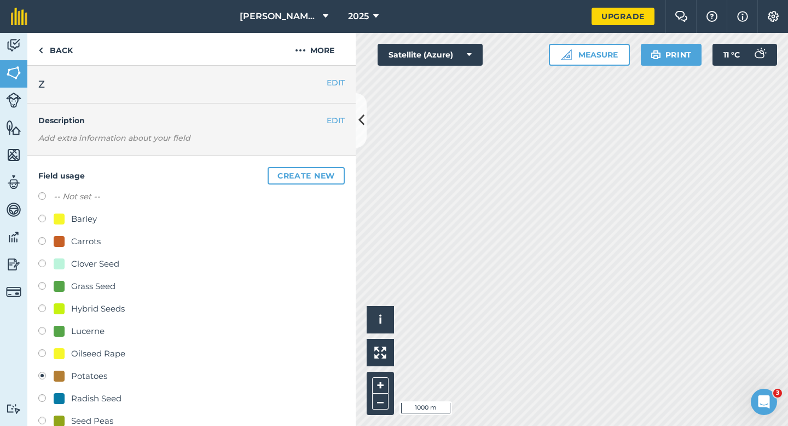
click at [91, 240] on div "Carrots" at bounding box center [86, 241] width 30 height 13
radio input "true"
radio input "false"
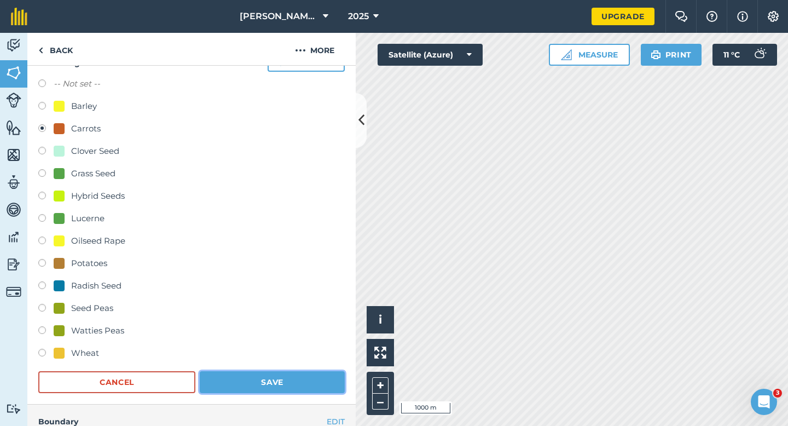
click at [281, 386] on button "Save" at bounding box center [272, 382] width 145 height 22
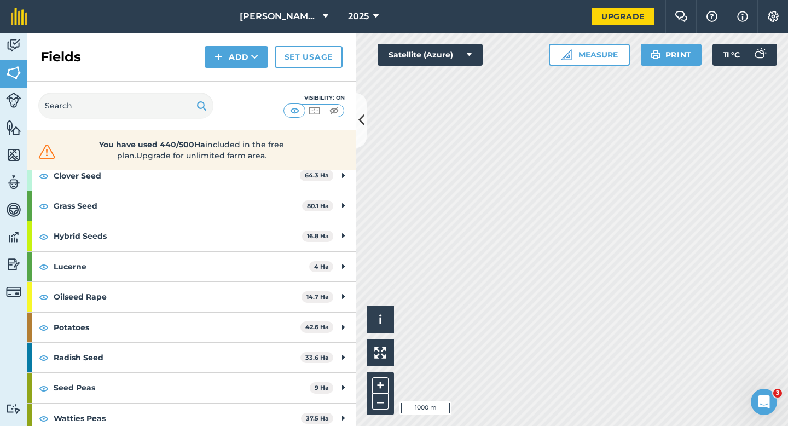
scroll to position [158, 0]
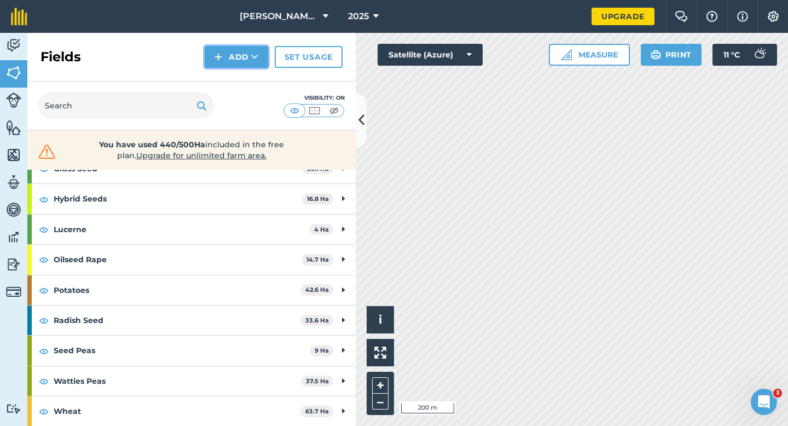
click at [229, 61] on button "Add" at bounding box center [236, 57] width 63 height 22
click at [231, 73] on link "Draw" at bounding box center [236, 81] width 60 height 24
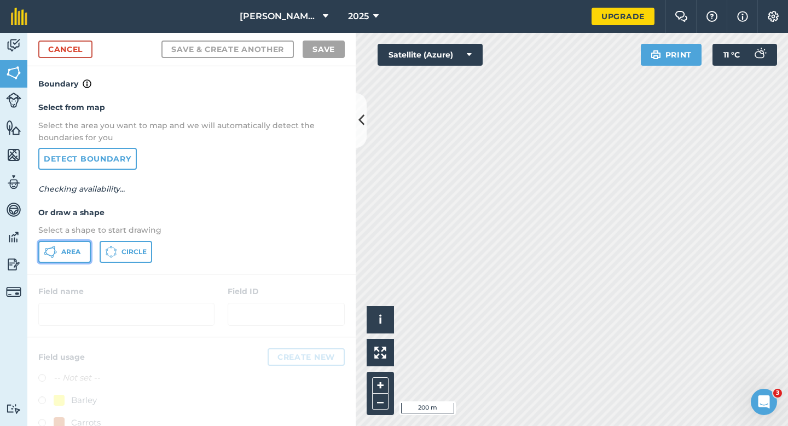
click at [73, 252] on span "Area" at bounding box center [70, 251] width 19 height 9
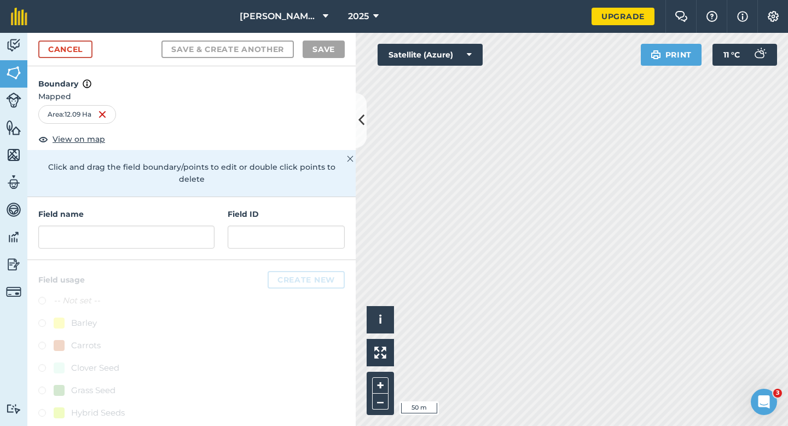
click at [308, 208] on h4 "Field ID" at bounding box center [286, 214] width 117 height 12
click at [308, 225] on input "text" at bounding box center [286, 236] width 117 height 23
click at [195, 229] on input "text" at bounding box center [126, 236] width 176 height 23
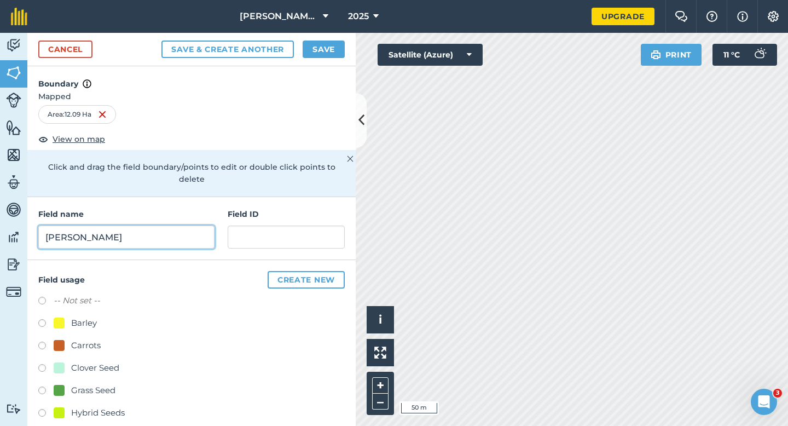
scroll to position [92, 0]
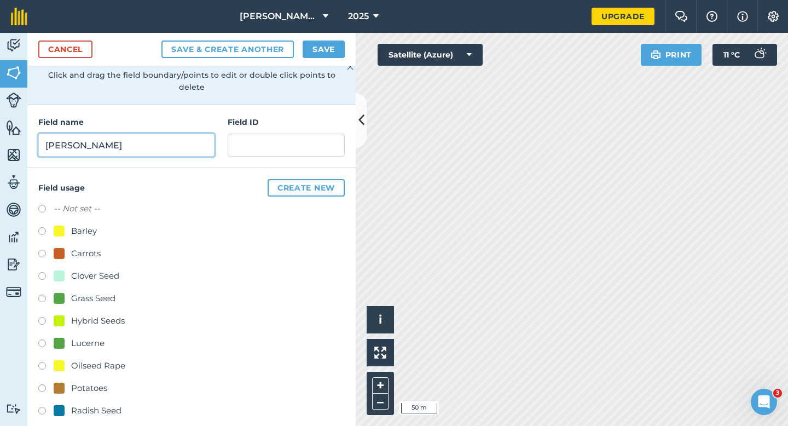
type input "[PERSON_NAME]"
click at [71, 368] on div "-- Not set -- Barley Carrots Clover Seed Grass Seed Hybrid Seeds Lucerne Oilsee…" at bounding box center [191, 344] width 306 height 285
click at [82, 381] on div "Potatoes" at bounding box center [89, 387] width 36 height 13
radio input "true"
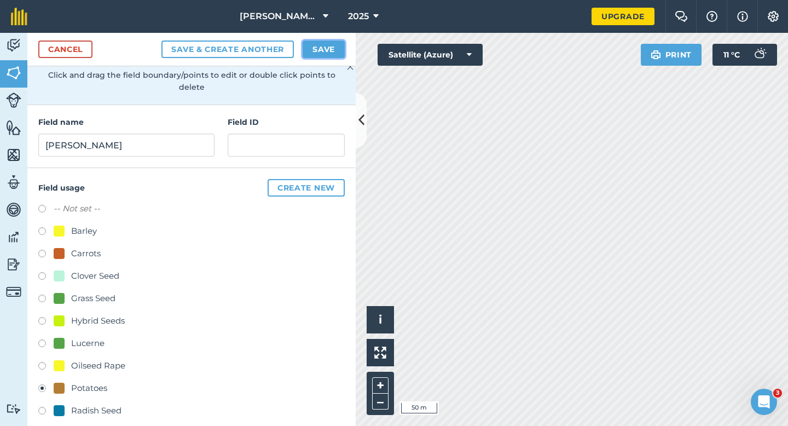
click at [317, 46] on button "Save" at bounding box center [324, 49] width 42 height 18
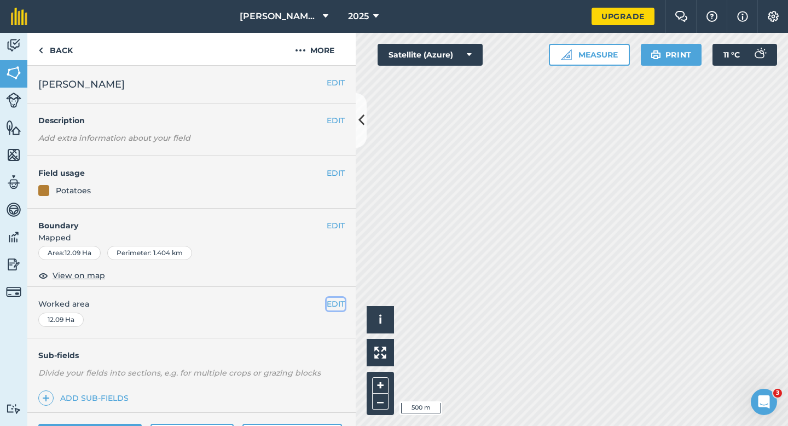
click at [331, 309] on button "EDIT" at bounding box center [336, 304] width 18 height 12
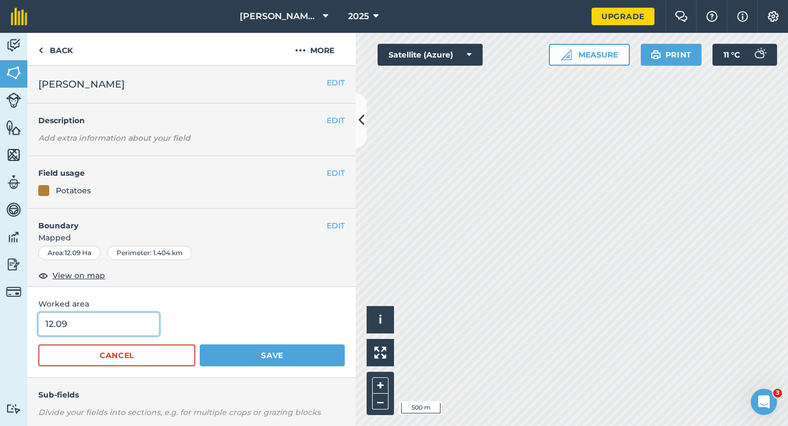
click at [124, 332] on input "12.09" at bounding box center [98, 323] width 121 height 23
type input "12"
click at [200, 344] on button "Save" at bounding box center [272, 355] width 145 height 22
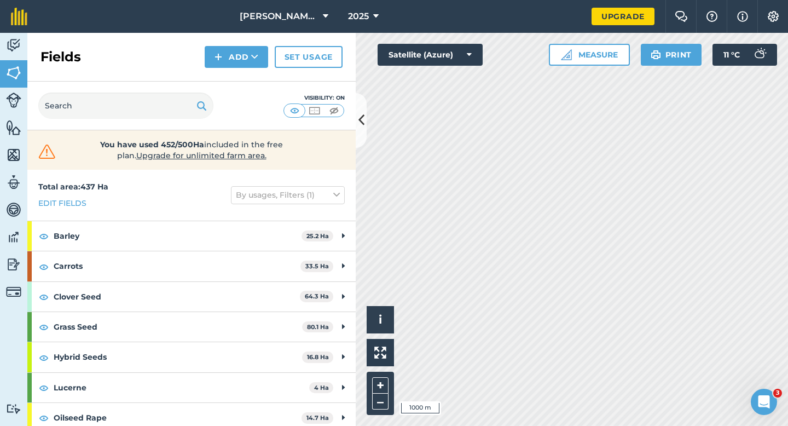
click at [341, 150] on div "Activity Fields Livestock Features Maps Team Vehicles Data Reporting Billing Tu…" at bounding box center [394, 229] width 788 height 393
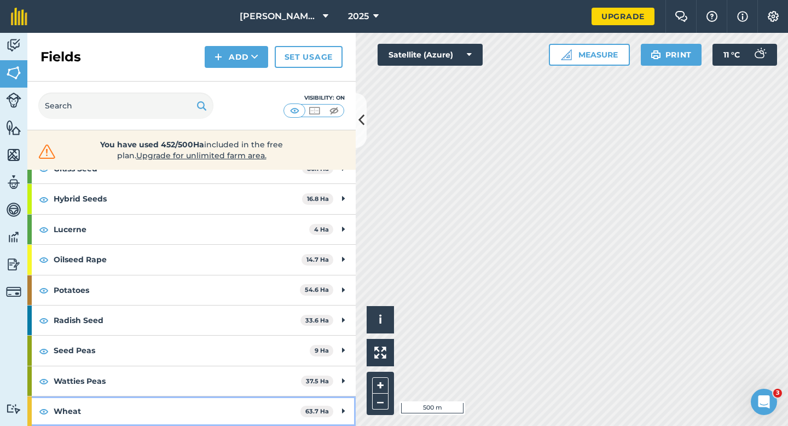
click at [265, 409] on strong "Wheat" at bounding box center [177, 411] width 247 height 30
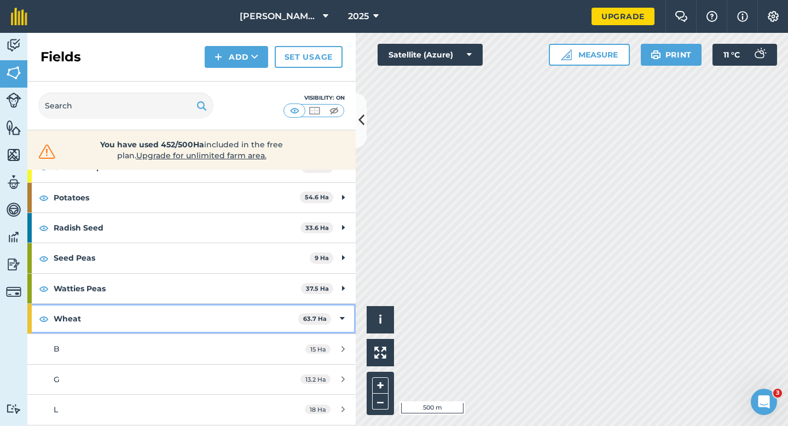
scroll to position [280, 0]
